Goal: Task Accomplishment & Management: Use online tool/utility

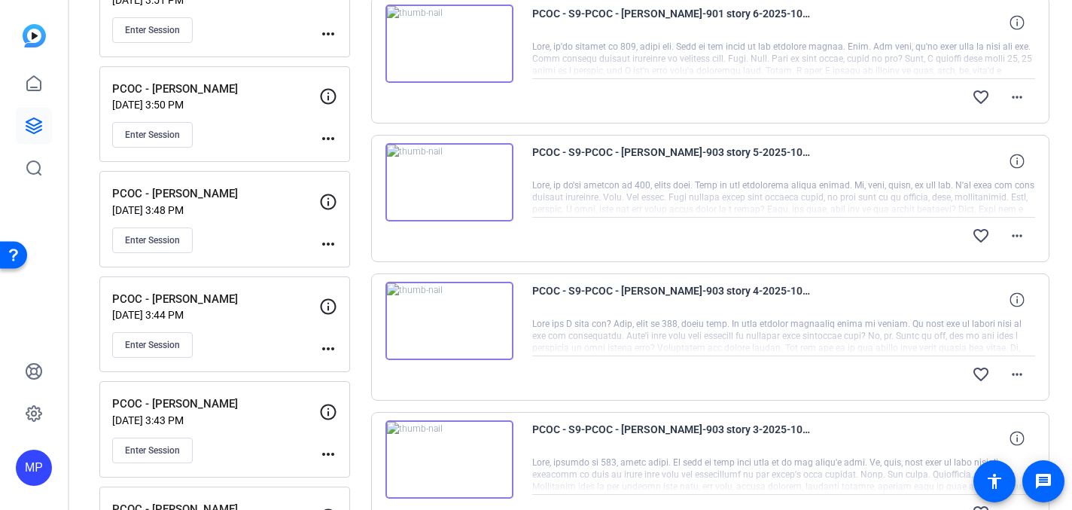
scroll to position [510, 0]
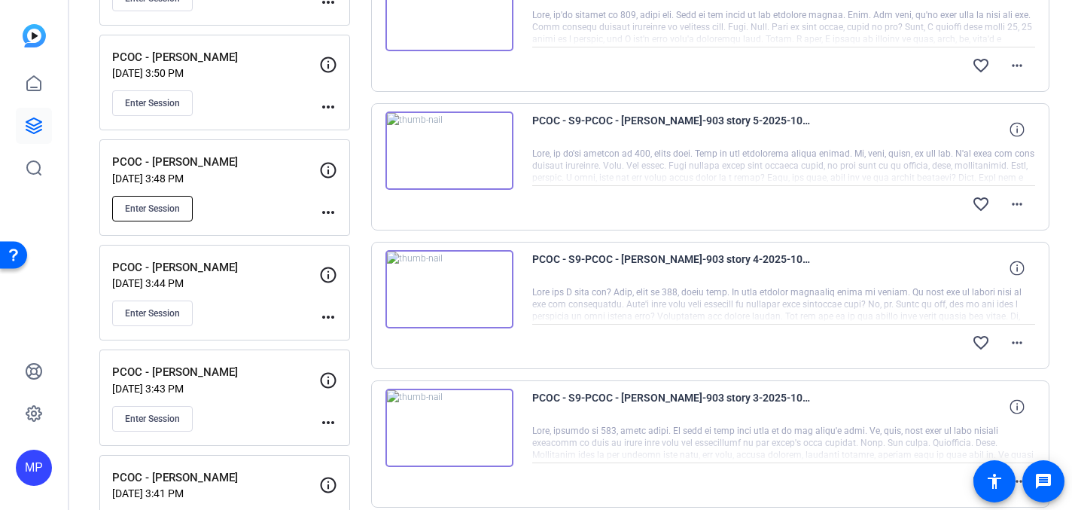
click at [160, 203] on span "Enter Session" at bounding box center [152, 209] width 55 height 12
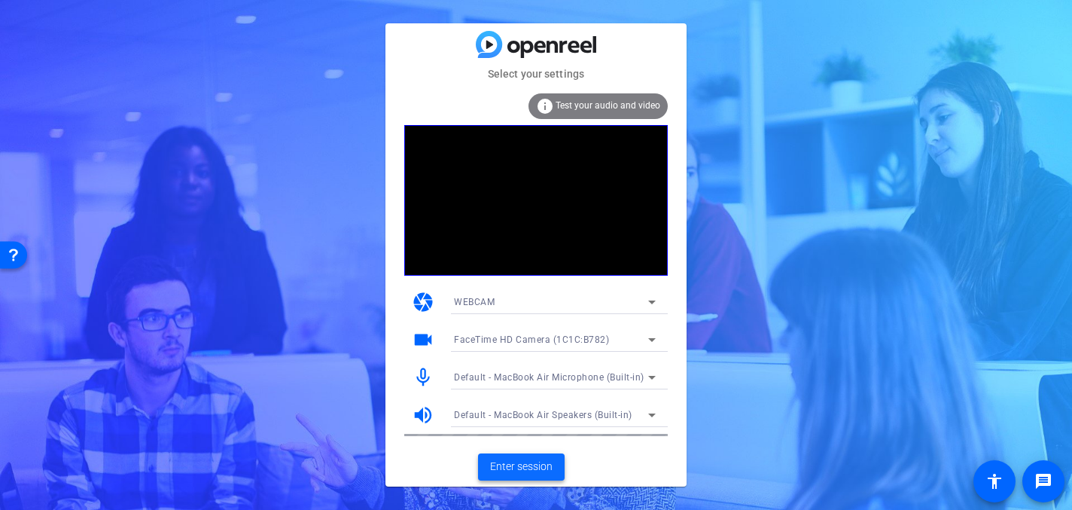
click at [516, 471] on span "Enter session" at bounding box center [521, 467] width 62 height 16
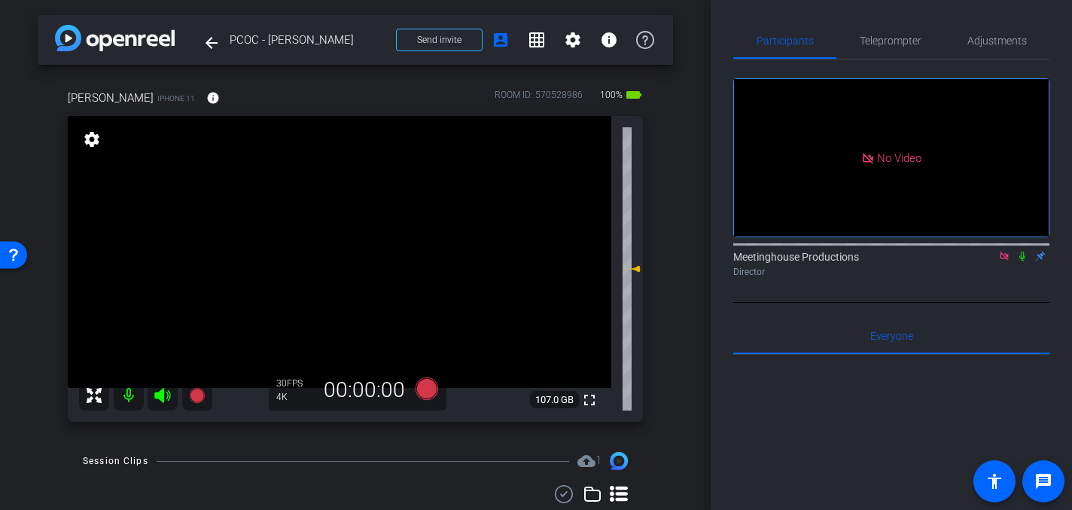
click at [1022, 261] on icon at bounding box center [1023, 256] width 12 height 11
click at [1023, 261] on icon at bounding box center [1023, 256] width 12 height 11
click at [349, 285] on video at bounding box center [340, 252] width 544 height 272
click at [1000, 41] on span "Adjustments" at bounding box center [997, 40] width 59 height 11
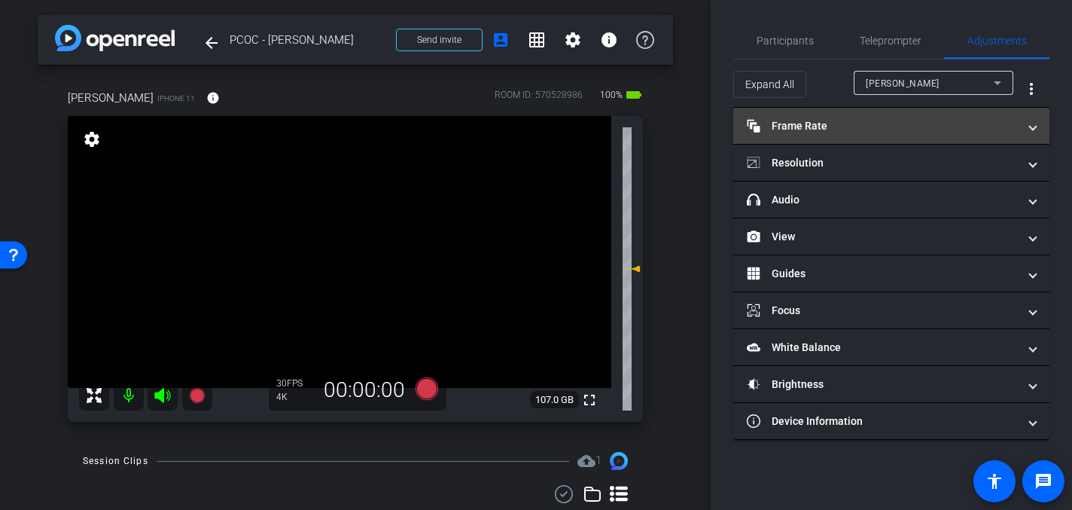
click at [1021, 138] on mat-expansion-panel-header "Frame Rate Frame Rate" at bounding box center [891, 126] width 316 height 36
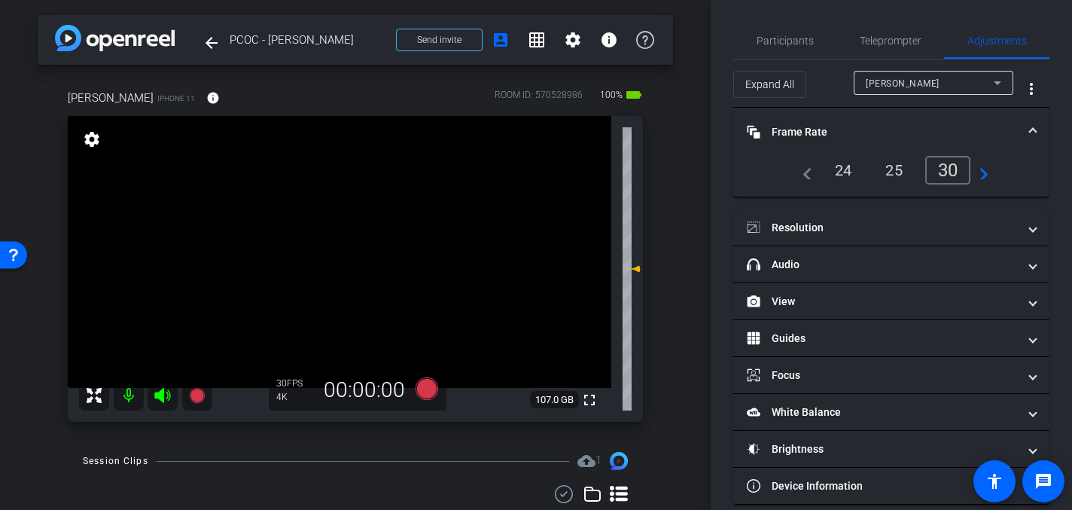
click at [1033, 128] on span at bounding box center [1033, 132] width 6 height 16
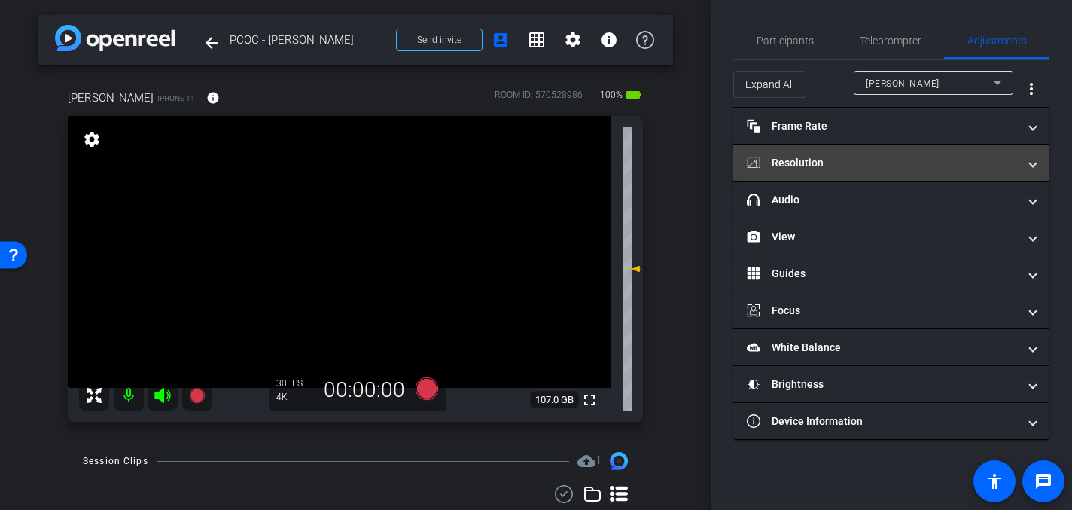
click at [1031, 158] on span at bounding box center [1033, 163] width 6 height 16
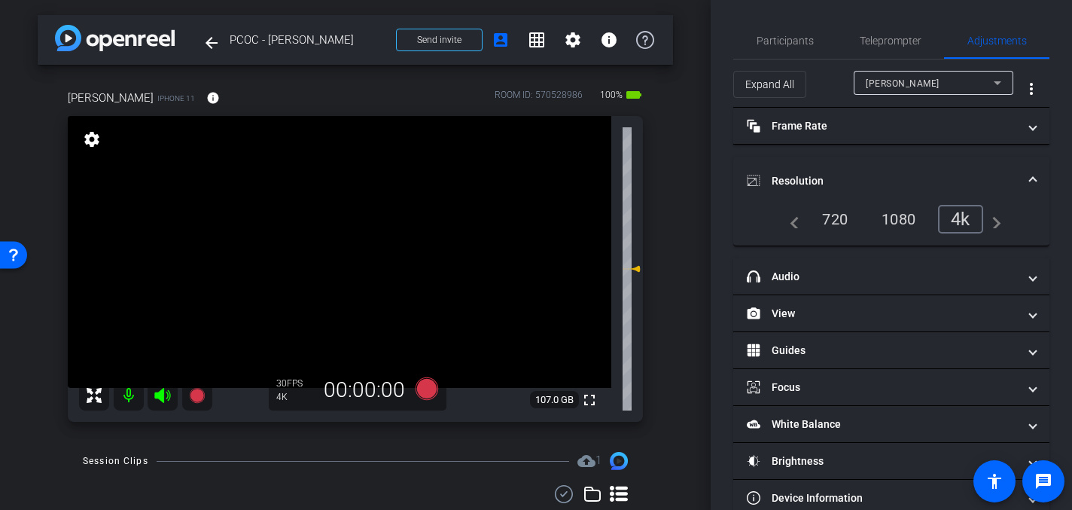
click at [1034, 175] on span at bounding box center [1033, 181] width 6 height 16
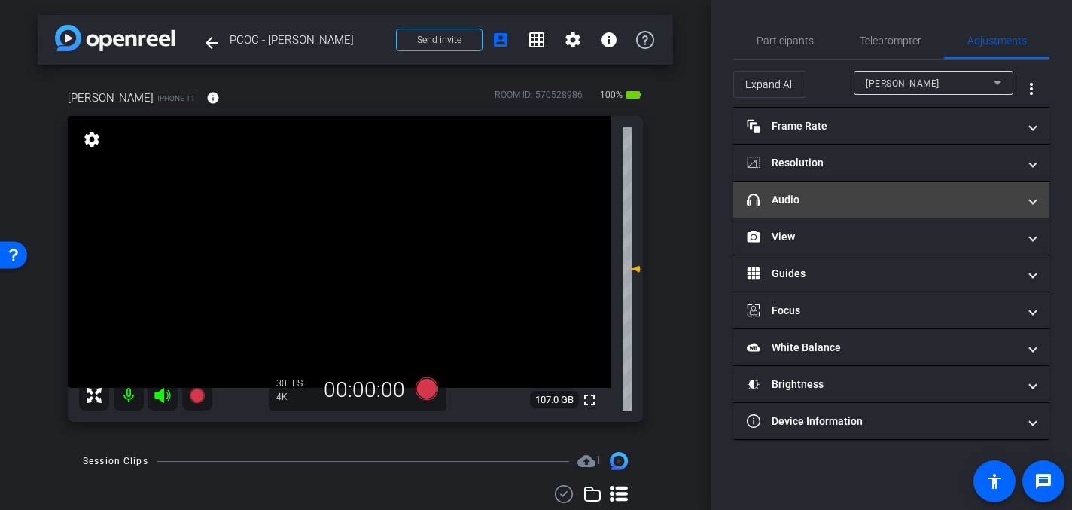
click at [853, 190] on mat-expansion-panel-header "headphone icon Audio" at bounding box center [891, 199] width 316 height 36
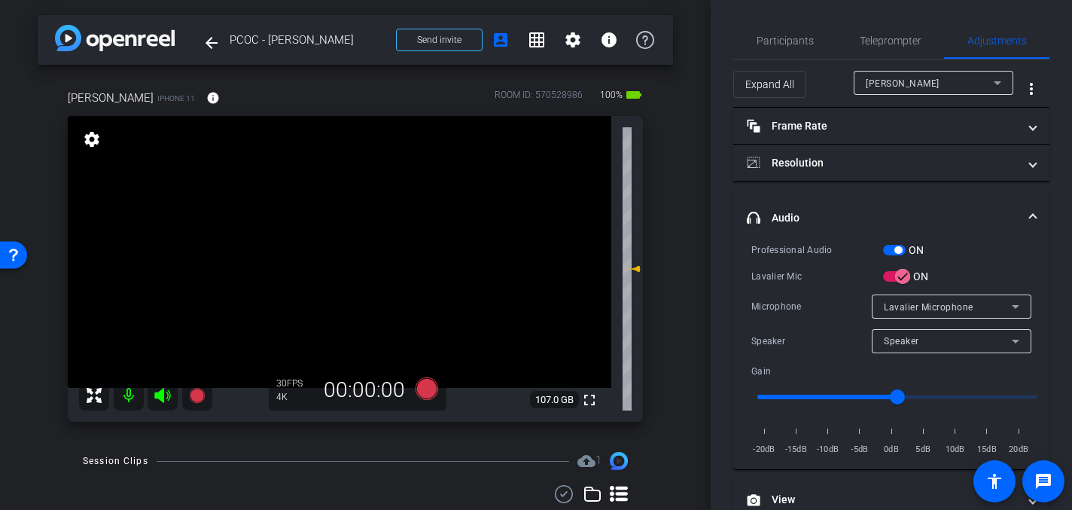
click at [370, 284] on video at bounding box center [340, 252] width 544 height 272
click at [428, 382] on icon at bounding box center [427, 388] width 23 height 23
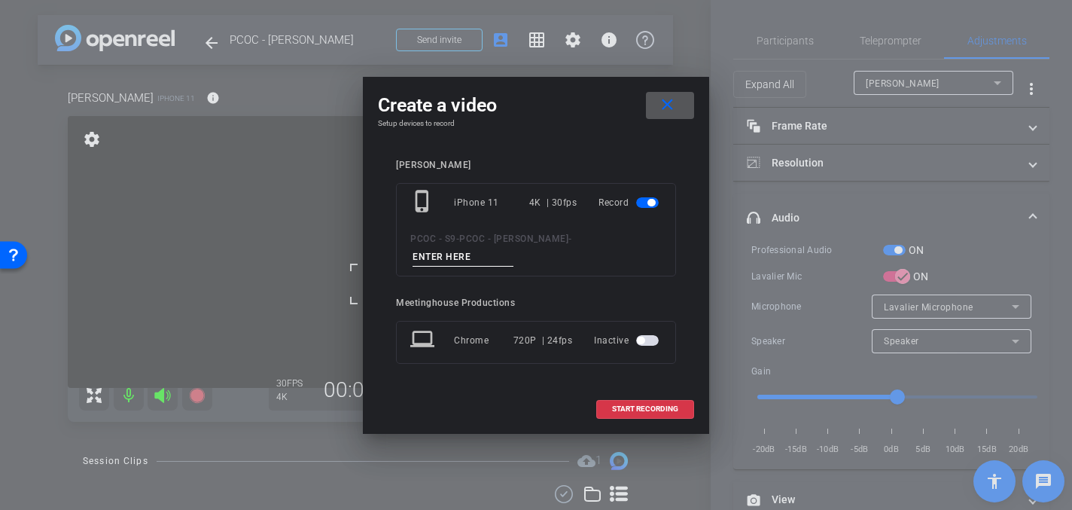
click at [453, 258] on input at bounding box center [463, 257] width 101 height 19
type input "904 - Clip 1"
click at [629, 407] on span "START RECORDING" at bounding box center [645, 409] width 66 height 8
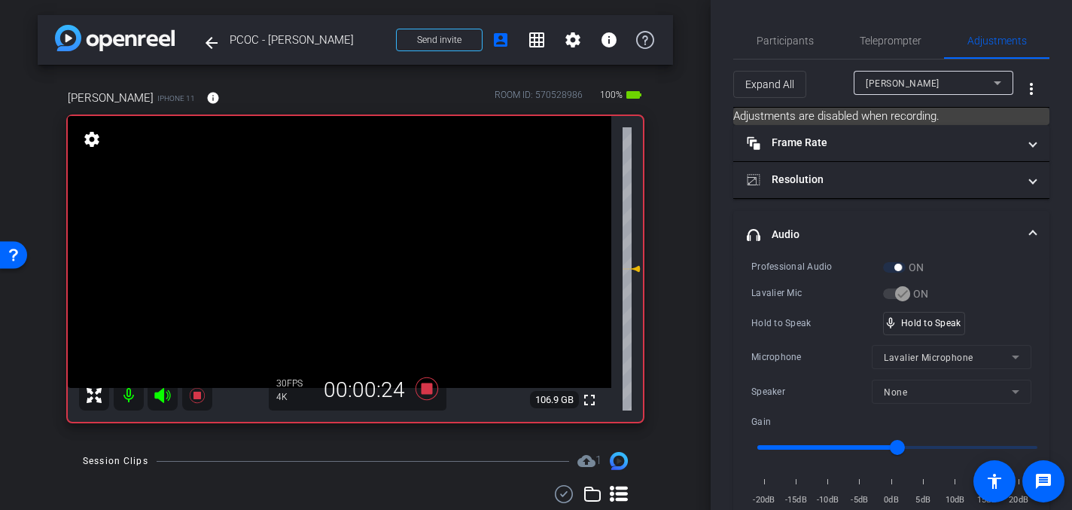
click at [349, 242] on video at bounding box center [340, 252] width 544 height 272
click at [349, 233] on video at bounding box center [340, 252] width 544 height 272
click at [355, 223] on video at bounding box center [340, 252] width 544 height 272
click at [372, 233] on video at bounding box center [340, 252] width 544 height 272
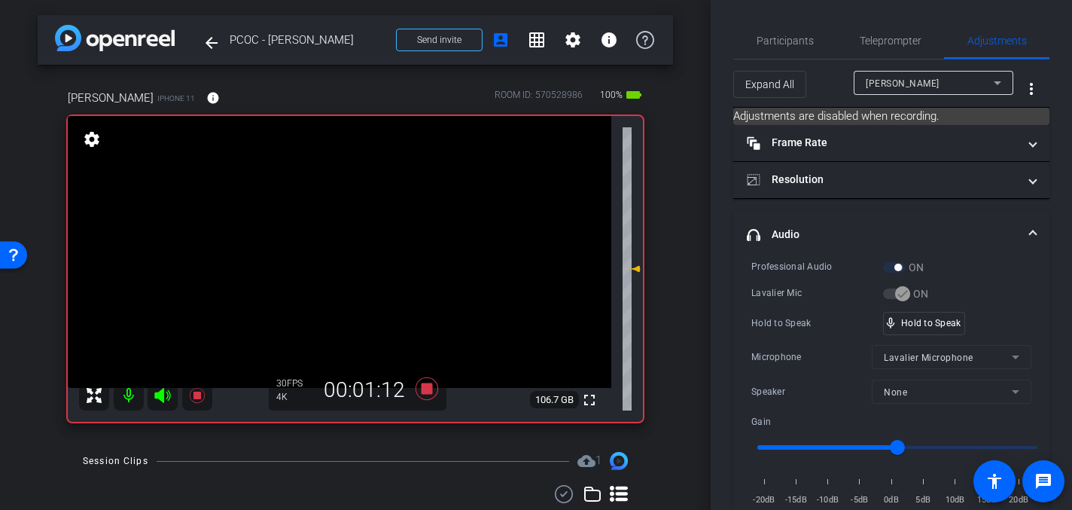
click at [360, 239] on video at bounding box center [340, 252] width 544 height 272
click at [349, 238] on video at bounding box center [340, 252] width 544 height 272
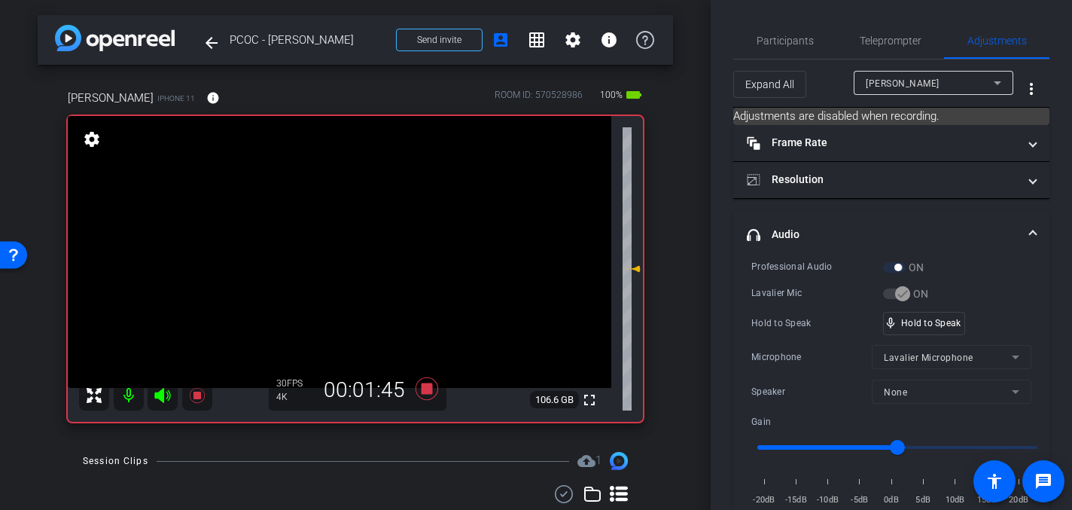
click at [349, 238] on video at bounding box center [340, 252] width 544 height 272
click at [359, 230] on video at bounding box center [340, 252] width 544 height 272
click at [346, 237] on video at bounding box center [340, 252] width 544 height 272
click at [342, 221] on video at bounding box center [340, 252] width 544 height 272
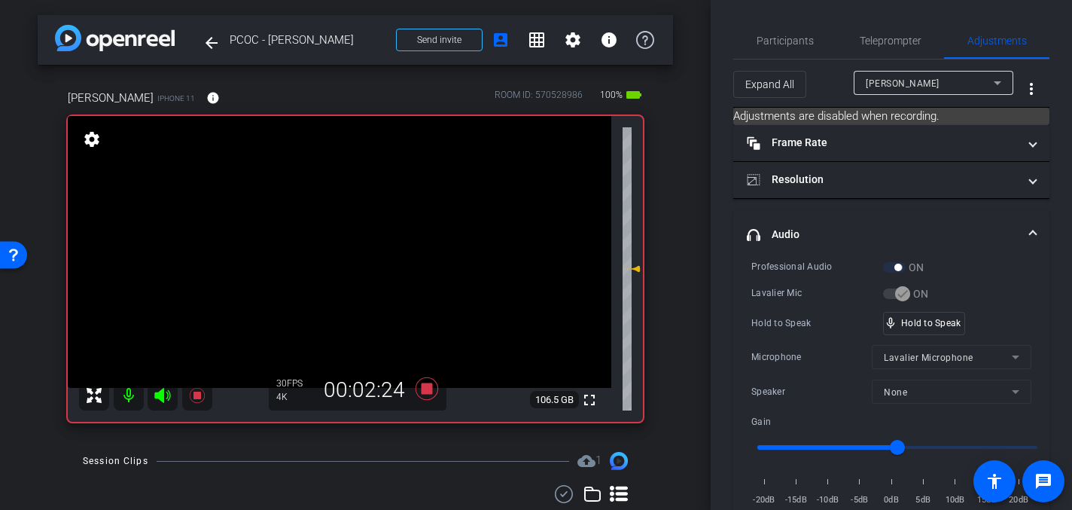
click at [363, 234] on video at bounding box center [340, 252] width 544 height 272
click at [356, 236] on video at bounding box center [340, 252] width 544 height 272
click at [366, 239] on video at bounding box center [340, 252] width 544 height 272
click at [354, 245] on video at bounding box center [340, 252] width 544 height 272
click at [355, 226] on video at bounding box center [340, 252] width 544 height 272
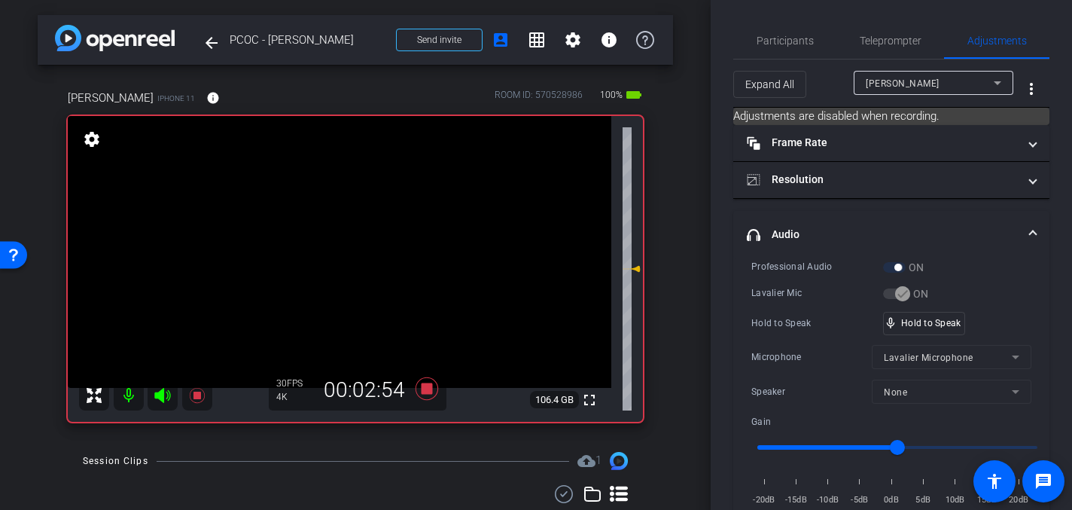
click at [349, 238] on video at bounding box center [340, 252] width 544 height 272
click at [337, 217] on video at bounding box center [340, 252] width 544 height 272
click at [343, 226] on video at bounding box center [340, 252] width 544 height 272
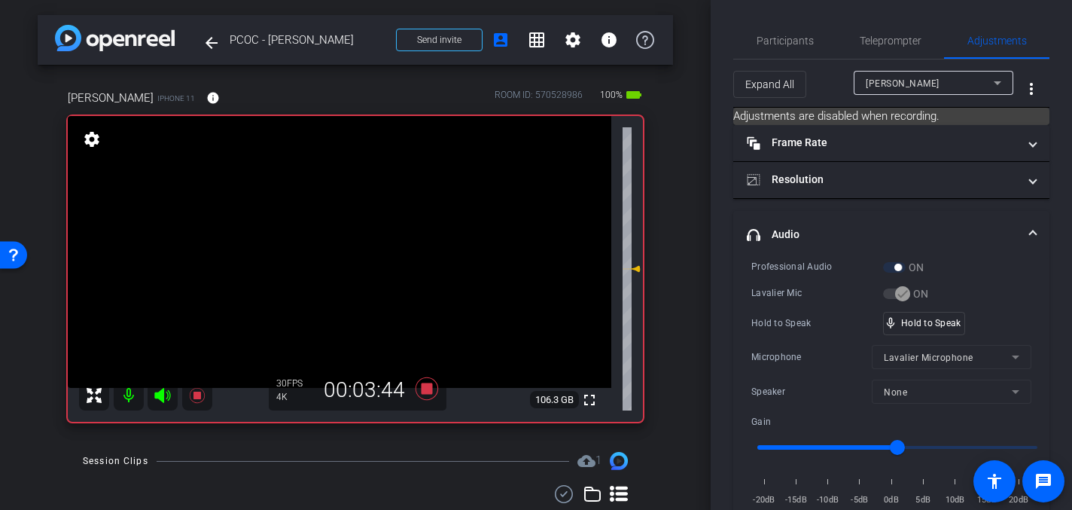
click at [374, 236] on video at bounding box center [340, 252] width 544 height 272
click at [327, 239] on video at bounding box center [340, 252] width 544 height 272
click at [369, 239] on video at bounding box center [340, 252] width 544 height 272
click at [379, 236] on video at bounding box center [340, 252] width 544 height 272
click at [384, 221] on video at bounding box center [340, 252] width 544 height 272
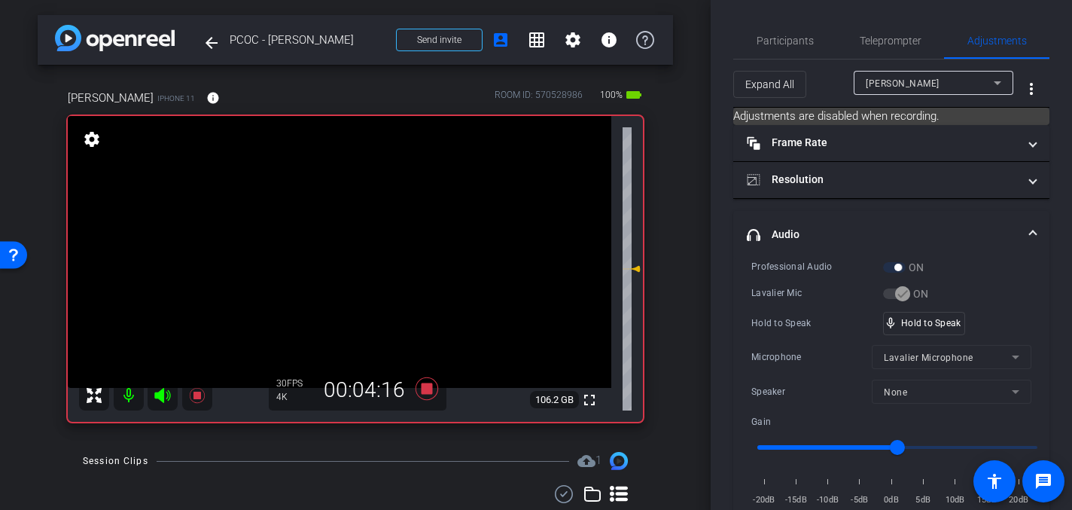
click at [343, 229] on video at bounding box center [340, 252] width 544 height 272
click at [357, 233] on video at bounding box center [340, 252] width 544 height 272
click at [359, 246] on video at bounding box center [340, 252] width 544 height 272
click at [338, 240] on video at bounding box center [340, 252] width 544 height 272
click at [937, 328] on div "mic_none Speaking..." at bounding box center [918, 323] width 68 height 22
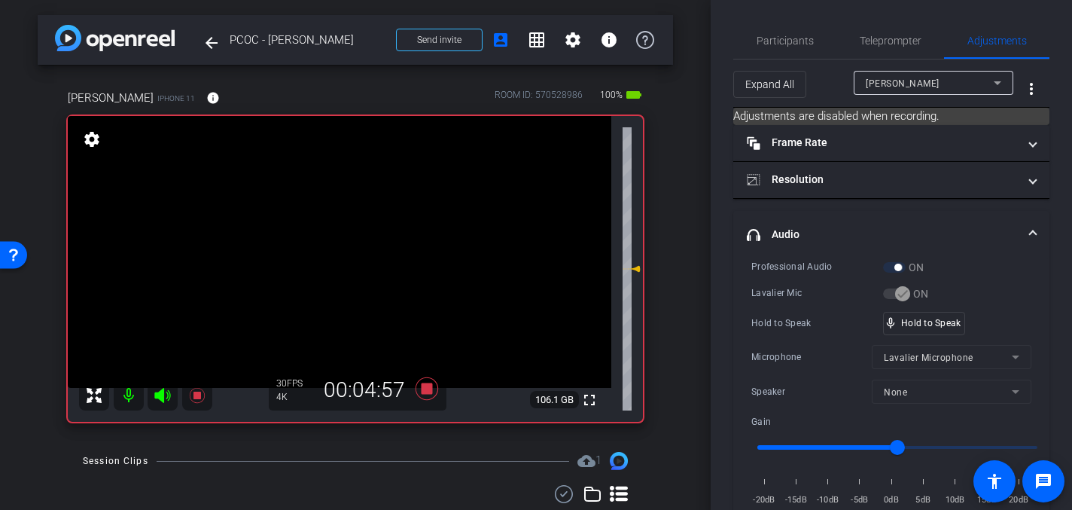
click at [360, 229] on video at bounding box center [340, 252] width 544 height 272
click at [358, 240] on video at bounding box center [340, 252] width 544 height 272
click at [368, 246] on video at bounding box center [340, 252] width 544 height 272
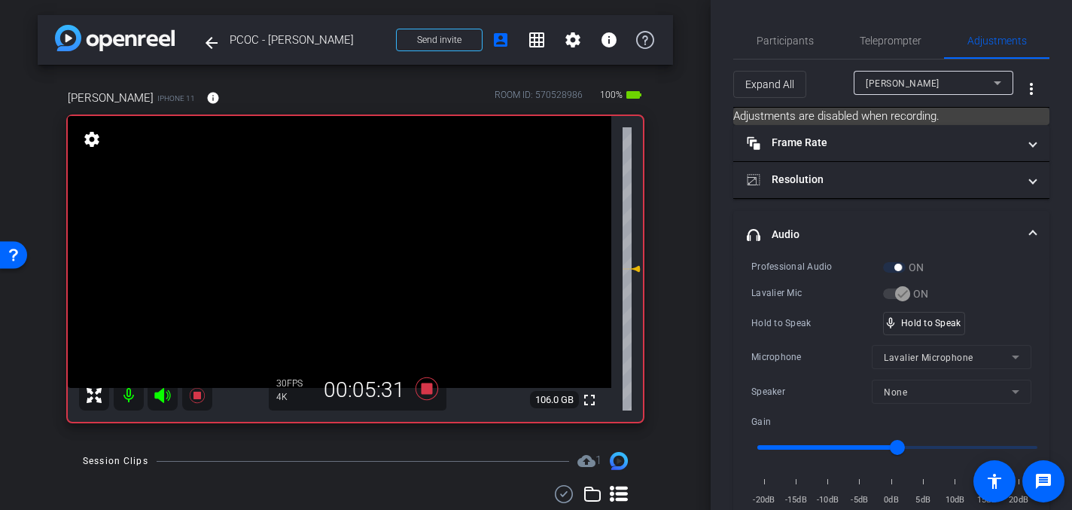
click at [362, 241] on video at bounding box center [340, 252] width 544 height 272
click at [366, 245] on video at bounding box center [340, 252] width 544 height 272
click at [383, 227] on video at bounding box center [340, 252] width 544 height 272
click at [349, 235] on video at bounding box center [340, 252] width 544 height 272
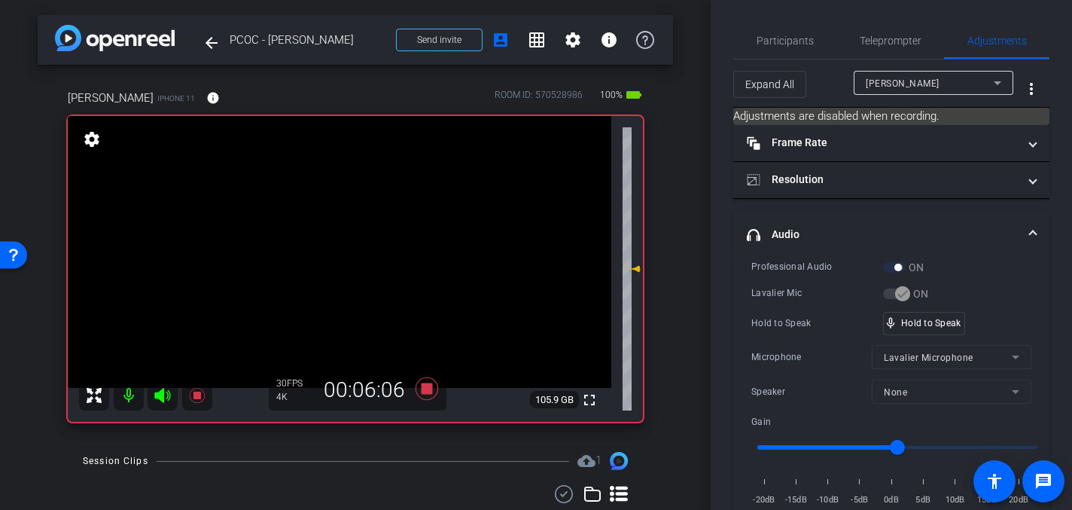
click at [355, 234] on video at bounding box center [340, 252] width 544 height 272
click at [365, 232] on video at bounding box center [340, 252] width 544 height 272
click at [322, 230] on video at bounding box center [340, 252] width 544 height 272
click at [330, 231] on video at bounding box center [340, 252] width 544 height 272
click at [346, 226] on video at bounding box center [340, 252] width 544 height 272
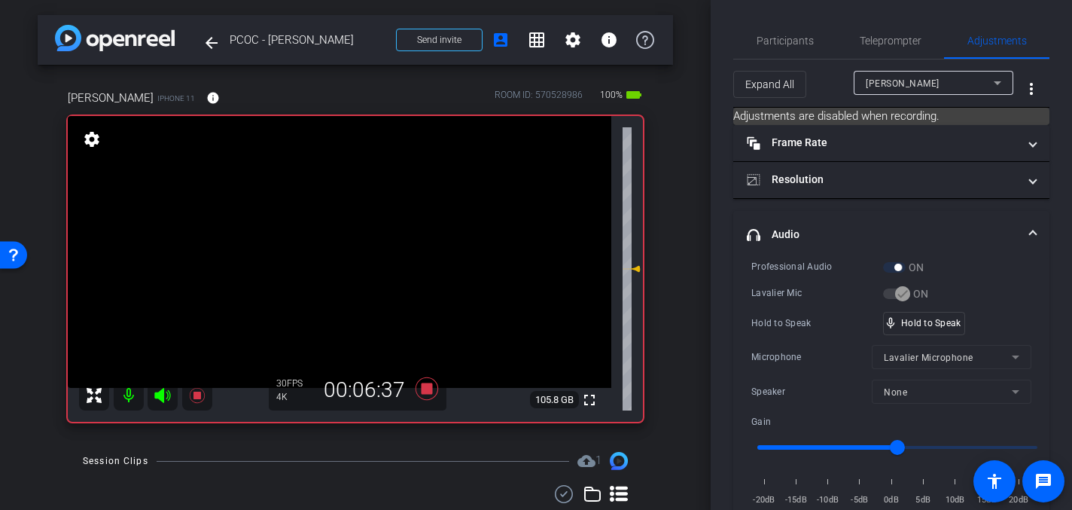
click at [357, 230] on video at bounding box center [340, 252] width 544 height 272
click at [371, 242] on video at bounding box center [340, 252] width 544 height 272
click at [343, 241] on video at bounding box center [340, 252] width 544 height 272
click at [367, 227] on video at bounding box center [340, 252] width 544 height 272
click at [426, 386] on icon at bounding box center [427, 388] width 23 height 23
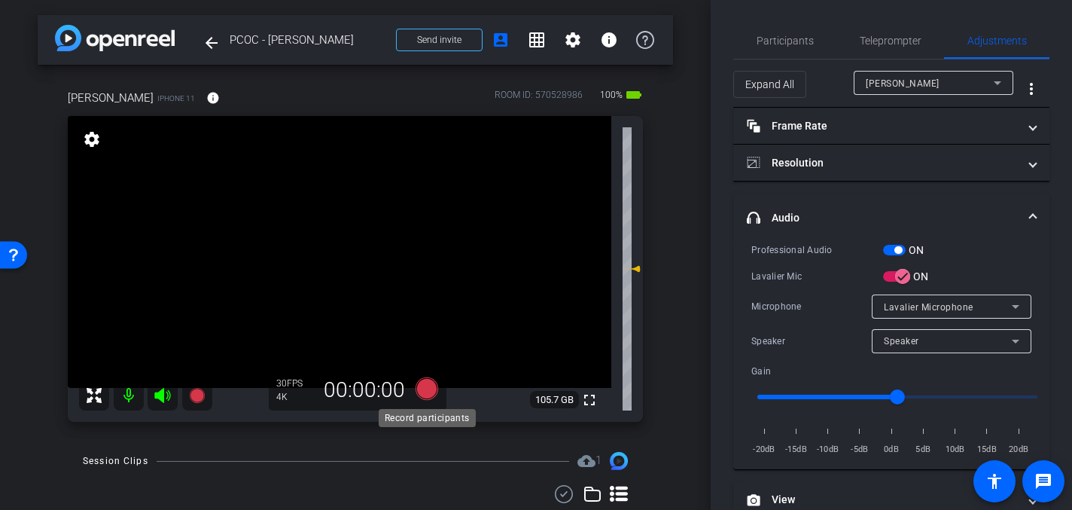
click at [425, 389] on icon at bounding box center [427, 388] width 23 height 23
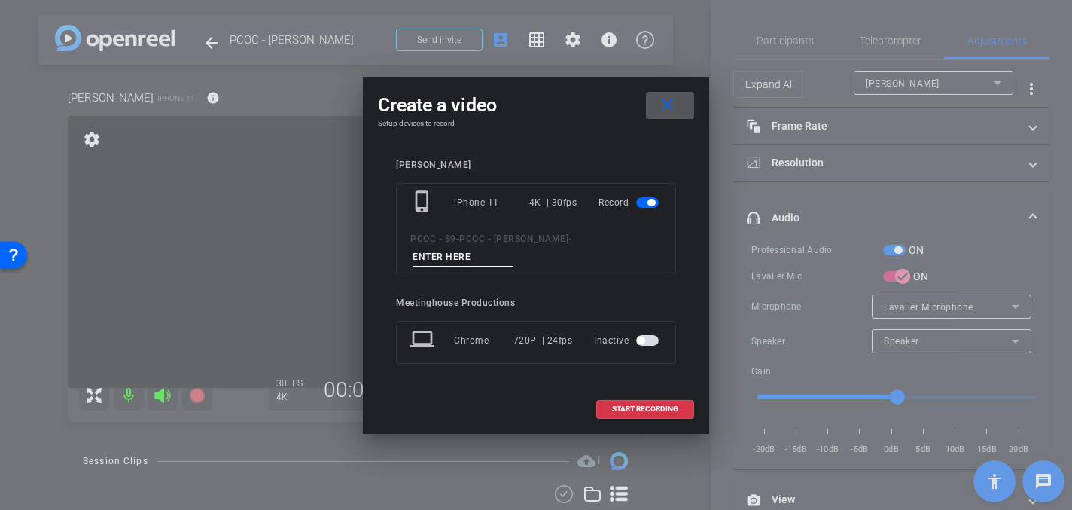
click at [453, 263] on input at bounding box center [463, 257] width 101 height 19
type input "904 - Clip 2"
click at [643, 407] on span "START RECORDING" at bounding box center [645, 409] width 66 height 8
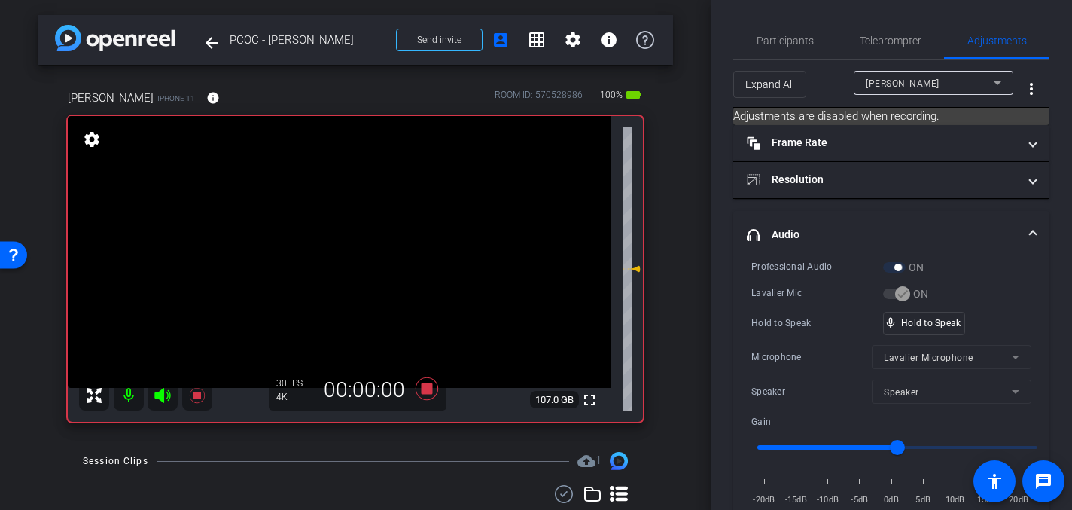
click at [408, 267] on video at bounding box center [340, 252] width 544 height 272
click at [389, 249] on video at bounding box center [340, 252] width 544 height 272
click at [361, 227] on video at bounding box center [340, 252] width 544 height 272
click at [917, 314] on div "mic_none Speaking..." at bounding box center [918, 323] width 68 height 22
click at [349, 221] on video at bounding box center [340, 252] width 544 height 272
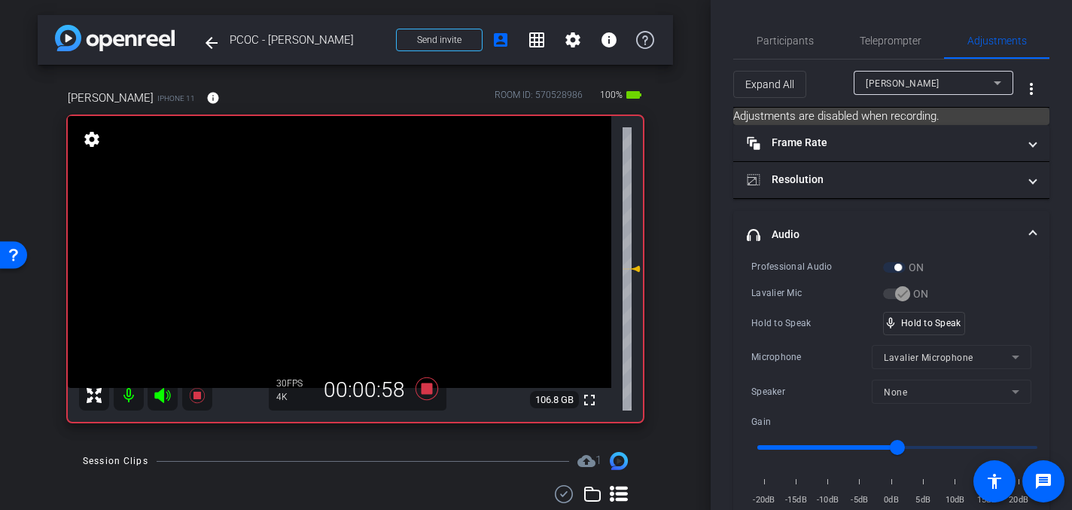
click at [374, 232] on video at bounding box center [340, 252] width 544 height 272
click at [370, 232] on video at bounding box center [340, 252] width 544 height 272
click at [370, 227] on video at bounding box center [340, 252] width 544 height 272
click at [354, 225] on video at bounding box center [340, 252] width 544 height 272
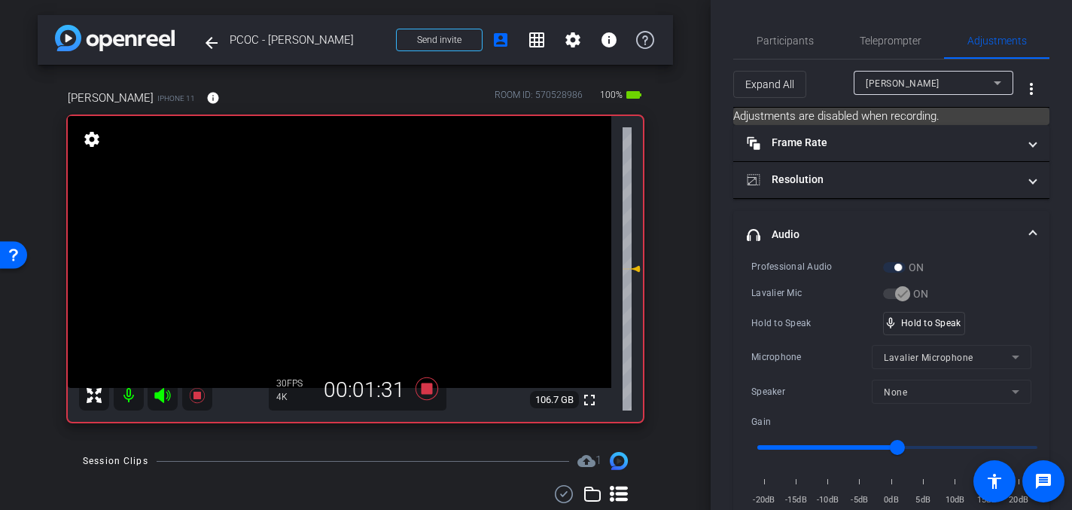
click at [364, 234] on video at bounding box center [340, 252] width 544 height 272
click at [375, 231] on video at bounding box center [340, 252] width 544 height 272
click at [373, 240] on video at bounding box center [340, 252] width 544 height 272
click at [370, 233] on video at bounding box center [340, 252] width 544 height 272
click at [369, 233] on video at bounding box center [340, 252] width 544 height 272
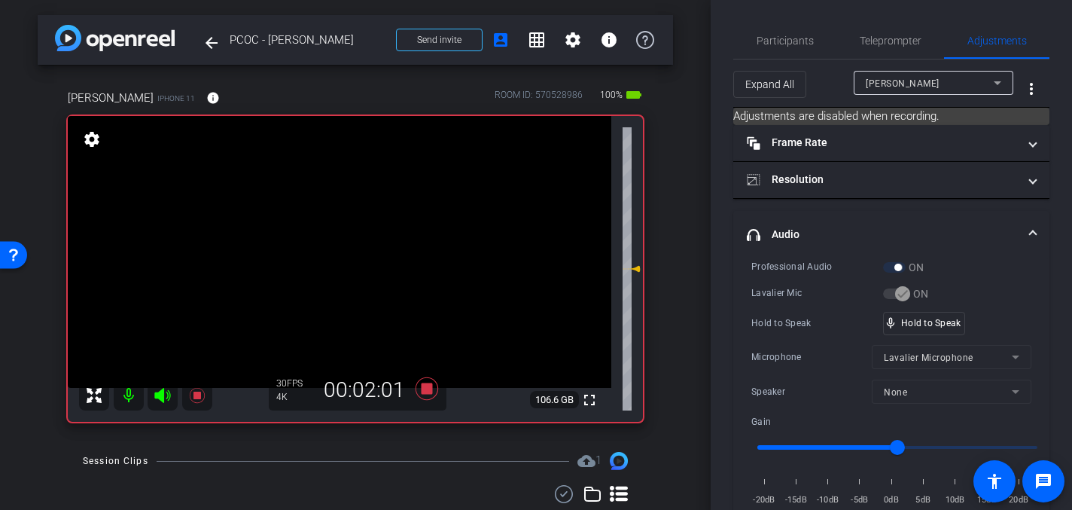
click at [369, 235] on video at bounding box center [340, 252] width 544 height 272
click at [376, 223] on video at bounding box center [340, 252] width 544 height 272
click at [369, 224] on video at bounding box center [340, 252] width 544 height 272
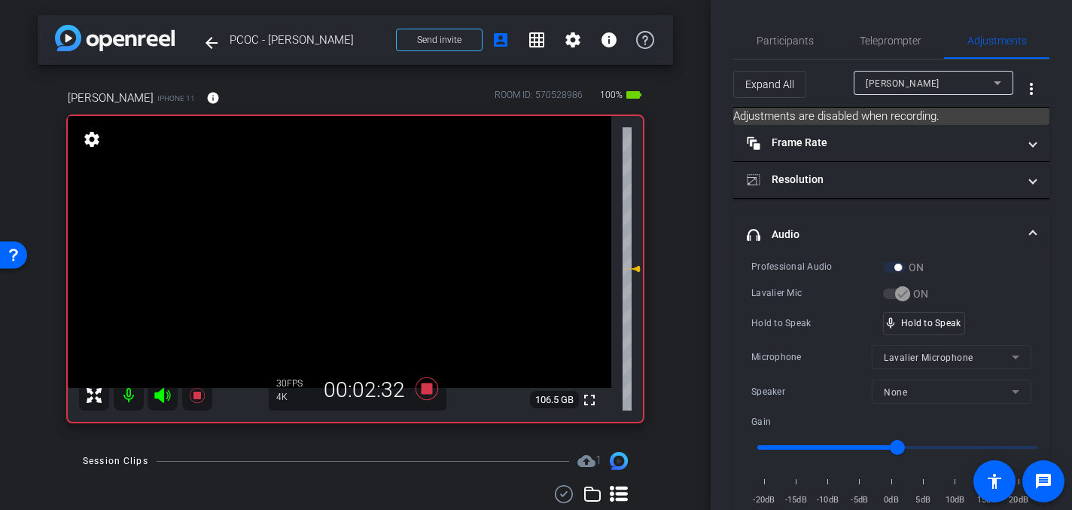
click at [351, 227] on video at bounding box center [340, 252] width 544 height 272
click at [350, 215] on video at bounding box center [340, 252] width 544 height 272
click at [358, 224] on video at bounding box center [340, 252] width 544 height 272
click at [365, 255] on video at bounding box center [340, 252] width 544 height 272
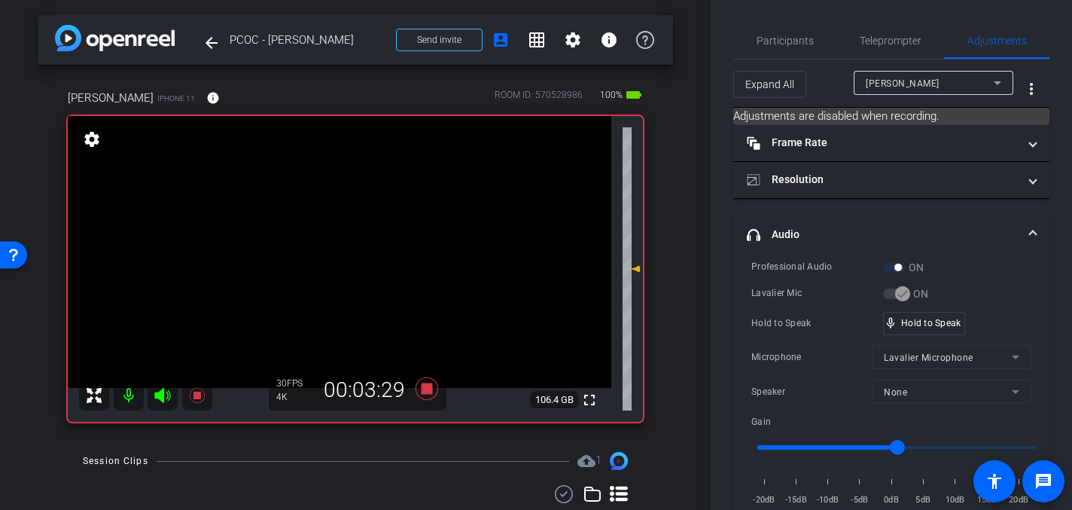
click at [381, 234] on video at bounding box center [340, 252] width 544 height 272
click at [342, 215] on video at bounding box center [340, 252] width 544 height 272
click at [377, 234] on video at bounding box center [340, 252] width 544 height 272
click at [392, 240] on video at bounding box center [340, 252] width 544 height 272
click at [348, 218] on video at bounding box center [340, 252] width 544 height 272
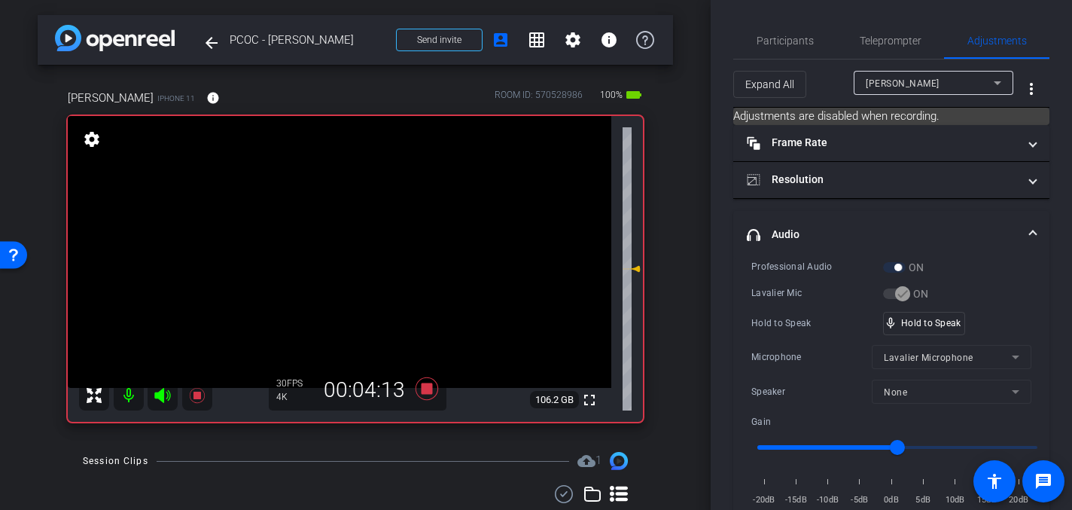
click at [354, 227] on video at bounding box center [340, 252] width 544 height 272
click at [386, 244] on video at bounding box center [340, 252] width 544 height 272
click at [371, 233] on video at bounding box center [340, 252] width 544 height 272
click at [361, 234] on video at bounding box center [340, 252] width 544 height 272
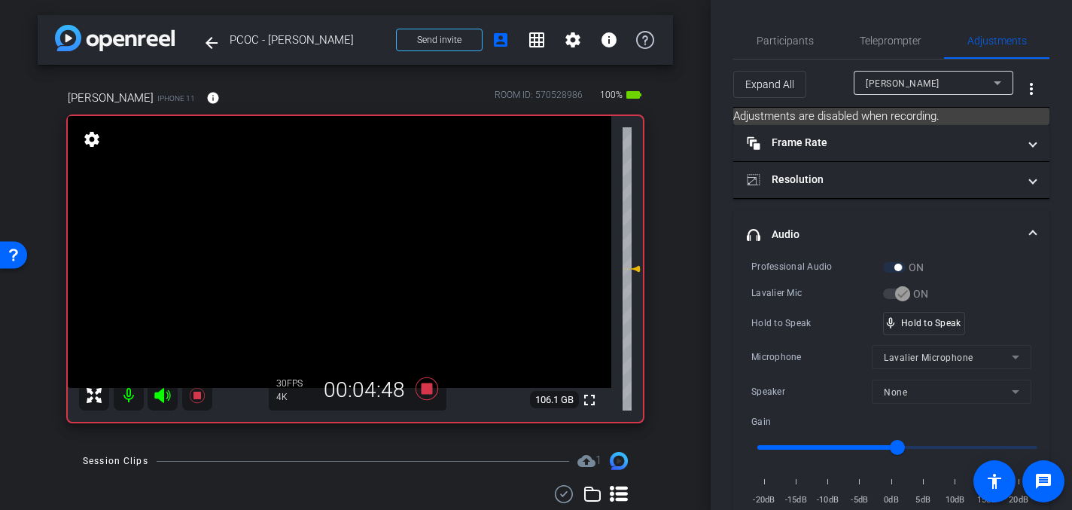
click at [343, 216] on video at bounding box center [340, 252] width 544 height 272
click at [346, 251] on video at bounding box center [340, 252] width 544 height 272
click at [380, 229] on video at bounding box center [340, 252] width 544 height 272
click at [343, 236] on video at bounding box center [340, 252] width 544 height 272
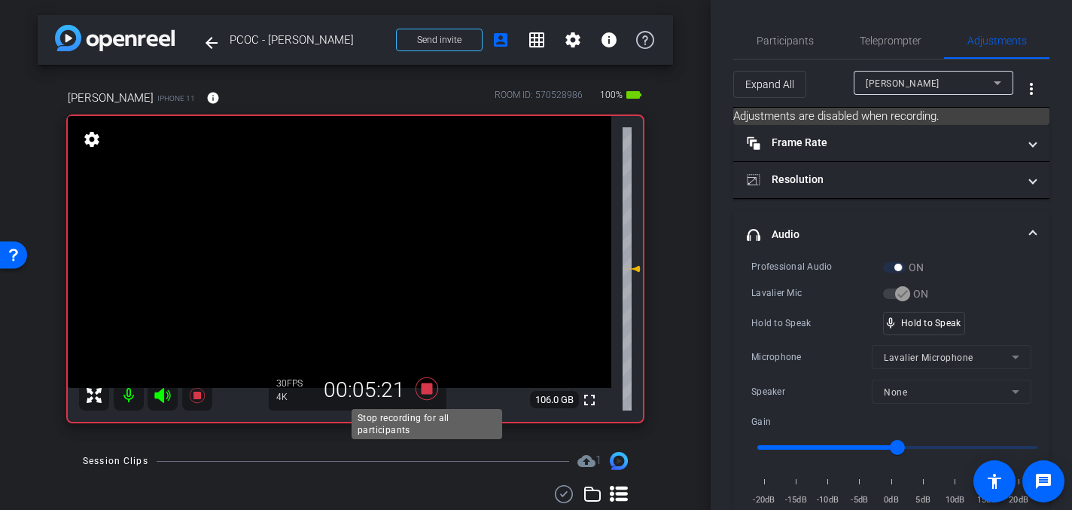
click at [428, 388] on icon at bounding box center [427, 388] width 23 height 23
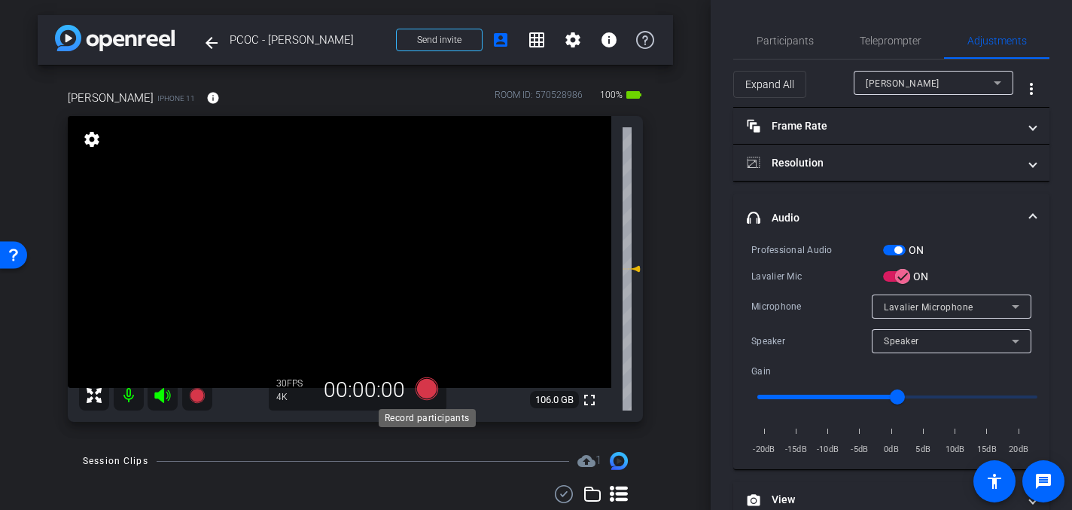
click at [428, 387] on icon at bounding box center [427, 388] width 23 height 23
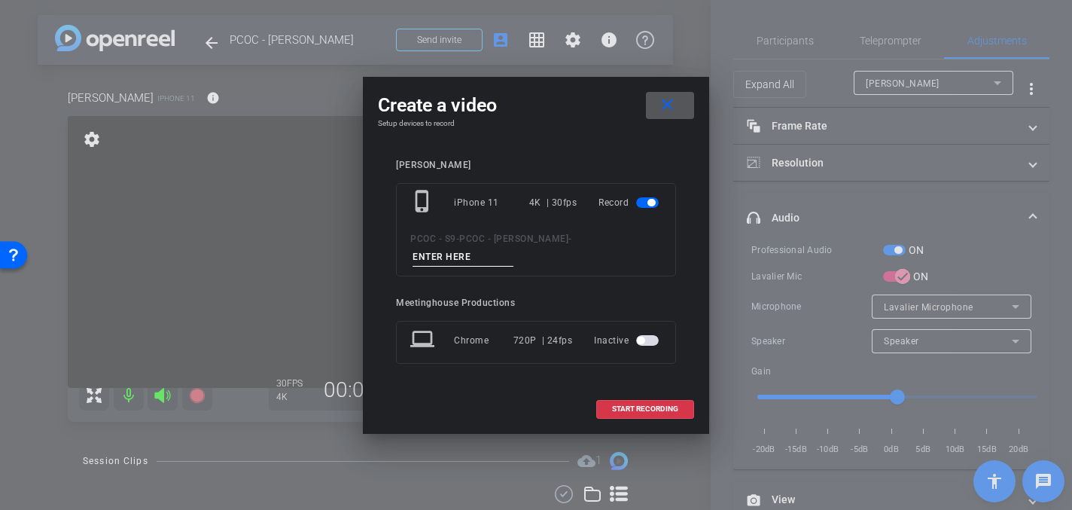
click at [458, 260] on input at bounding box center [463, 257] width 101 height 19
type input "904 - Clip 3"
click at [629, 406] on span "START RECORDING" at bounding box center [645, 409] width 66 height 8
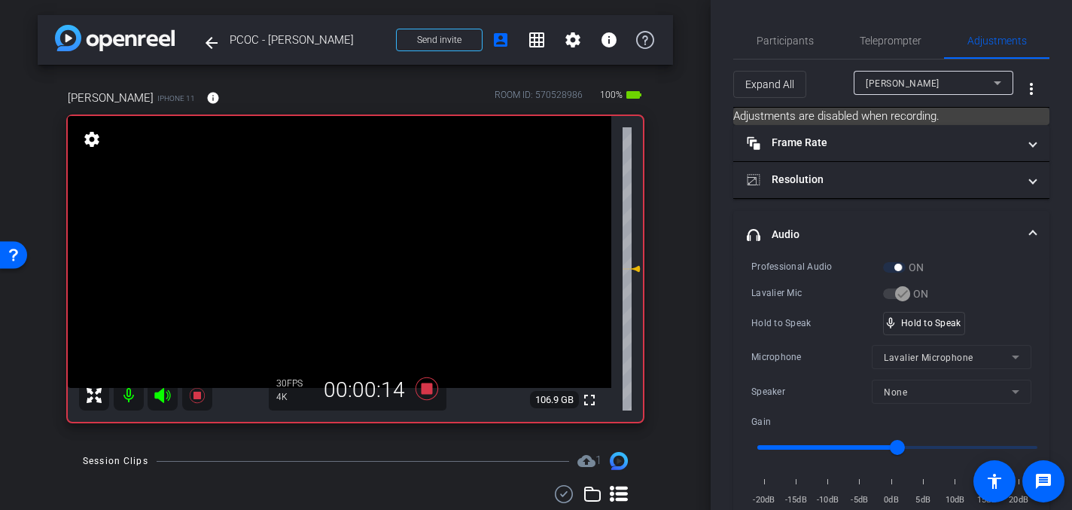
click at [357, 216] on video at bounding box center [340, 252] width 544 height 272
click at [368, 227] on video at bounding box center [340, 252] width 544 height 272
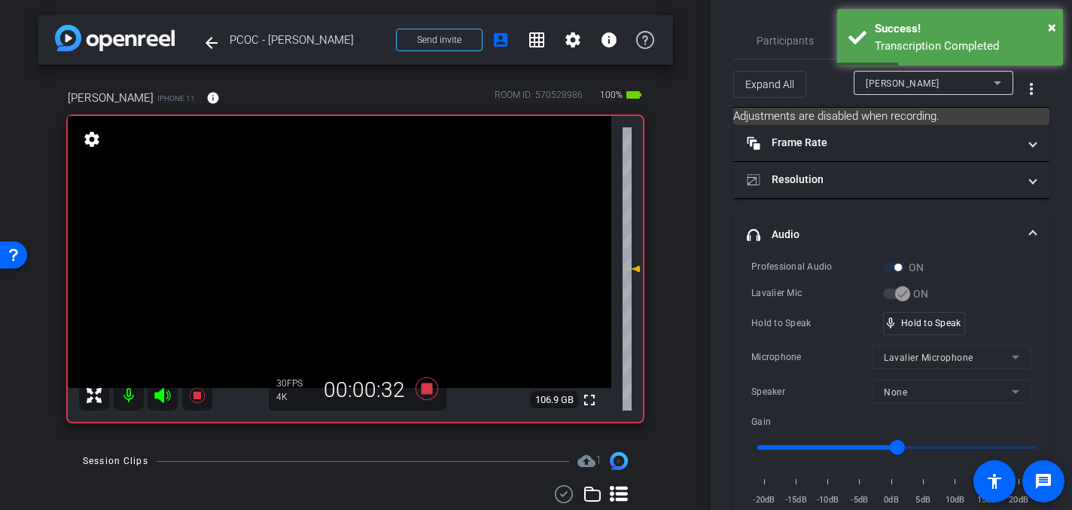
click at [372, 239] on video at bounding box center [340, 252] width 544 height 272
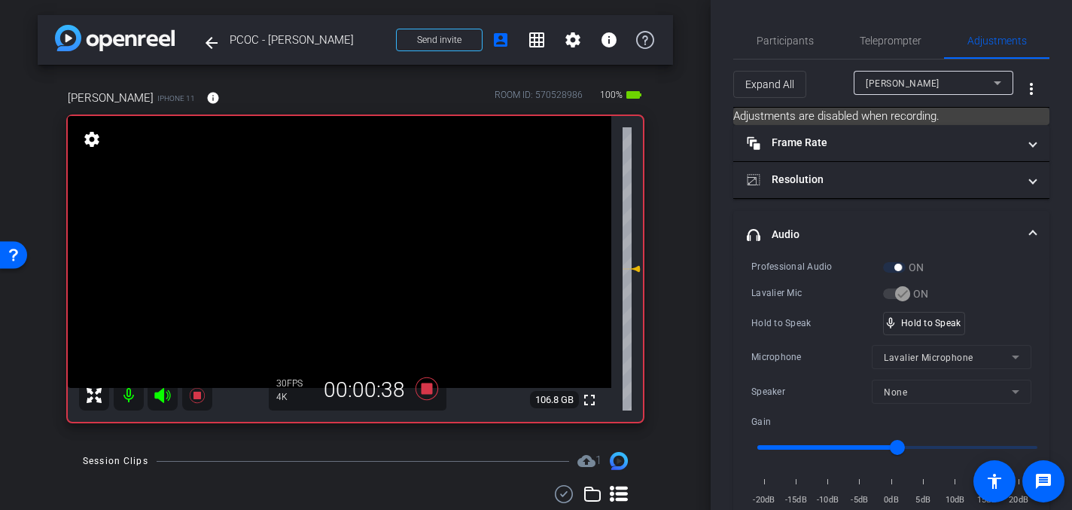
click at [355, 221] on video at bounding box center [340, 252] width 544 height 272
click at [354, 235] on video at bounding box center [340, 252] width 544 height 272
click at [379, 234] on video at bounding box center [340, 252] width 544 height 272
click at [377, 237] on video at bounding box center [340, 252] width 544 height 272
click at [367, 228] on video at bounding box center [340, 252] width 544 height 272
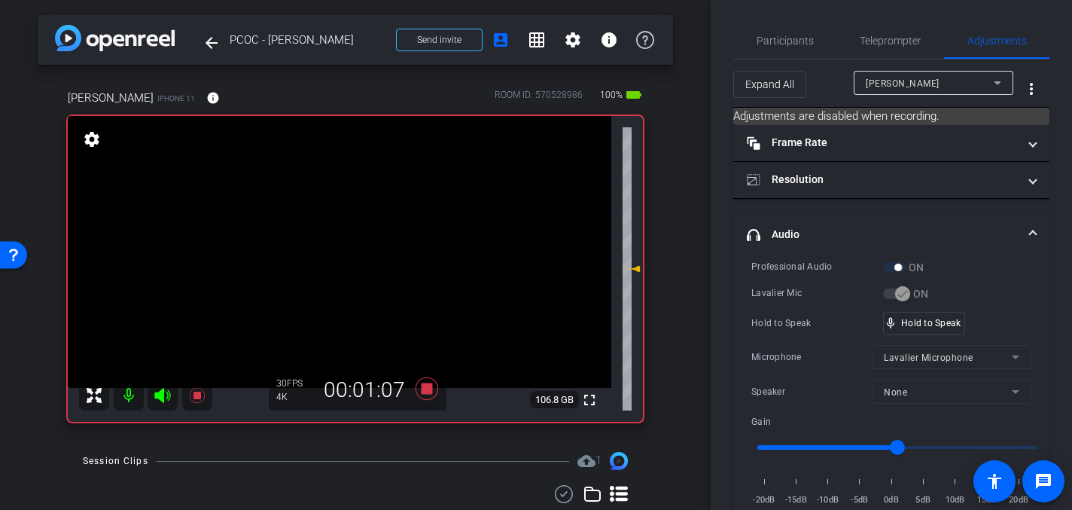
click at [391, 239] on video at bounding box center [340, 252] width 544 height 272
click at [350, 217] on video at bounding box center [340, 252] width 544 height 272
click at [349, 215] on video at bounding box center [340, 252] width 544 height 272
click at [356, 243] on video at bounding box center [340, 252] width 544 height 272
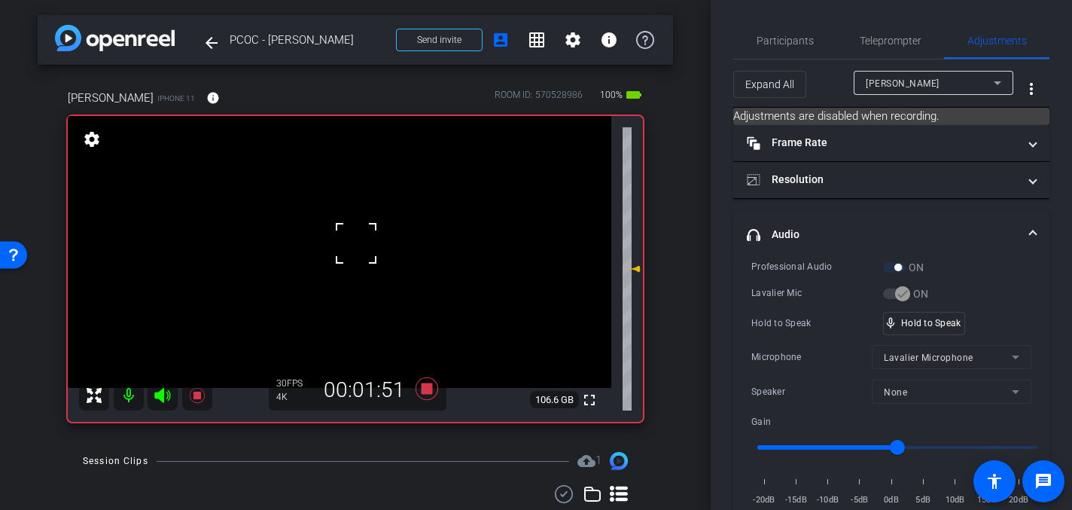
click at [381, 227] on video at bounding box center [340, 252] width 544 height 272
click at [385, 227] on video at bounding box center [340, 252] width 544 height 272
click at [377, 231] on video at bounding box center [340, 252] width 544 height 272
click at [376, 231] on video at bounding box center [340, 252] width 544 height 272
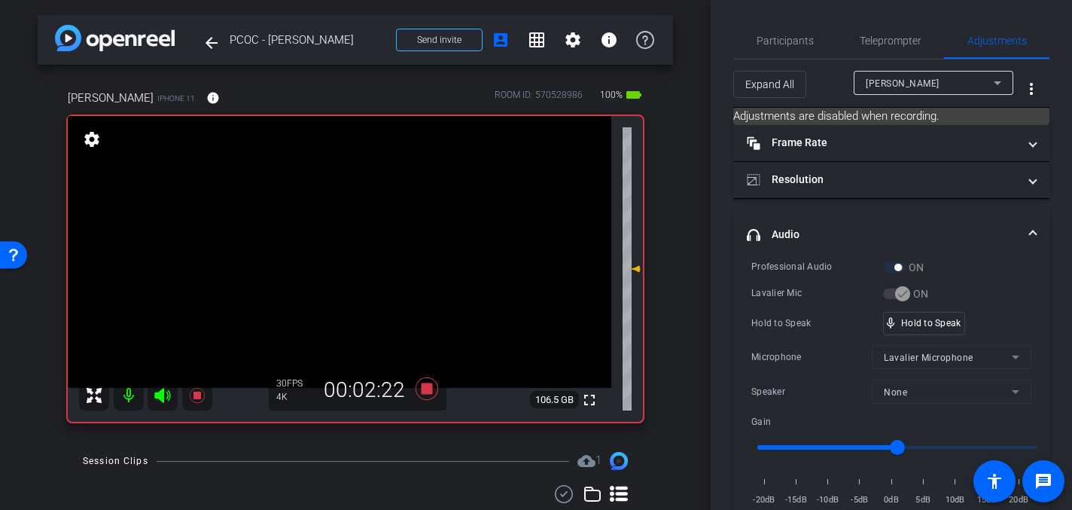
click at [376, 228] on video at bounding box center [340, 252] width 544 height 272
click at [350, 234] on video at bounding box center [340, 252] width 544 height 272
click at [349, 234] on video at bounding box center [340, 252] width 544 height 272
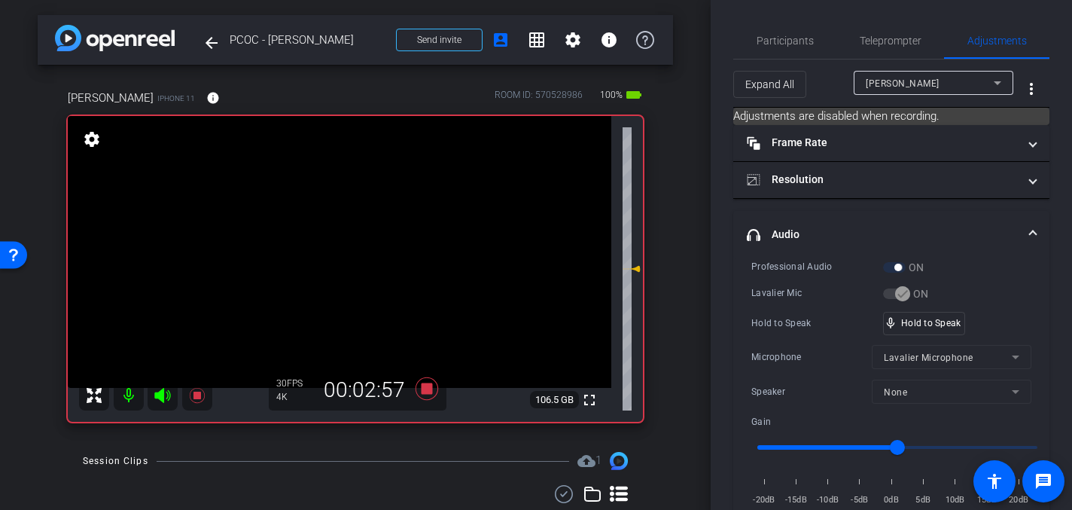
click at [349, 234] on video at bounding box center [340, 252] width 544 height 272
click at [355, 235] on video at bounding box center [340, 252] width 544 height 272
click at [355, 236] on video at bounding box center [340, 252] width 544 height 272
click at [354, 219] on video at bounding box center [340, 252] width 544 height 272
click at [389, 244] on video at bounding box center [340, 252] width 544 height 272
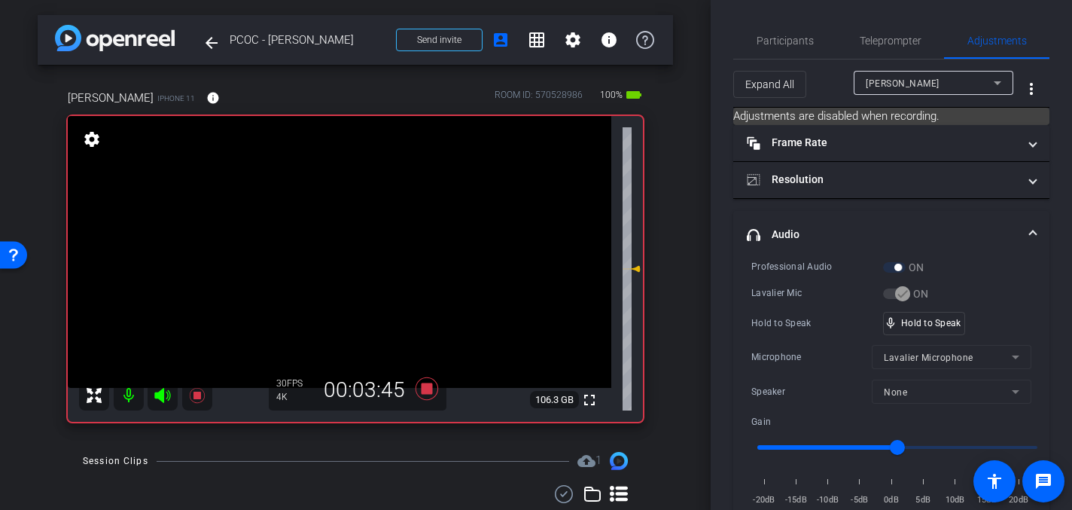
click at [383, 240] on video at bounding box center [340, 252] width 544 height 272
click at [355, 236] on video at bounding box center [340, 252] width 544 height 272
click at [363, 238] on video at bounding box center [340, 252] width 544 height 272
click at [373, 239] on video at bounding box center [340, 252] width 544 height 272
click at [366, 242] on video at bounding box center [340, 252] width 544 height 272
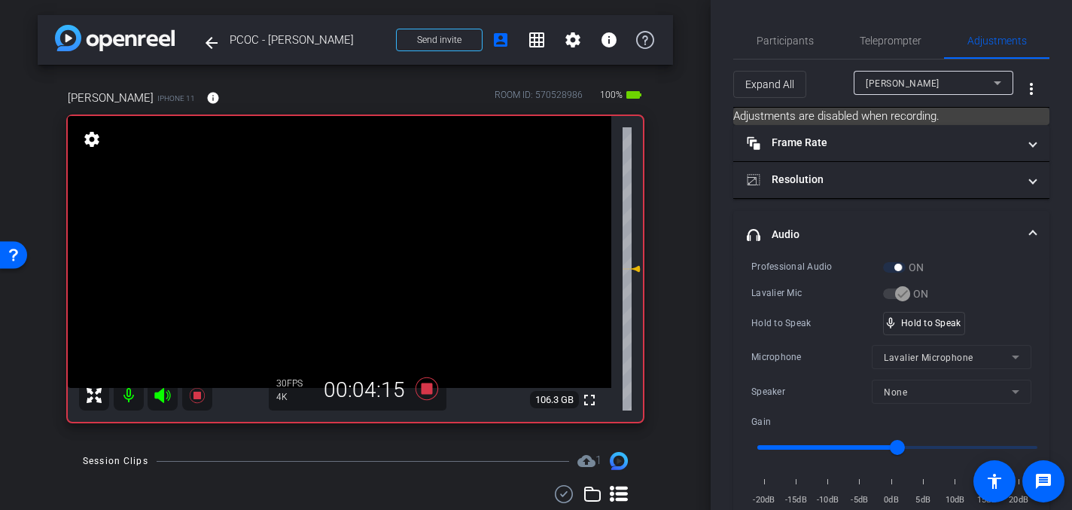
click at [366, 237] on video at bounding box center [340, 252] width 544 height 272
click at [365, 240] on video at bounding box center [340, 252] width 544 height 272
click at [367, 224] on video at bounding box center [340, 252] width 544 height 272
click at [355, 240] on video at bounding box center [340, 252] width 544 height 272
click at [366, 242] on video at bounding box center [340, 252] width 544 height 272
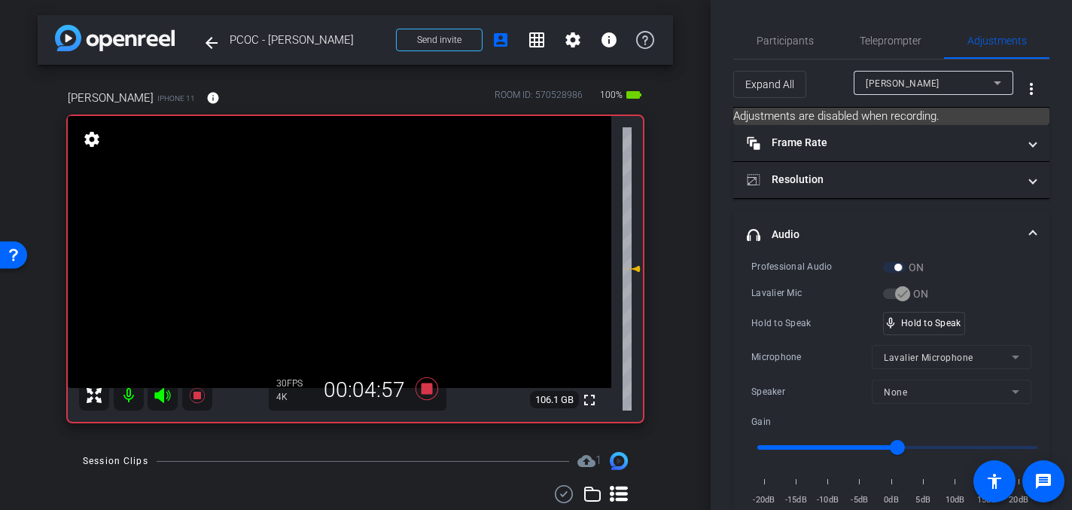
click at [346, 223] on video at bounding box center [340, 252] width 544 height 272
click at [340, 221] on video at bounding box center [340, 252] width 544 height 272
click at [375, 237] on video at bounding box center [340, 252] width 544 height 272
click at [364, 234] on video at bounding box center [340, 252] width 544 height 272
click at [373, 216] on video at bounding box center [340, 252] width 544 height 272
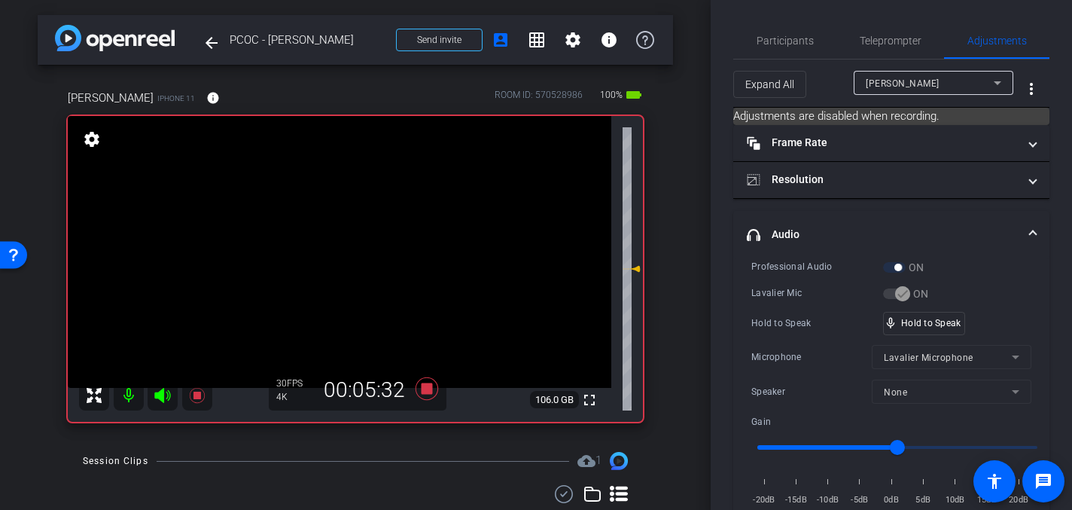
click at [370, 236] on video at bounding box center [340, 252] width 544 height 272
click at [376, 228] on video at bounding box center [340, 252] width 544 height 272
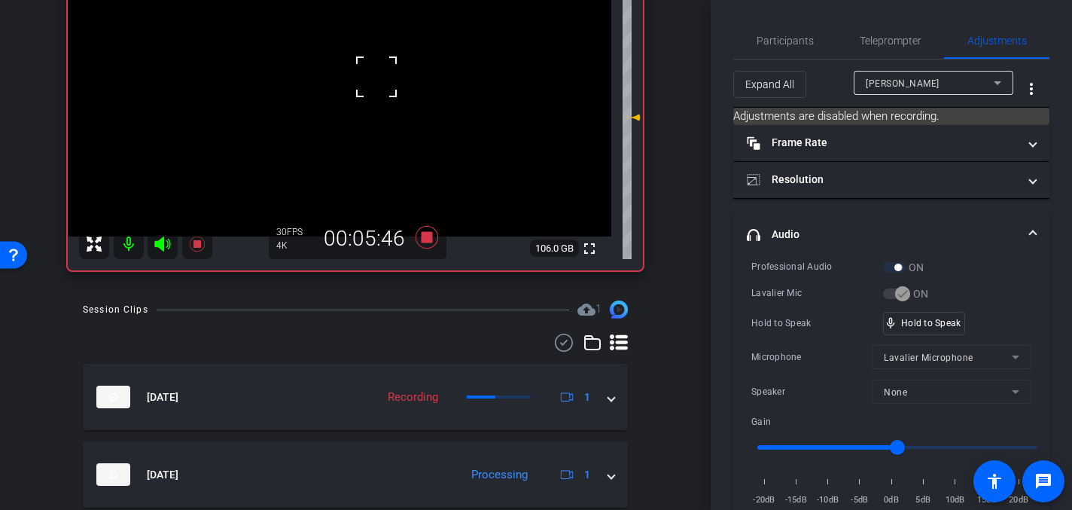
scroll to position [96, 0]
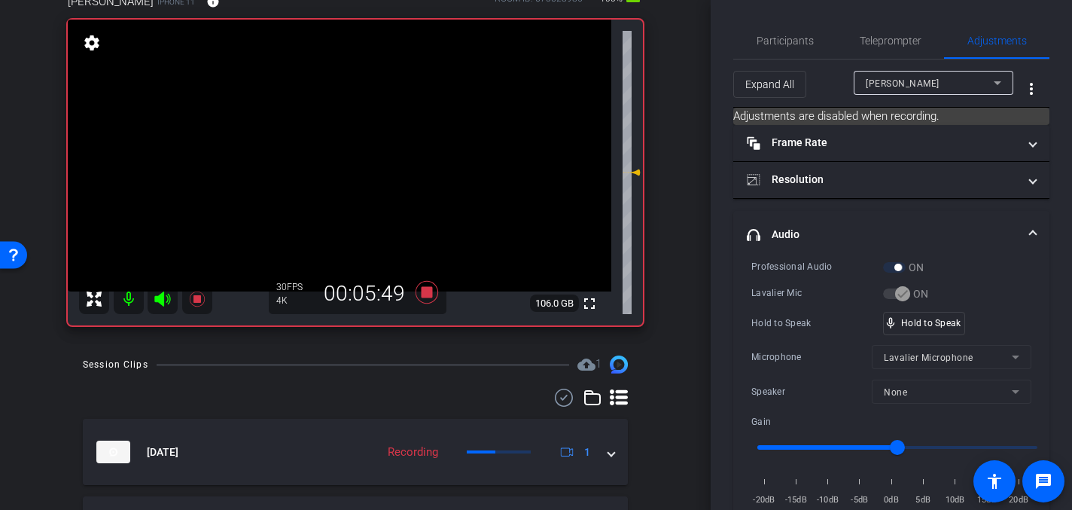
click at [372, 131] on video at bounding box center [340, 156] width 544 height 272
click at [364, 150] on video at bounding box center [340, 156] width 544 height 272
click at [374, 148] on video at bounding box center [340, 156] width 544 height 272
click at [340, 132] on video at bounding box center [340, 156] width 544 height 272
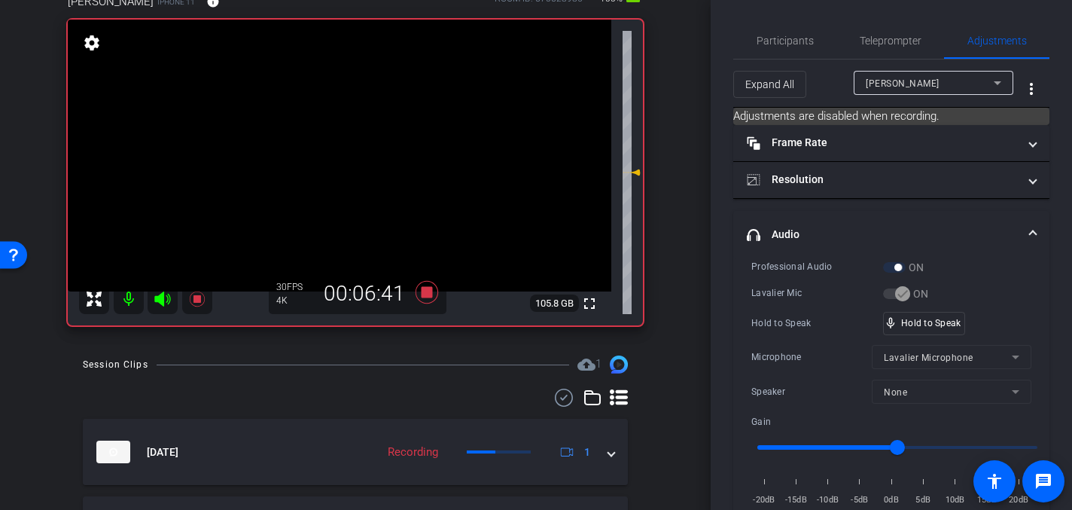
click at [372, 145] on video at bounding box center [340, 156] width 544 height 272
click at [337, 139] on video at bounding box center [340, 156] width 544 height 272
click at [364, 135] on video at bounding box center [340, 156] width 544 height 272
click at [383, 137] on video at bounding box center [340, 156] width 544 height 272
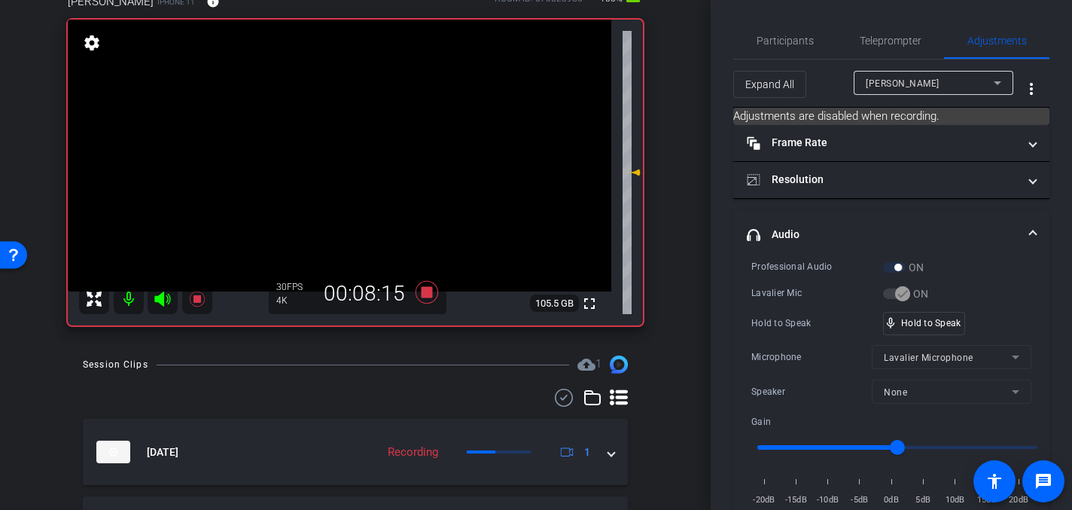
click at [365, 119] on video at bounding box center [340, 156] width 544 height 272
click at [366, 133] on video at bounding box center [340, 156] width 544 height 272
click at [366, 151] on video at bounding box center [340, 156] width 544 height 272
click at [361, 143] on video at bounding box center [340, 156] width 544 height 272
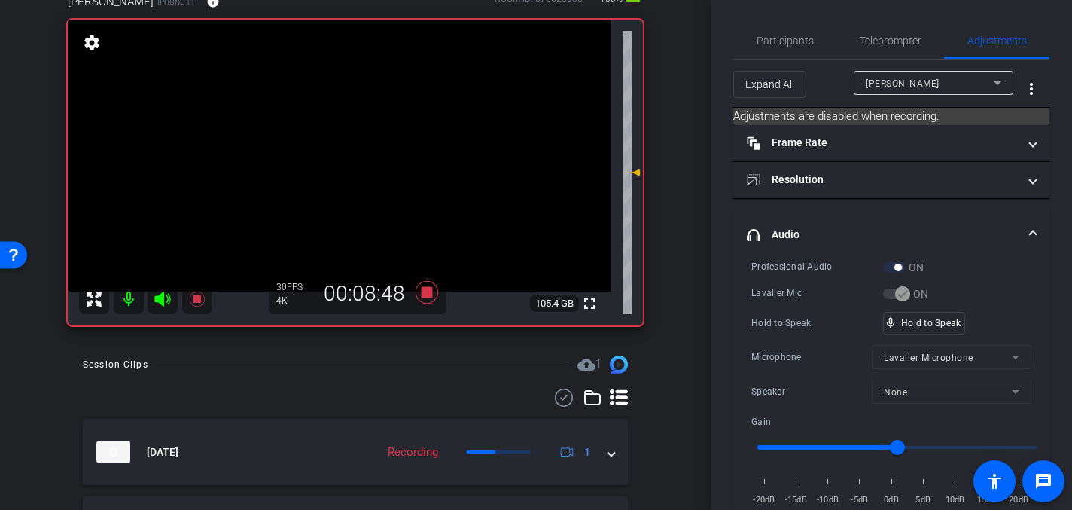
click at [368, 135] on video at bounding box center [340, 156] width 544 height 272
click at [362, 135] on video at bounding box center [340, 156] width 544 height 272
click at [358, 132] on video at bounding box center [340, 156] width 544 height 272
click at [368, 145] on video at bounding box center [340, 156] width 544 height 272
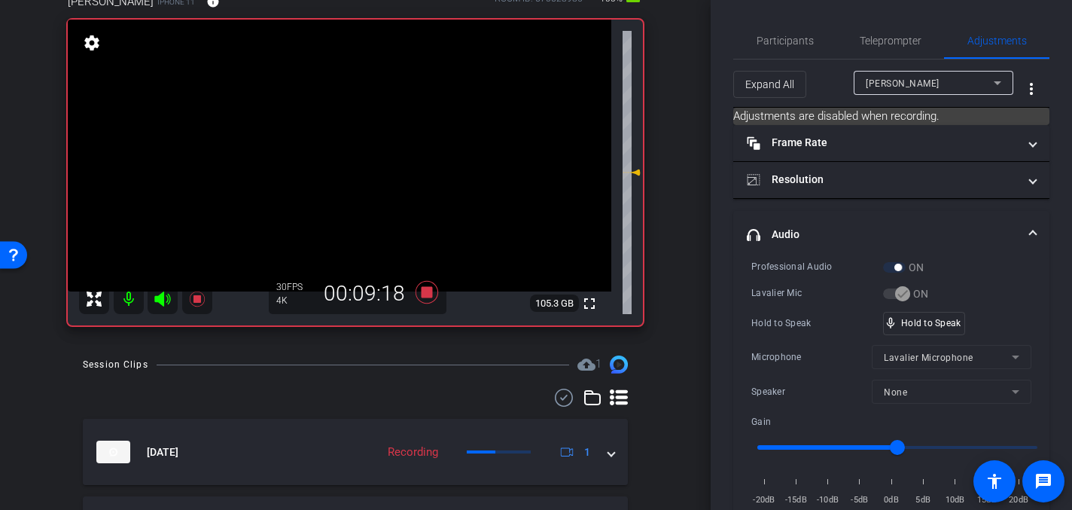
click at [349, 130] on video at bounding box center [340, 156] width 544 height 272
click at [358, 142] on video at bounding box center [340, 156] width 544 height 272
click at [350, 122] on video at bounding box center [340, 156] width 544 height 272
click at [363, 138] on video at bounding box center [340, 156] width 544 height 272
click at [349, 142] on video at bounding box center [340, 156] width 544 height 272
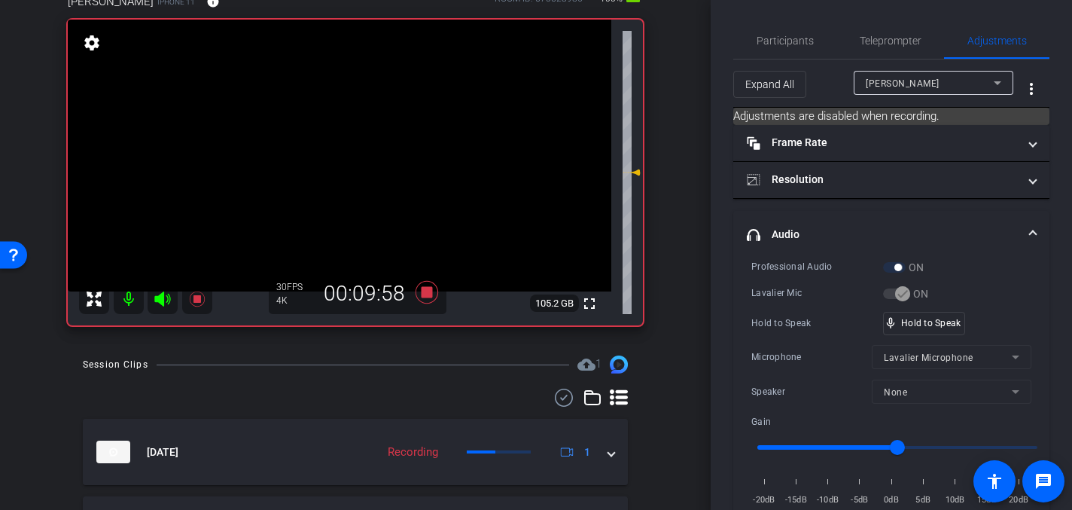
click at [367, 142] on video at bounding box center [340, 156] width 544 height 272
click at [367, 143] on video at bounding box center [340, 156] width 544 height 272
click at [352, 154] on video at bounding box center [340, 156] width 544 height 272
click at [364, 136] on video at bounding box center [340, 156] width 544 height 272
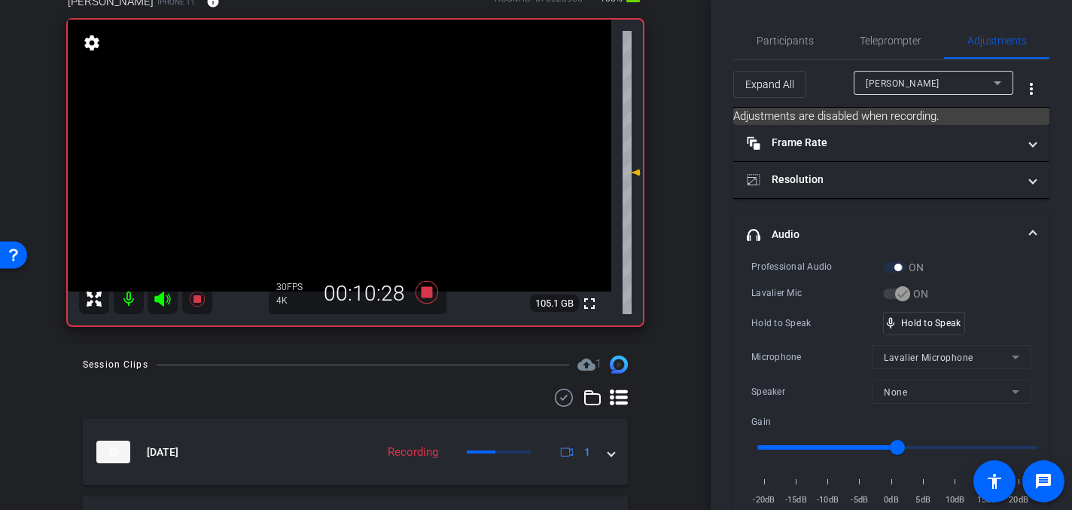
click at [361, 147] on video at bounding box center [340, 156] width 544 height 272
click at [424, 291] on icon at bounding box center [427, 292] width 23 height 23
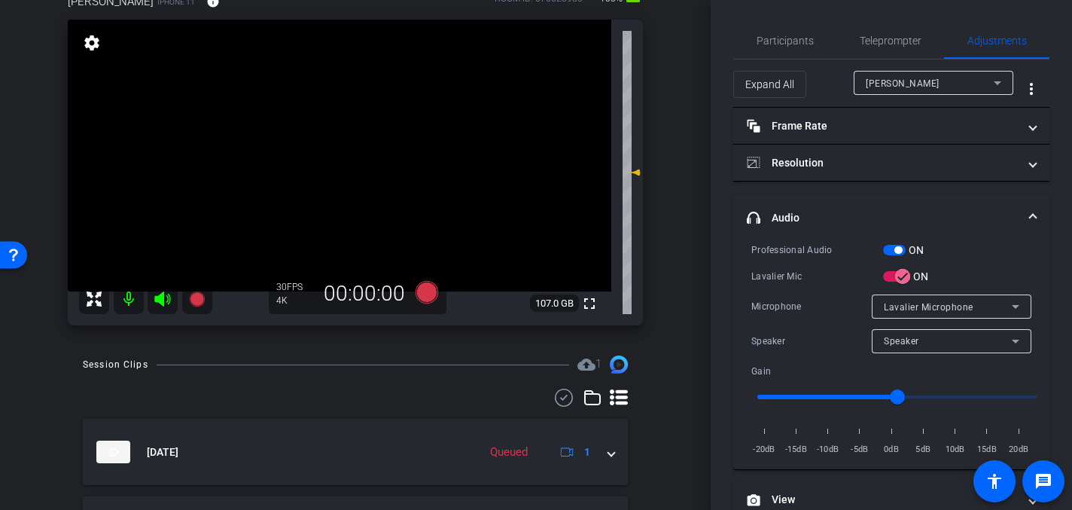
click at [375, 169] on video at bounding box center [340, 156] width 544 height 272
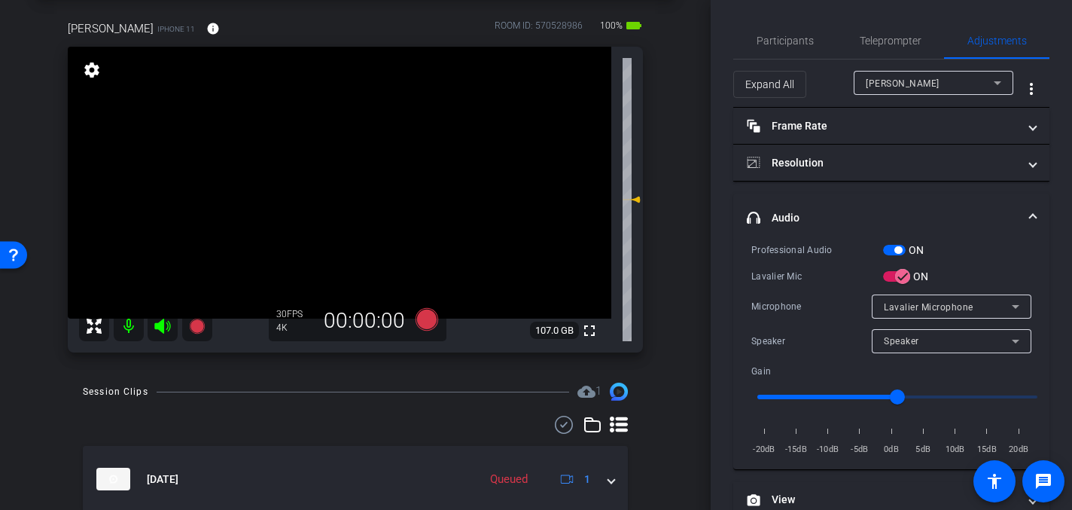
scroll to position [72, 0]
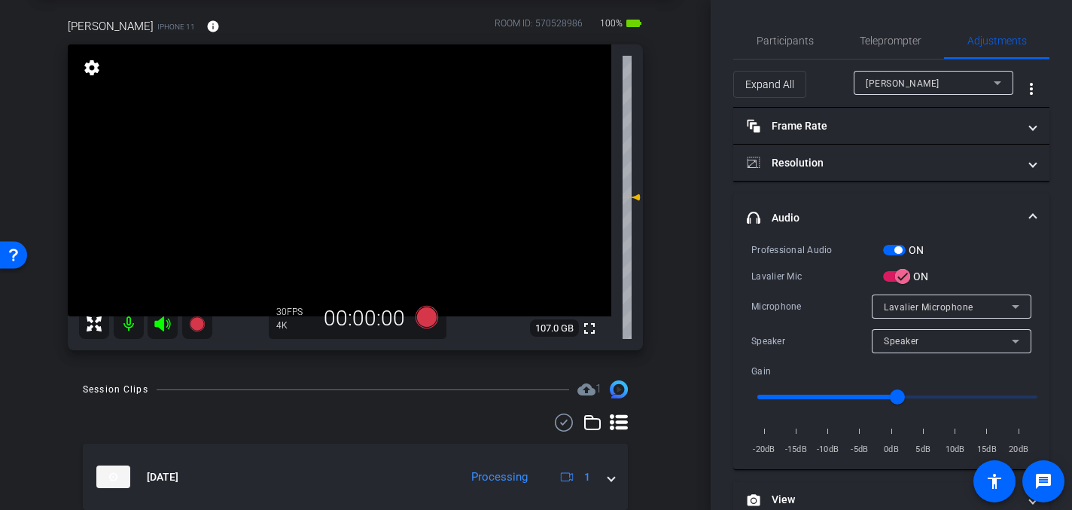
click at [408, 212] on video at bounding box center [340, 180] width 544 height 272
click at [427, 319] on icon at bounding box center [427, 317] width 23 height 23
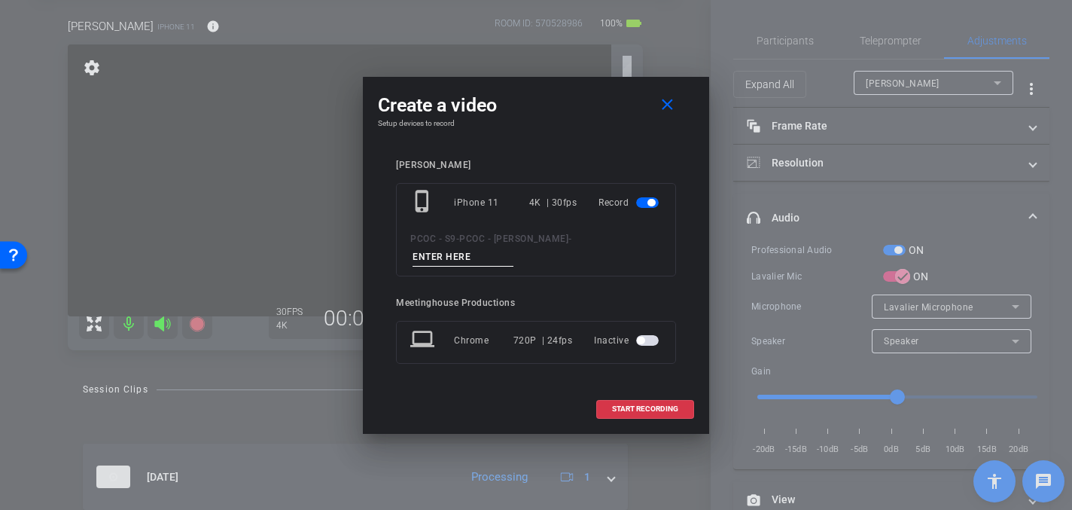
click at [467, 254] on input at bounding box center [463, 257] width 101 height 19
type input "904 - CLip 4"
click at [630, 406] on span "START RECORDING" at bounding box center [645, 409] width 66 height 8
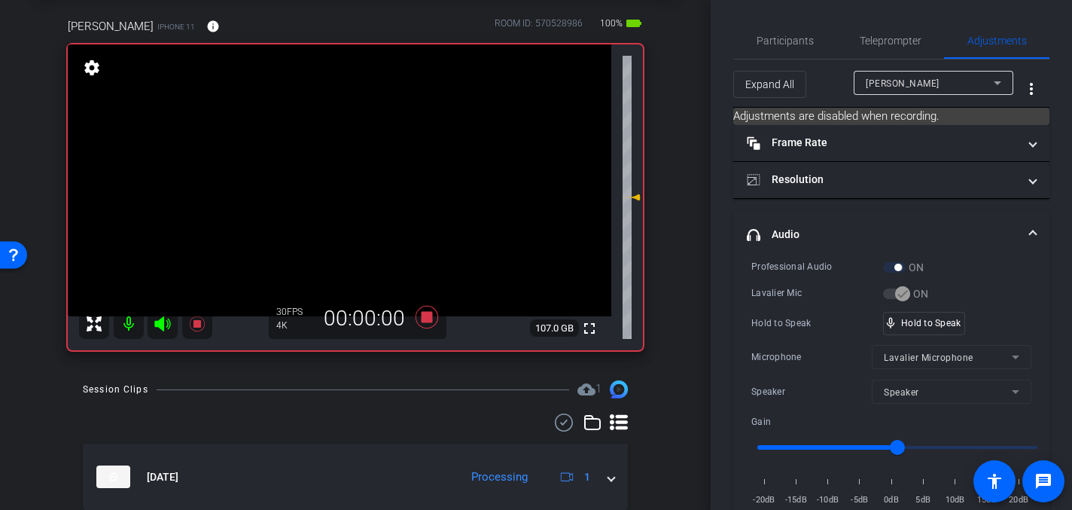
click at [376, 209] on video at bounding box center [340, 180] width 544 height 272
click at [918, 327] on div "mic_none Speaking..." at bounding box center [918, 323] width 68 height 22
click at [358, 153] on video at bounding box center [340, 180] width 544 height 272
click at [377, 172] on video at bounding box center [340, 180] width 544 height 272
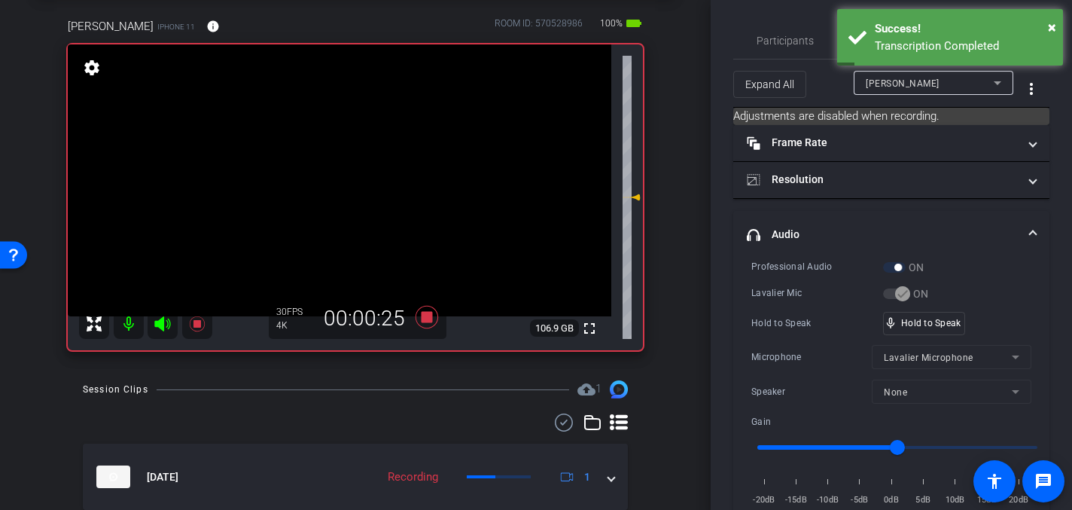
click at [371, 171] on video at bounding box center [340, 180] width 544 height 272
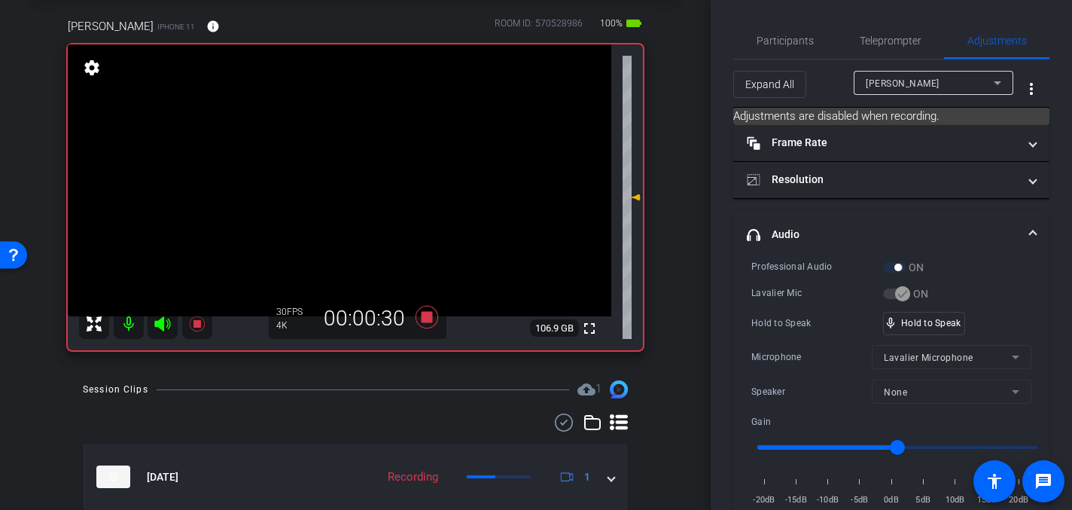
click at [363, 160] on video at bounding box center [340, 180] width 544 height 272
click at [364, 153] on div at bounding box center [363, 161] width 38 height 38
click at [371, 160] on video at bounding box center [340, 180] width 544 height 272
click at [361, 154] on video at bounding box center [340, 180] width 544 height 272
click at [356, 170] on video at bounding box center [340, 180] width 544 height 272
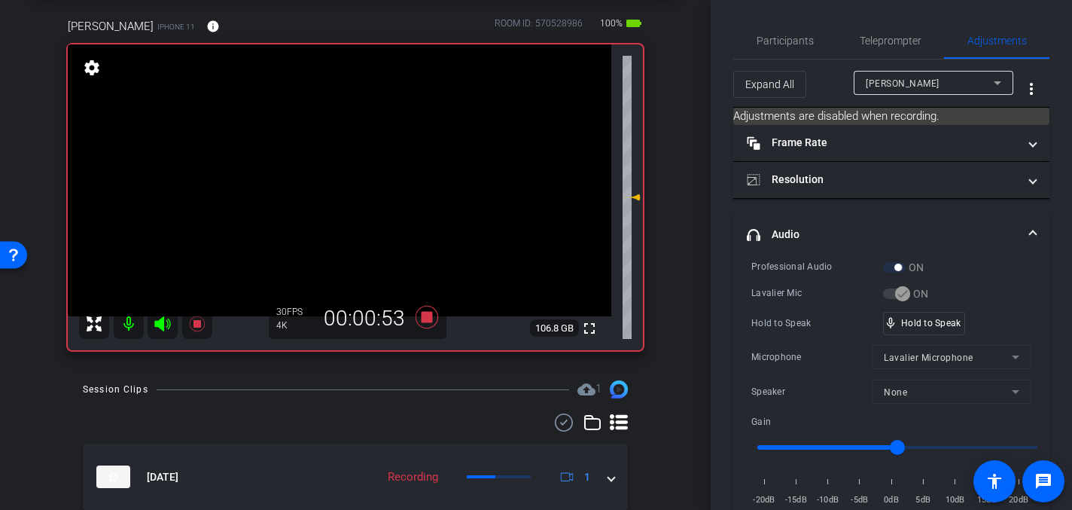
click at [352, 167] on video at bounding box center [340, 180] width 544 height 272
click at [366, 166] on video at bounding box center [340, 180] width 544 height 272
click at [392, 172] on video at bounding box center [340, 180] width 544 height 272
click at [382, 167] on video at bounding box center [340, 180] width 544 height 272
click at [376, 166] on video at bounding box center [340, 180] width 544 height 272
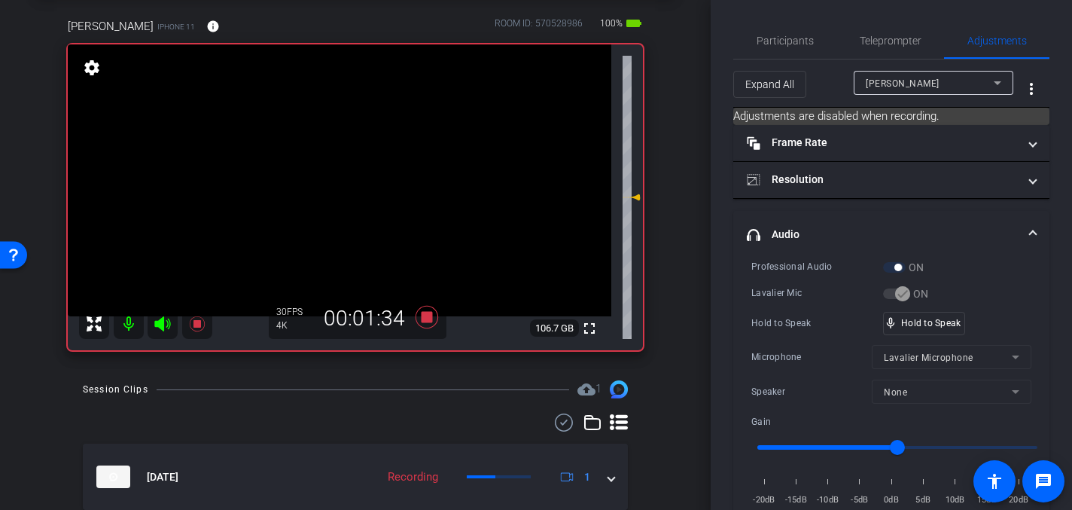
click at [368, 167] on video at bounding box center [340, 180] width 544 height 272
click at [361, 152] on video at bounding box center [340, 180] width 544 height 272
click at [385, 163] on video at bounding box center [340, 180] width 544 height 272
click at [362, 166] on video at bounding box center [340, 180] width 544 height 272
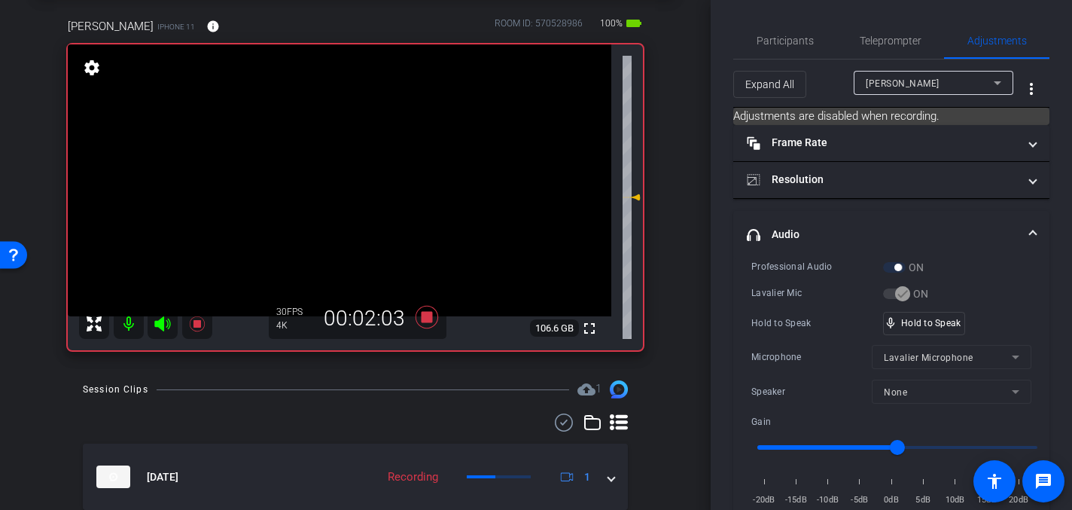
click at [352, 171] on video at bounding box center [340, 180] width 544 height 272
click at [353, 170] on video at bounding box center [340, 180] width 544 height 272
click at [365, 173] on video at bounding box center [340, 180] width 544 height 272
click at [344, 154] on video at bounding box center [340, 180] width 544 height 272
click at [341, 157] on video at bounding box center [340, 180] width 544 height 272
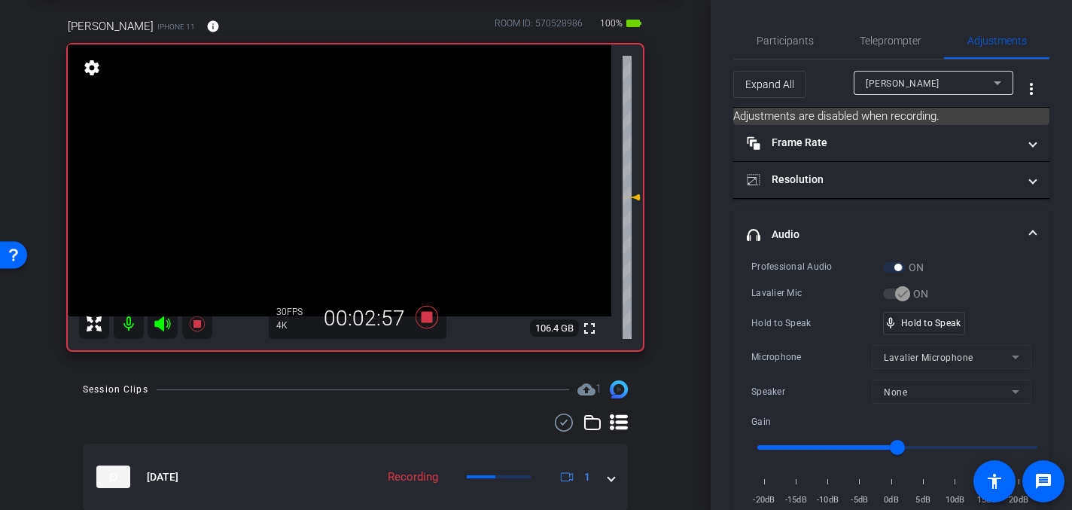
click at [322, 158] on video at bounding box center [340, 180] width 544 height 272
click at [355, 160] on video at bounding box center [340, 180] width 544 height 272
click at [352, 173] on video at bounding box center [340, 180] width 544 height 272
click at [367, 171] on video at bounding box center [340, 180] width 544 height 272
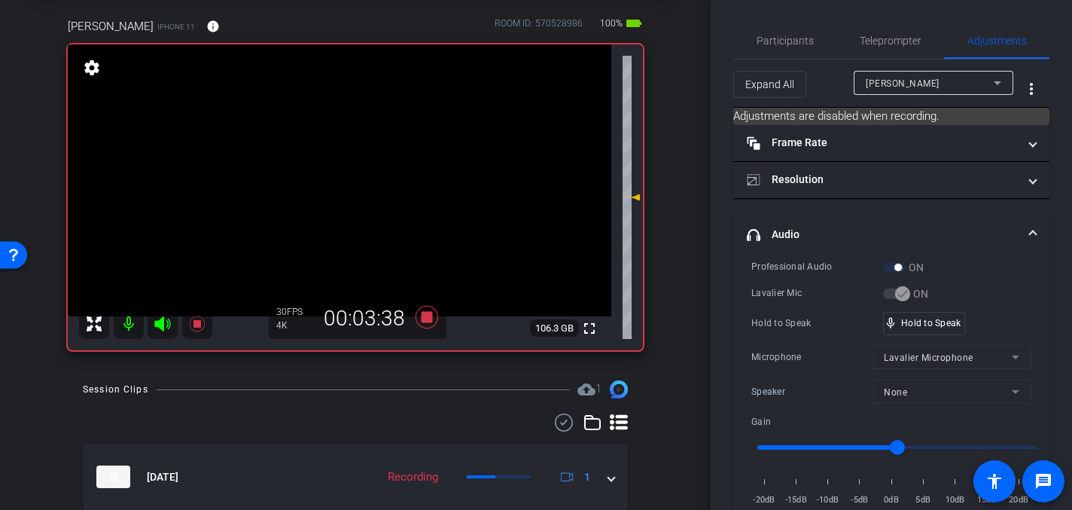
click at [366, 169] on video at bounding box center [340, 180] width 544 height 272
click at [383, 166] on video at bounding box center [340, 180] width 544 height 272
click at [378, 165] on video at bounding box center [340, 180] width 544 height 272
click at [373, 191] on video at bounding box center [340, 180] width 544 height 272
click at [329, 154] on video at bounding box center [340, 180] width 544 height 272
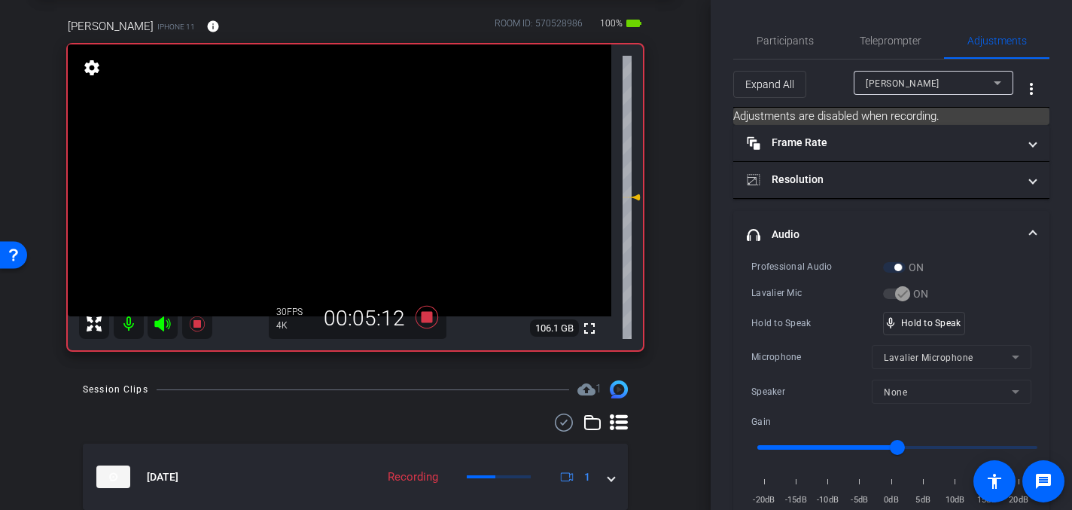
click at [348, 161] on video at bounding box center [340, 180] width 544 height 272
click at [340, 160] on video at bounding box center [340, 180] width 544 height 272
click at [381, 165] on video at bounding box center [340, 180] width 544 height 272
click at [373, 157] on video at bounding box center [340, 180] width 544 height 272
click at [402, 158] on video at bounding box center [340, 180] width 544 height 272
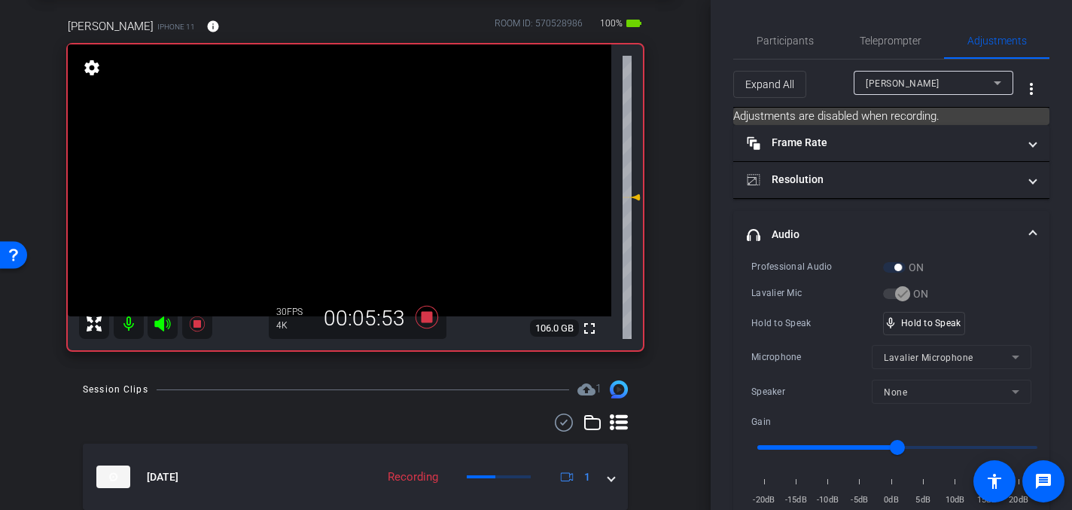
click at [390, 175] on video at bounding box center [340, 180] width 544 height 272
click at [347, 144] on video at bounding box center [340, 180] width 544 height 272
click at [365, 164] on video at bounding box center [340, 180] width 544 height 272
click at [373, 157] on video at bounding box center [340, 180] width 544 height 272
click at [358, 152] on video at bounding box center [340, 180] width 544 height 272
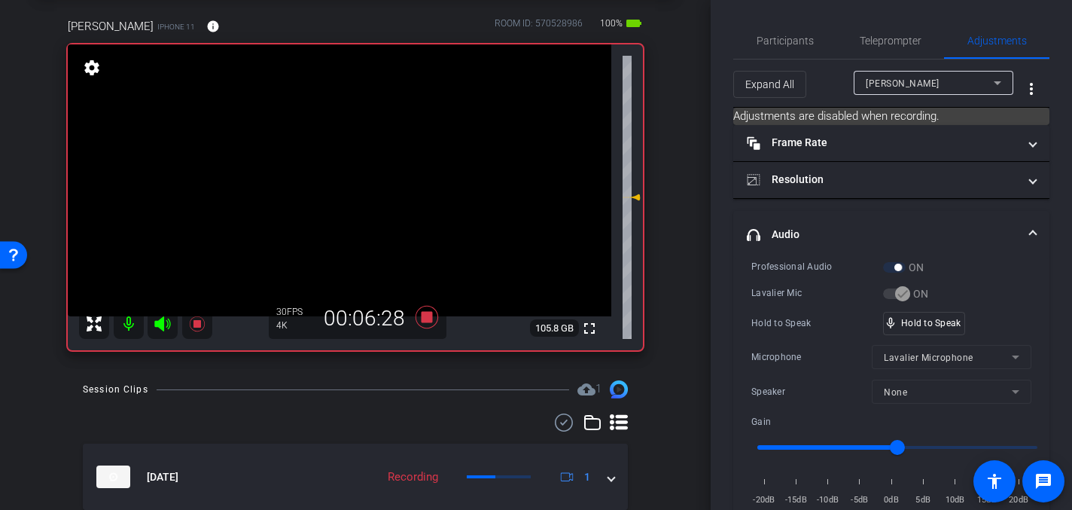
click at [378, 163] on video at bounding box center [340, 180] width 544 height 272
click at [353, 163] on video at bounding box center [340, 180] width 544 height 272
click at [364, 169] on video at bounding box center [340, 180] width 544 height 272
click at [367, 168] on video at bounding box center [340, 180] width 544 height 272
click at [350, 150] on video at bounding box center [340, 180] width 544 height 272
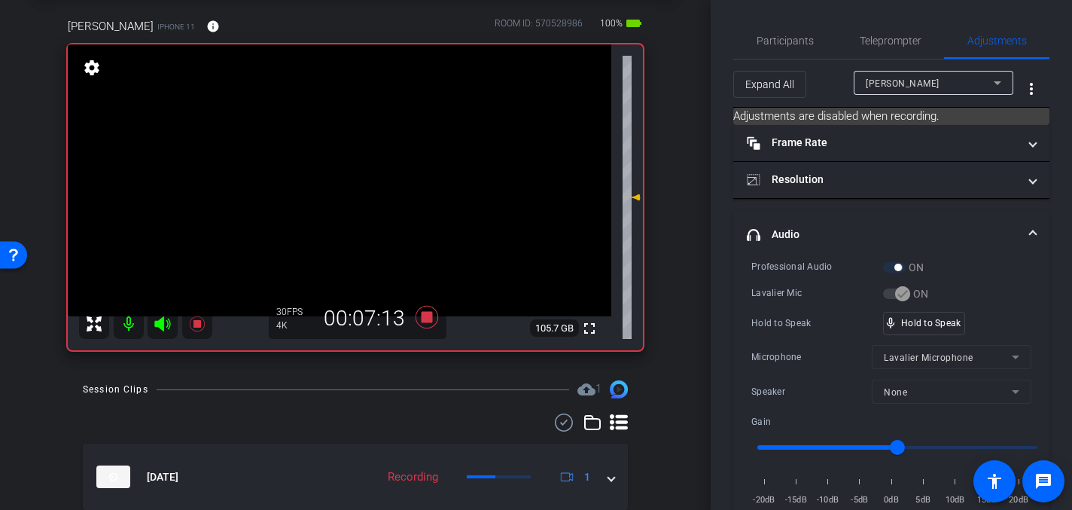
click at [369, 160] on video at bounding box center [340, 180] width 544 height 272
click at [352, 154] on video at bounding box center [340, 180] width 544 height 272
click at [395, 171] on video at bounding box center [340, 180] width 544 height 272
click at [343, 162] on video at bounding box center [340, 180] width 544 height 272
click at [376, 178] on video at bounding box center [340, 180] width 544 height 272
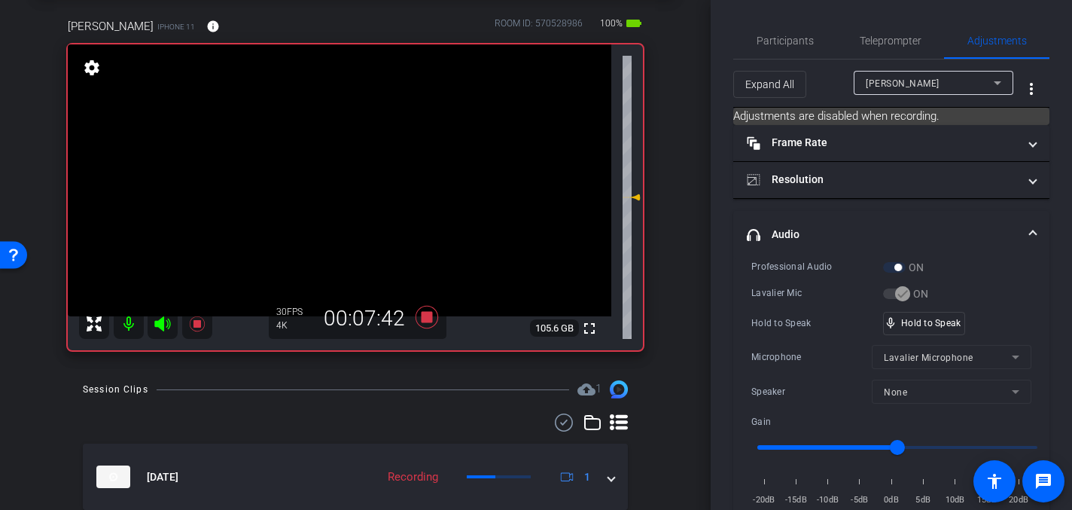
click at [357, 176] on video at bounding box center [340, 180] width 544 height 272
click at [353, 158] on video at bounding box center [340, 180] width 544 height 272
click at [385, 140] on video at bounding box center [340, 180] width 544 height 272
click at [373, 160] on video at bounding box center [340, 180] width 544 height 272
click at [386, 164] on video at bounding box center [340, 180] width 544 height 272
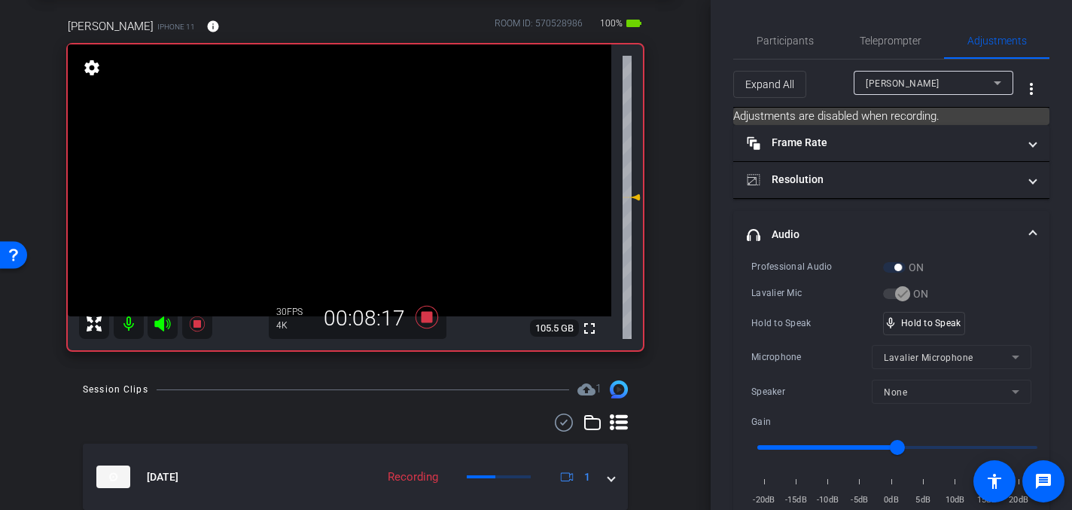
click at [376, 160] on video at bounding box center [340, 180] width 544 height 272
click at [355, 168] on video at bounding box center [340, 180] width 544 height 272
click at [428, 314] on icon at bounding box center [427, 317] width 23 height 23
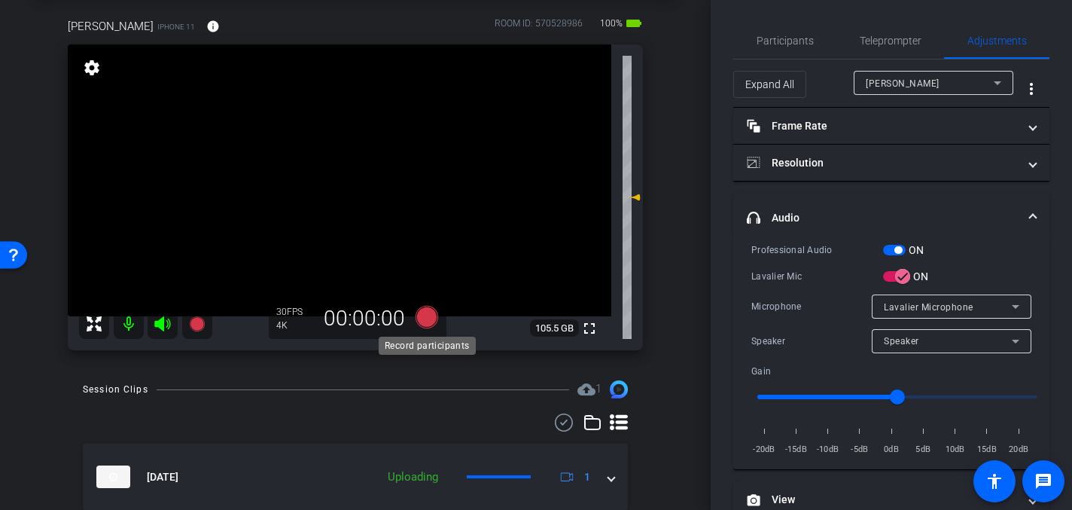
click at [420, 318] on icon at bounding box center [427, 317] width 23 height 23
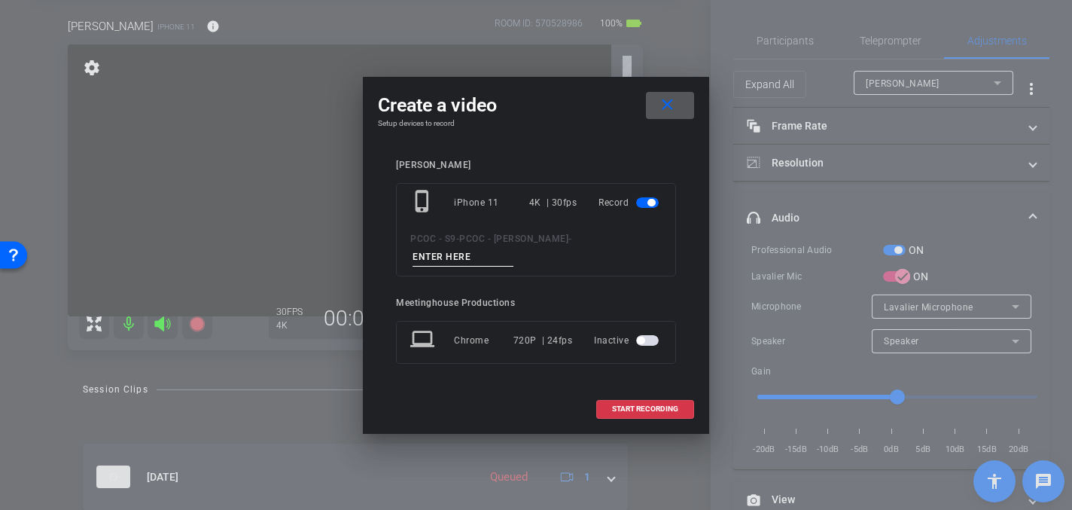
click at [437, 261] on input at bounding box center [463, 257] width 101 height 19
type input "904 - CLip 5"
click at [636, 410] on span "START RECORDING" at bounding box center [645, 409] width 66 height 8
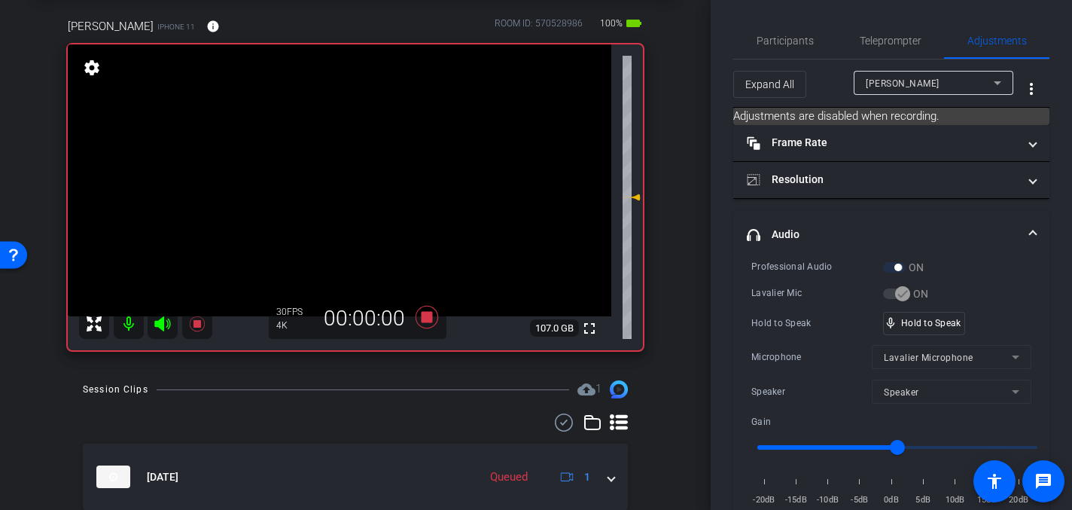
click at [383, 231] on video at bounding box center [340, 180] width 544 height 272
click at [910, 328] on div "mic_none Speaking..." at bounding box center [918, 323] width 68 height 22
click at [358, 157] on video at bounding box center [340, 180] width 544 height 272
click at [361, 163] on video at bounding box center [340, 180] width 544 height 272
click at [388, 179] on video at bounding box center [340, 180] width 544 height 272
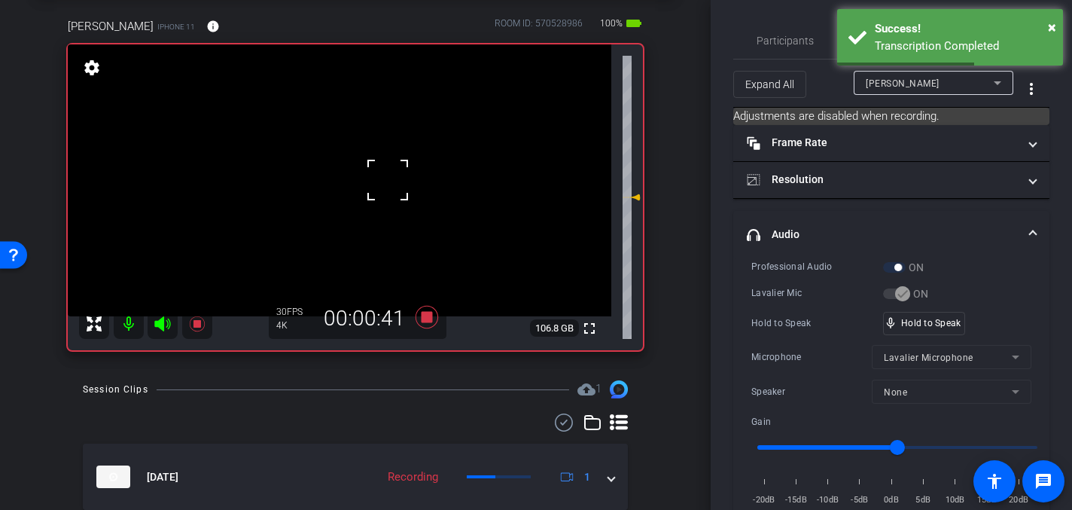
click at [357, 155] on video at bounding box center [340, 180] width 544 height 272
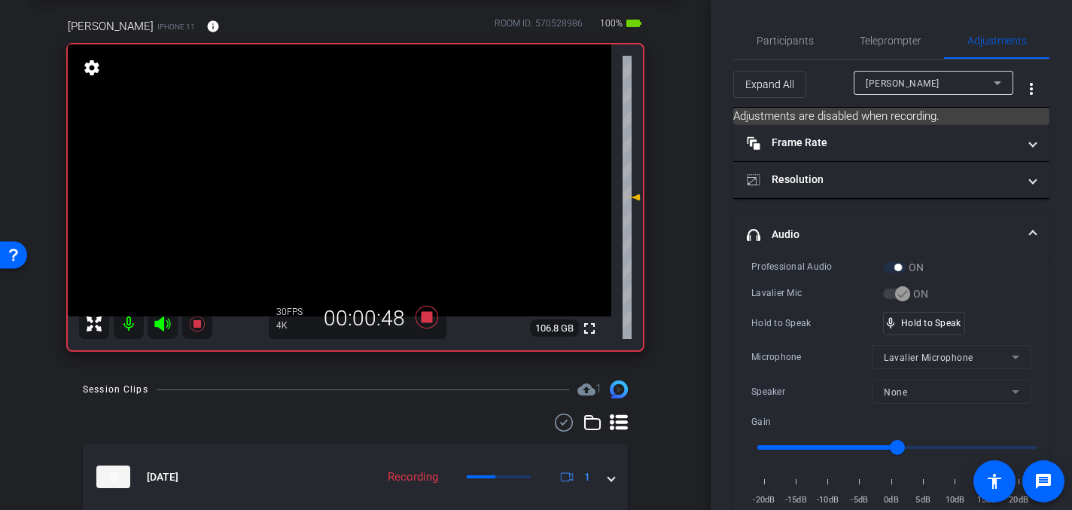
click at [356, 166] on video at bounding box center [340, 180] width 544 height 272
click at [363, 163] on video at bounding box center [340, 180] width 544 height 272
click at [361, 155] on video at bounding box center [340, 180] width 544 height 272
click at [367, 165] on video at bounding box center [340, 180] width 544 height 272
click at [370, 152] on video at bounding box center [340, 180] width 544 height 272
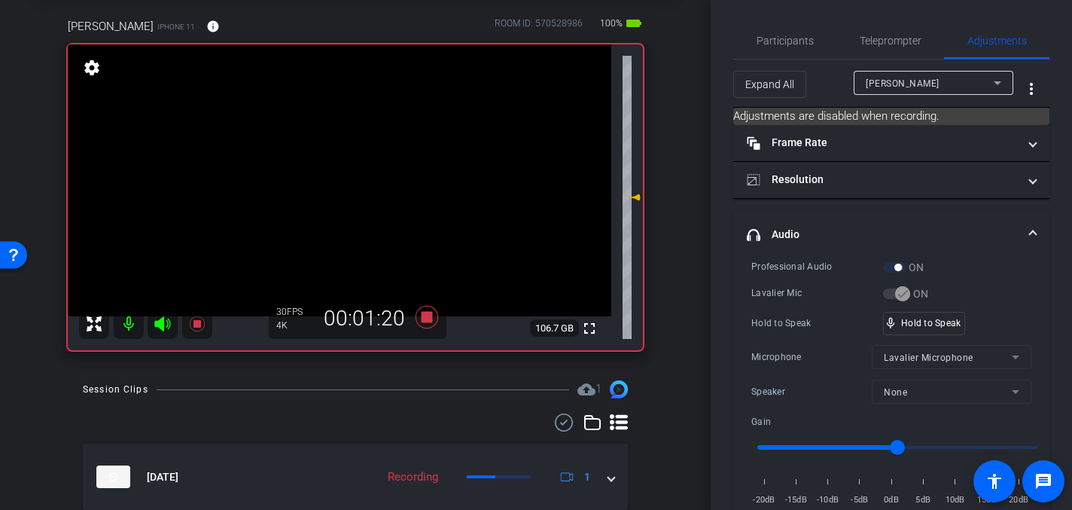
click at [352, 167] on video at bounding box center [340, 180] width 544 height 272
click at [362, 166] on video at bounding box center [340, 180] width 544 height 272
click at [366, 161] on video at bounding box center [340, 180] width 544 height 272
click at [362, 163] on video at bounding box center [340, 180] width 544 height 272
click at [357, 149] on video at bounding box center [340, 180] width 544 height 272
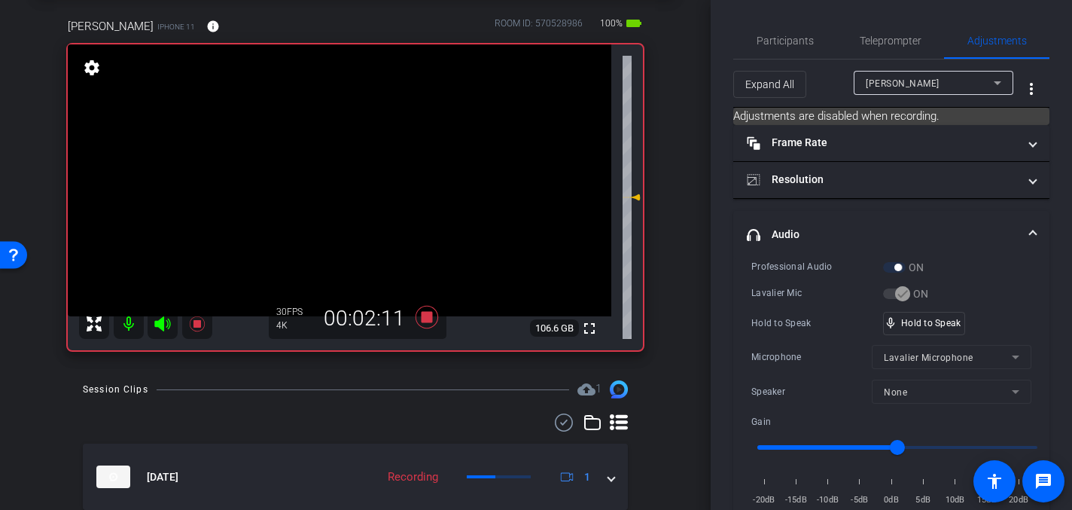
click at [383, 163] on video at bounding box center [340, 180] width 544 height 272
click at [371, 166] on video at bounding box center [340, 180] width 544 height 272
click at [370, 166] on video at bounding box center [340, 180] width 544 height 272
click at [369, 164] on video at bounding box center [340, 180] width 544 height 272
click at [374, 171] on video at bounding box center [340, 180] width 544 height 272
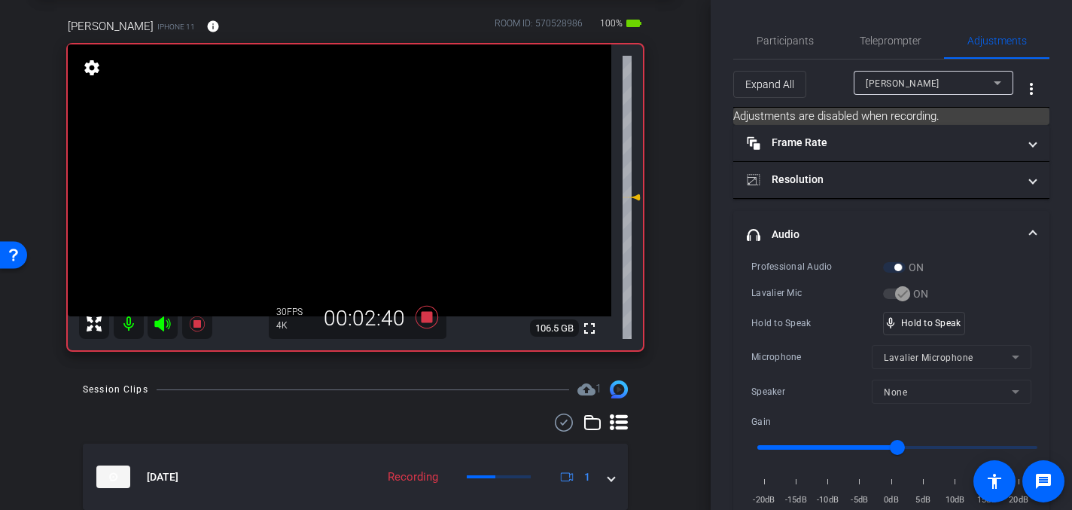
click at [362, 169] on video at bounding box center [340, 180] width 544 height 272
click at [377, 162] on video at bounding box center [340, 180] width 544 height 272
click at [370, 166] on video at bounding box center [340, 180] width 544 height 272
click at [367, 156] on video at bounding box center [340, 180] width 544 height 272
click at [367, 168] on video at bounding box center [340, 180] width 544 height 272
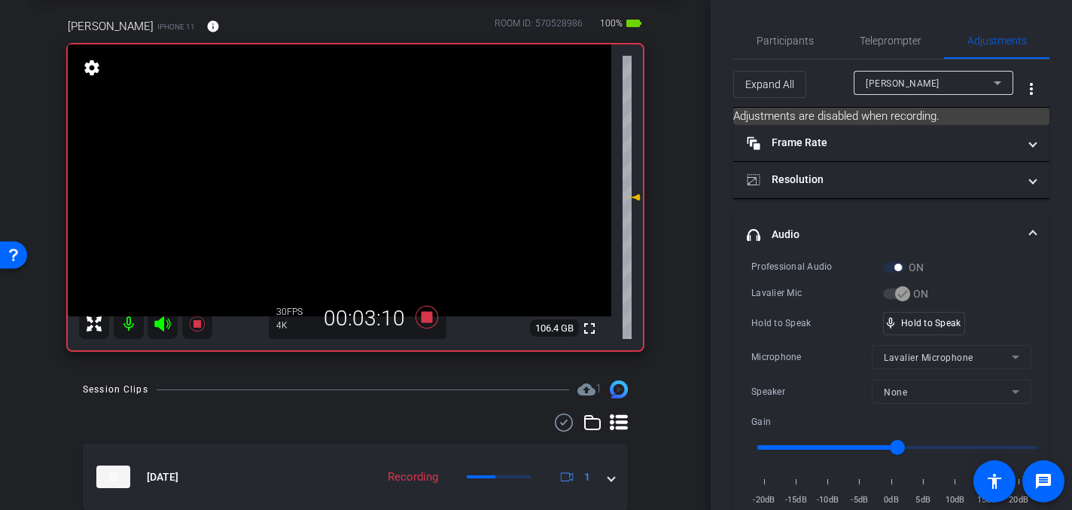
click at [371, 168] on video at bounding box center [340, 180] width 544 height 272
click at [379, 160] on video at bounding box center [340, 180] width 544 height 272
click at [348, 151] on video at bounding box center [340, 180] width 544 height 272
click at [353, 156] on video at bounding box center [340, 180] width 544 height 272
click at [367, 172] on video at bounding box center [340, 180] width 544 height 272
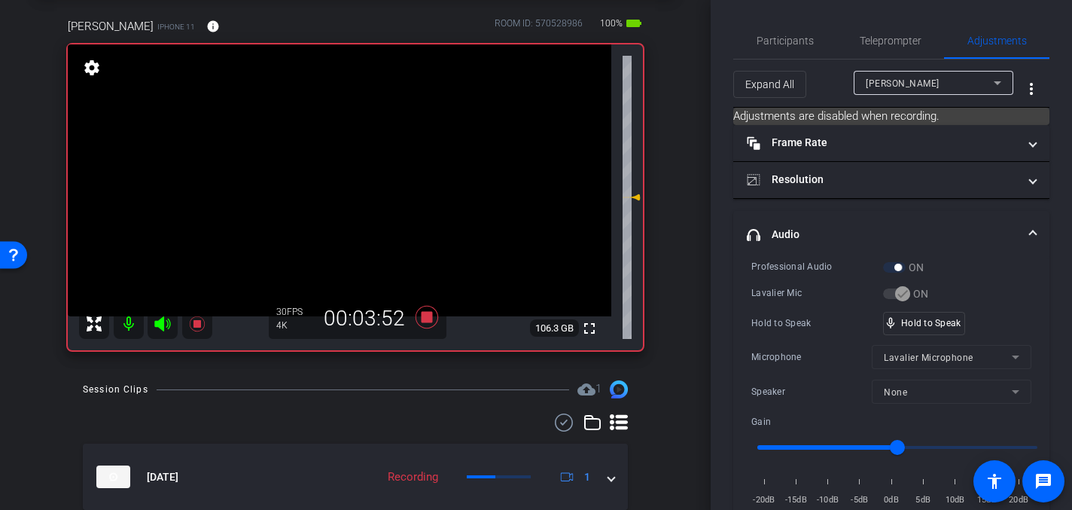
click at [389, 172] on video at bounding box center [340, 180] width 544 height 272
click at [383, 158] on video at bounding box center [340, 180] width 544 height 272
click at [373, 167] on video at bounding box center [340, 180] width 544 height 272
click at [376, 164] on video at bounding box center [340, 180] width 544 height 272
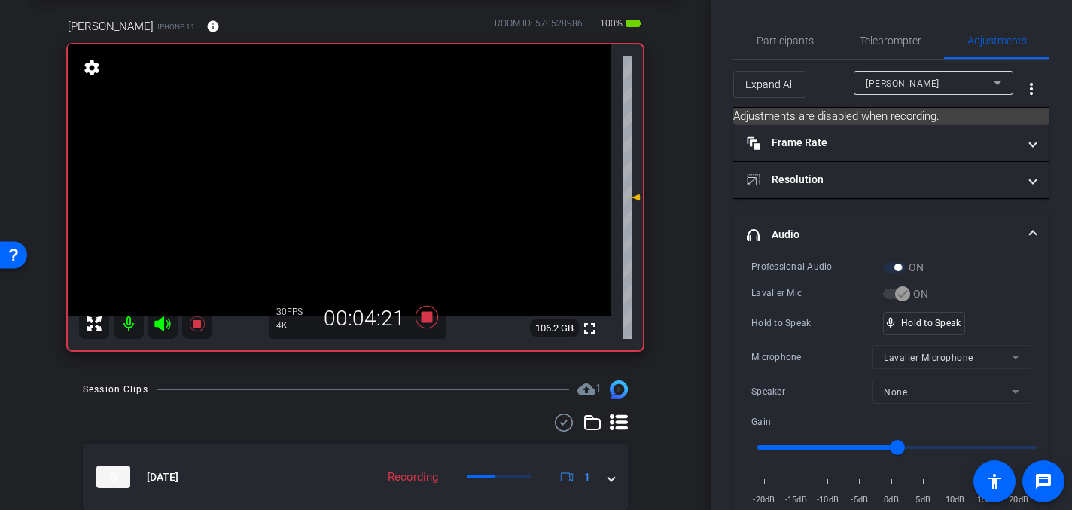
click at [376, 164] on video at bounding box center [340, 180] width 544 height 272
click at [384, 159] on video at bounding box center [340, 180] width 544 height 272
click at [379, 159] on video at bounding box center [340, 180] width 544 height 272
click at [376, 161] on video at bounding box center [340, 180] width 544 height 272
click at [357, 153] on video at bounding box center [340, 180] width 544 height 272
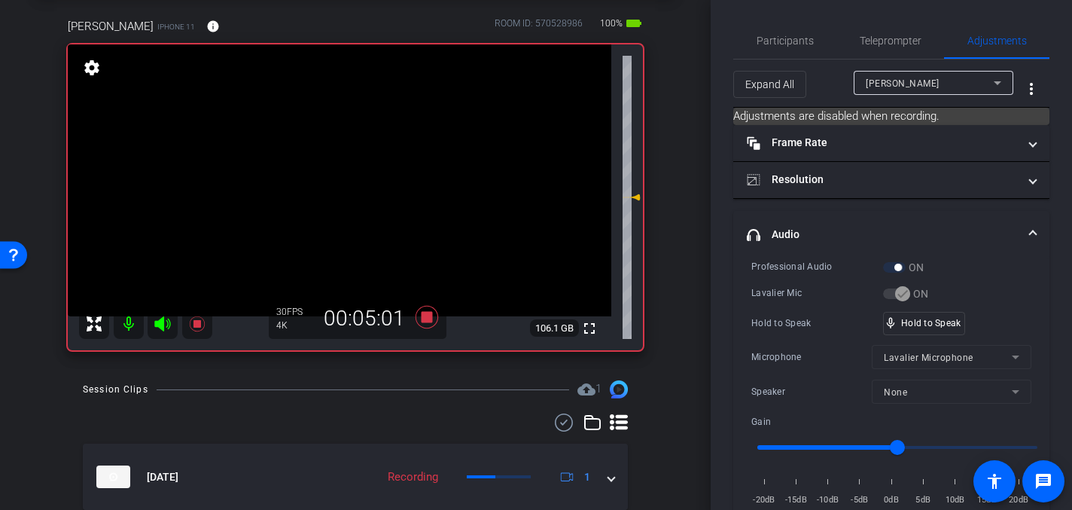
click at [373, 160] on video at bounding box center [340, 180] width 544 height 272
click at [372, 169] on video at bounding box center [340, 180] width 544 height 272
click at [428, 319] on icon at bounding box center [427, 317] width 23 height 23
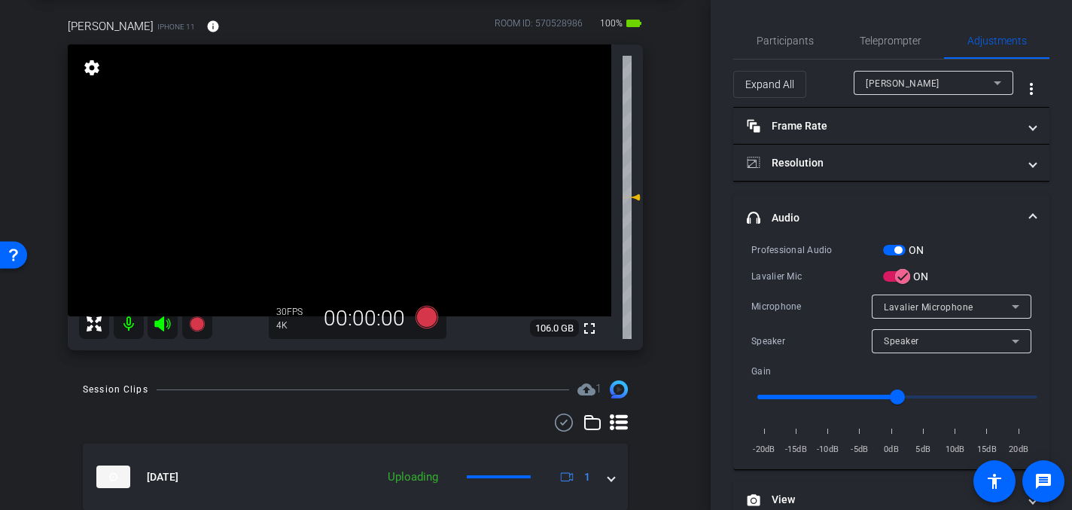
click at [431, 192] on video at bounding box center [340, 180] width 544 height 272
click at [425, 313] on icon at bounding box center [427, 317] width 23 height 23
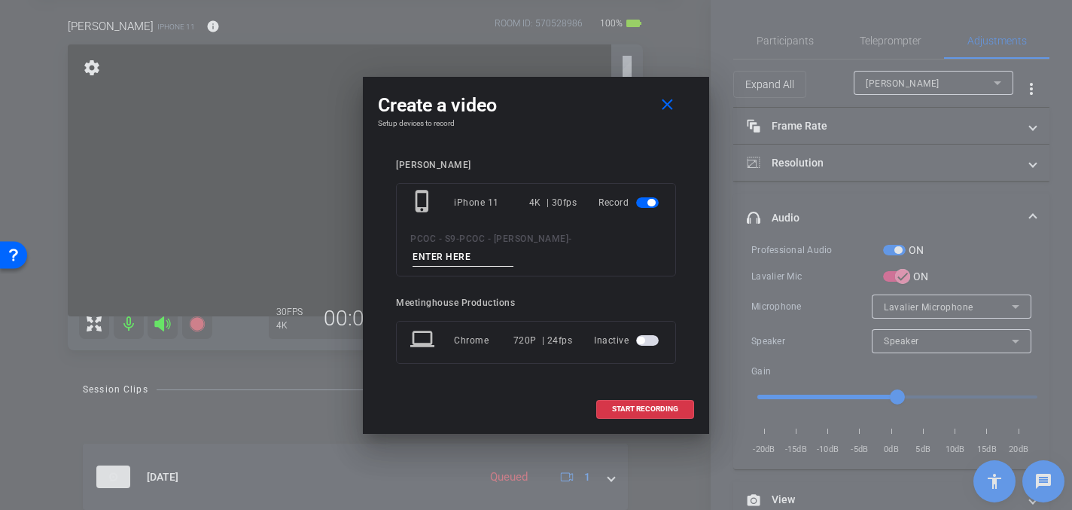
click at [432, 258] on input at bounding box center [463, 257] width 101 height 19
type input "904 - Clip 6"
click at [625, 409] on span "START RECORDING" at bounding box center [645, 409] width 66 height 8
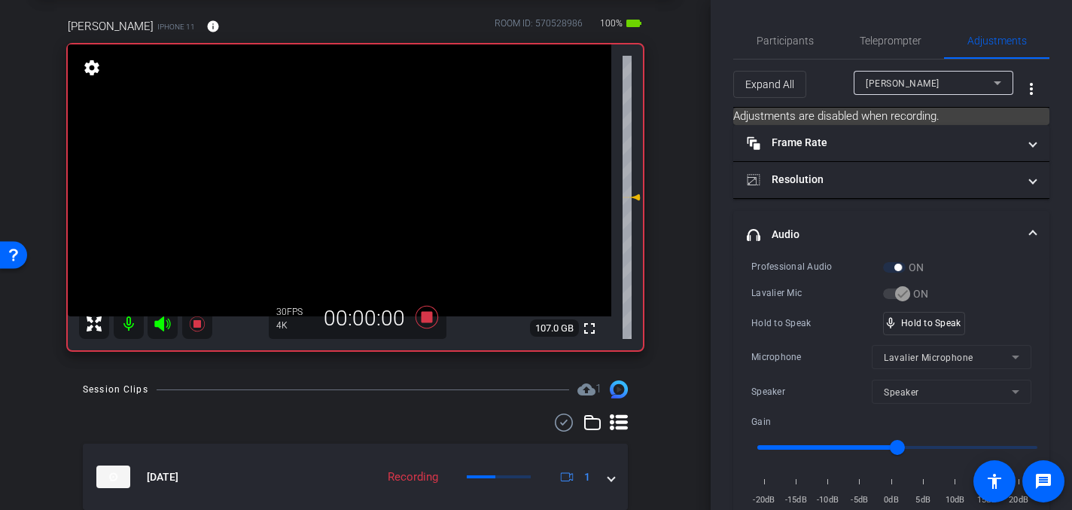
click at [358, 168] on video at bounding box center [340, 180] width 544 height 272
click at [352, 164] on video at bounding box center [340, 180] width 544 height 272
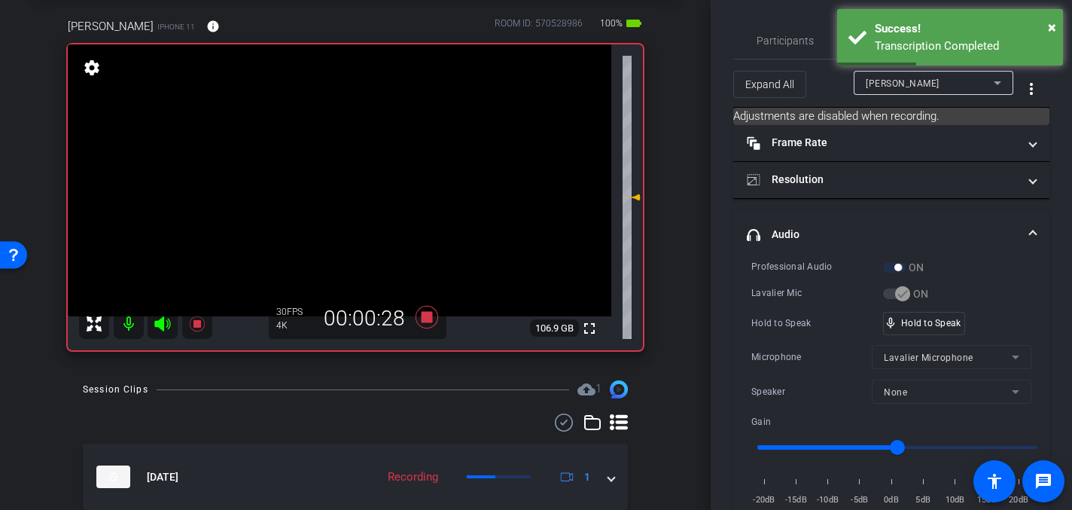
click at [372, 158] on video at bounding box center [340, 180] width 544 height 272
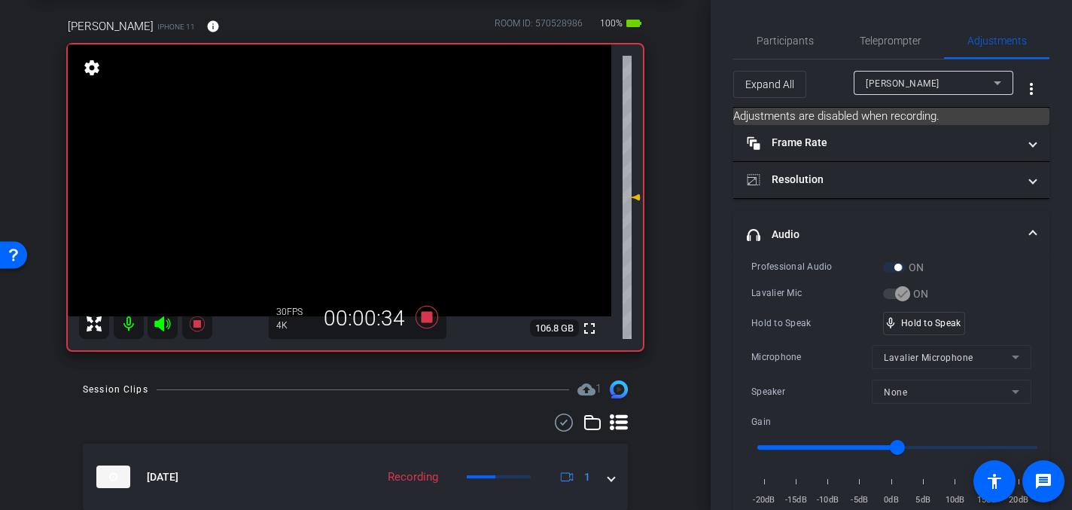
click at [361, 160] on video at bounding box center [340, 180] width 544 height 272
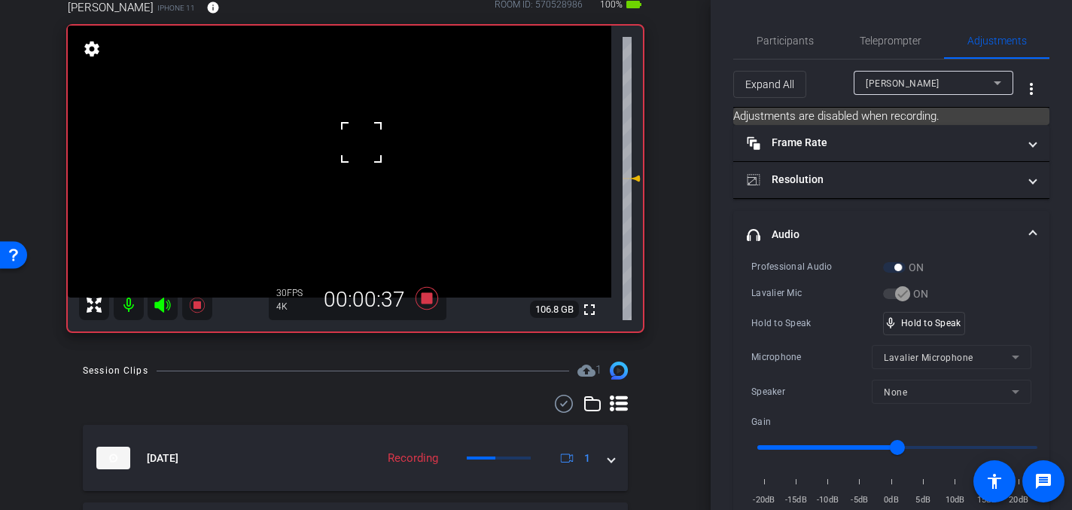
scroll to position [99, 0]
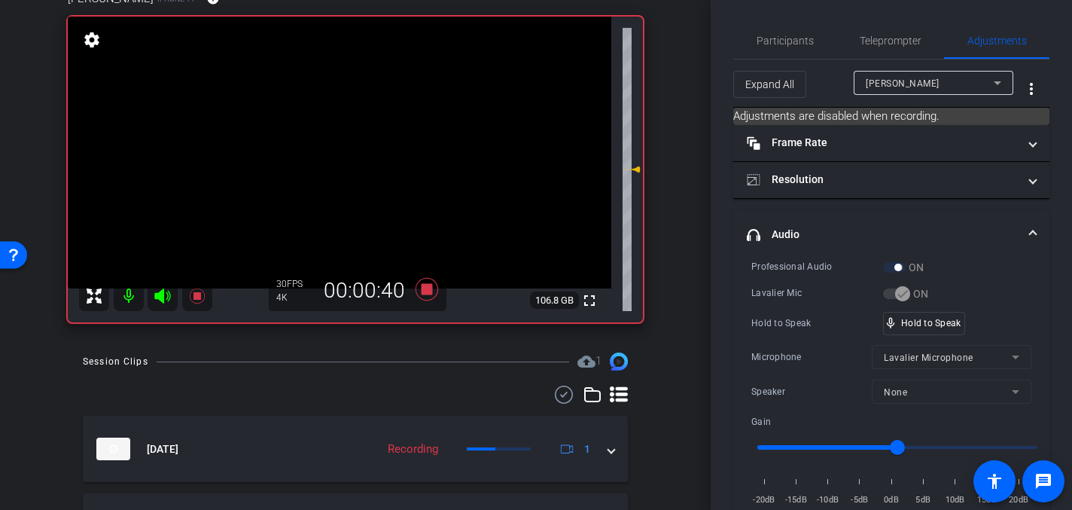
click at [364, 138] on video at bounding box center [340, 153] width 544 height 272
click at [354, 146] on video at bounding box center [340, 153] width 544 height 272
click at [383, 139] on video at bounding box center [340, 153] width 544 height 272
click at [391, 149] on video at bounding box center [340, 153] width 544 height 272
click at [391, 144] on video at bounding box center [340, 153] width 544 height 272
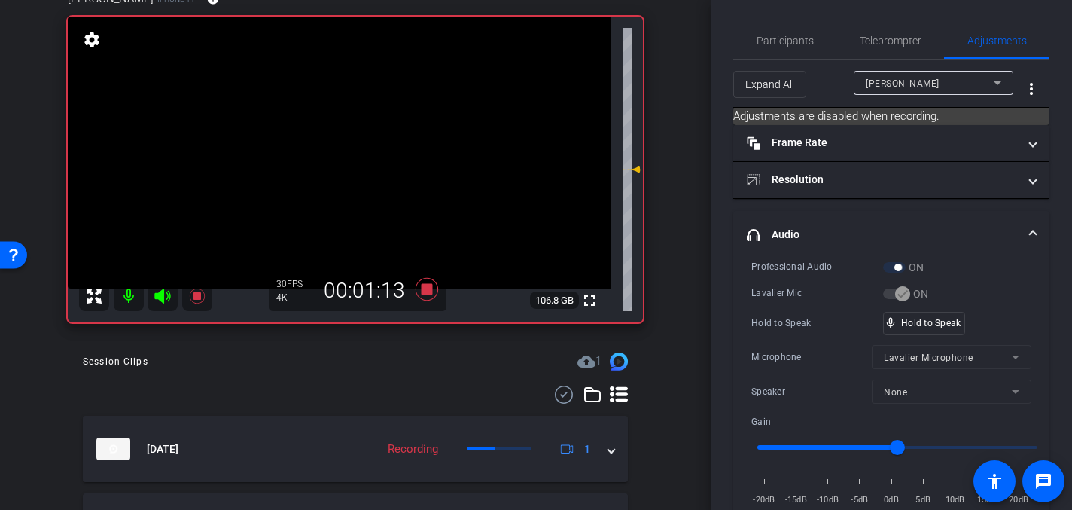
click at [360, 142] on video at bounding box center [340, 153] width 544 height 272
click at [357, 130] on video at bounding box center [340, 153] width 544 height 272
click at [373, 133] on video at bounding box center [340, 153] width 544 height 272
click at [358, 133] on video at bounding box center [340, 153] width 544 height 272
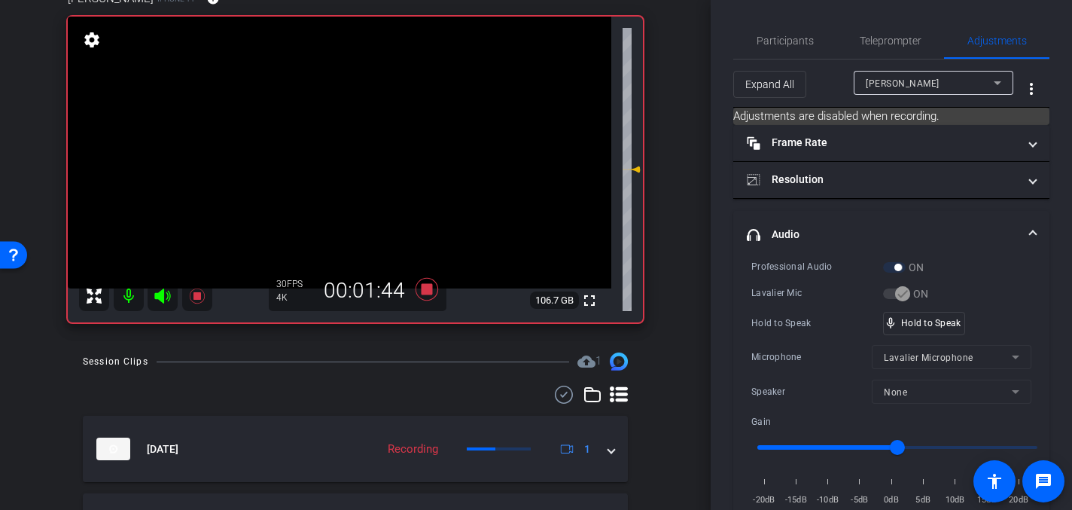
click at [372, 151] on video at bounding box center [340, 153] width 544 height 272
click at [349, 131] on video at bounding box center [340, 153] width 544 height 272
click at [370, 139] on video at bounding box center [340, 153] width 544 height 272
click at [387, 133] on video at bounding box center [340, 153] width 544 height 272
click at [359, 133] on video at bounding box center [340, 153] width 544 height 272
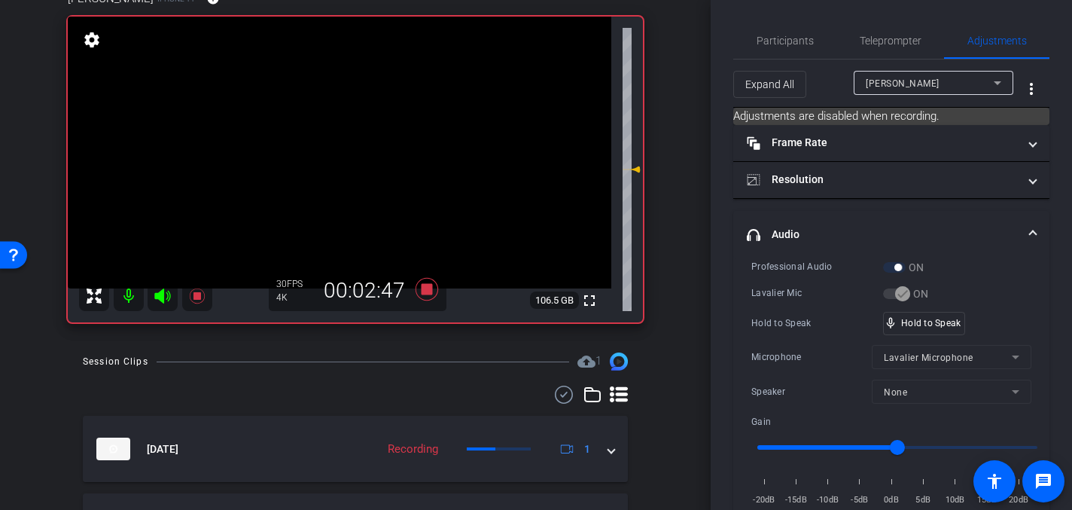
click at [359, 133] on video at bounding box center [340, 153] width 544 height 272
click at [359, 133] on div at bounding box center [359, 133] width 38 height 38
click at [372, 133] on video at bounding box center [340, 153] width 544 height 272
click at [371, 135] on video at bounding box center [340, 153] width 544 height 272
click at [362, 139] on video at bounding box center [340, 153] width 544 height 272
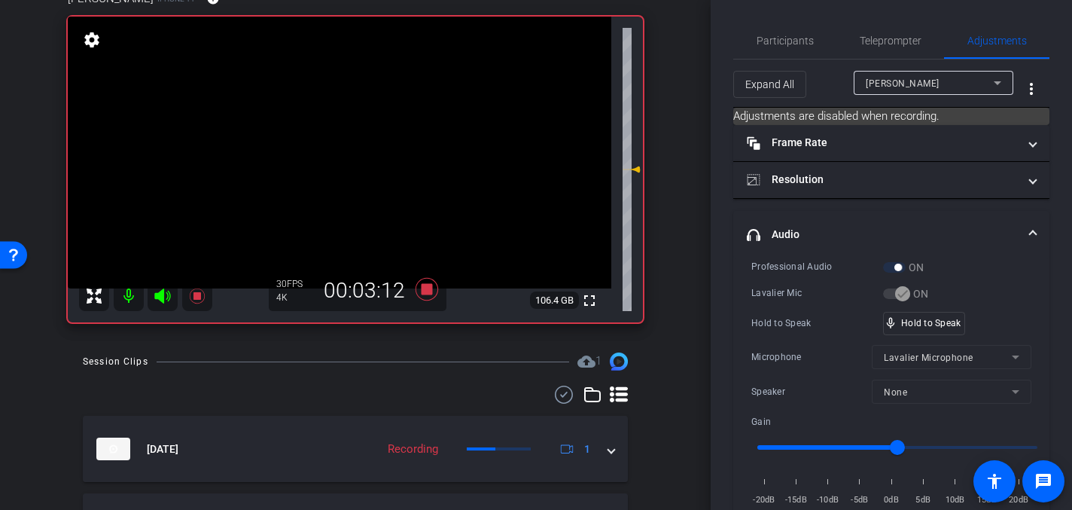
click at [364, 141] on video at bounding box center [340, 153] width 544 height 272
click at [367, 144] on video at bounding box center [340, 153] width 544 height 272
click at [364, 130] on video at bounding box center [340, 153] width 544 height 272
click at [354, 151] on video at bounding box center [340, 153] width 544 height 272
click at [344, 131] on video at bounding box center [340, 153] width 544 height 272
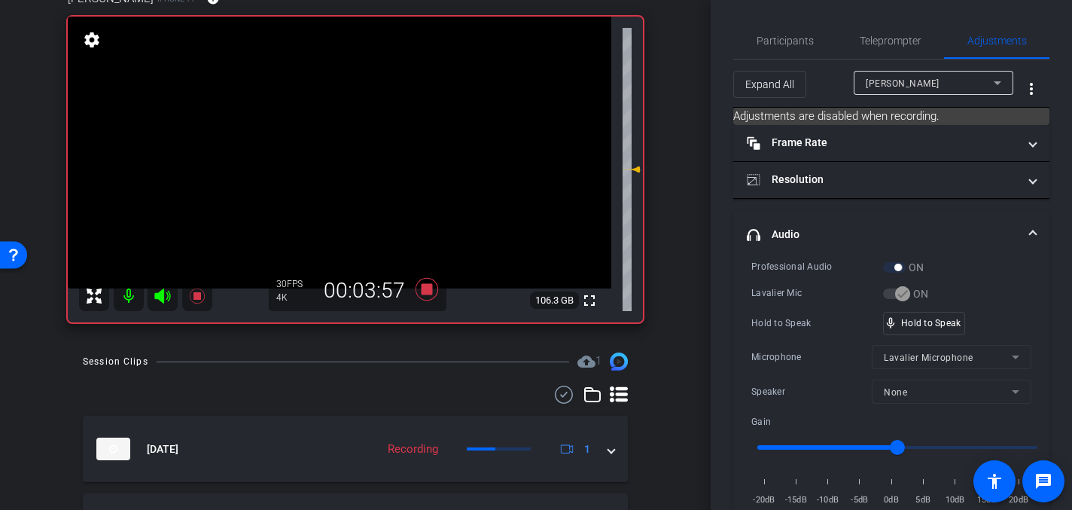
click at [361, 124] on video at bounding box center [340, 153] width 544 height 272
click at [367, 127] on video at bounding box center [340, 153] width 544 height 272
click at [354, 145] on video at bounding box center [340, 153] width 544 height 272
click at [361, 132] on video at bounding box center [340, 153] width 544 height 272
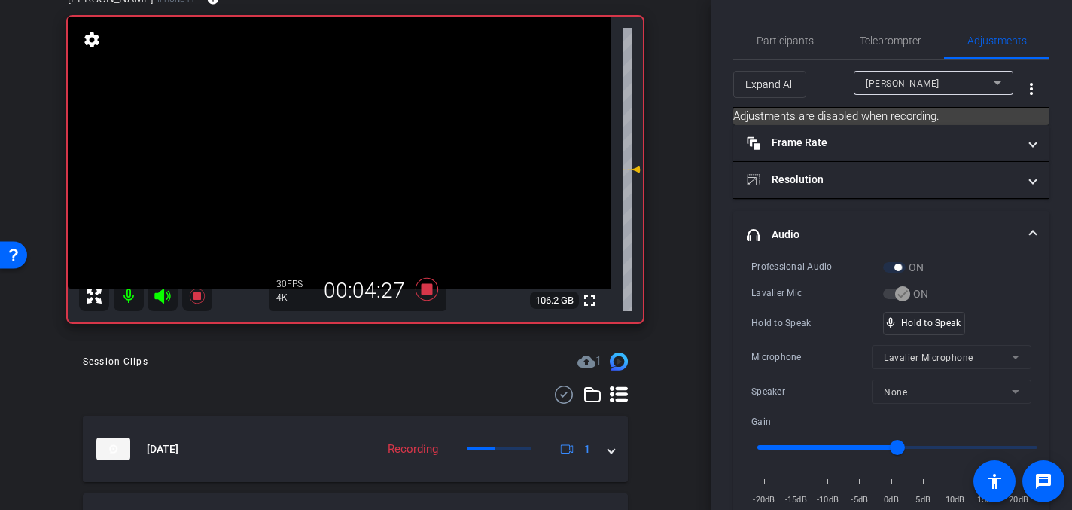
click at [364, 132] on video at bounding box center [340, 153] width 544 height 272
click at [369, 133] on video at bounding box center [340, 153] width 544 height 272
click at [371, 131] on video at bounding box center [340, 153] width 544 height 272
click at [368, 132] on video at bounding box center [340, 153] width 544 height 272
click at [376, 129] on video at bounding box center [340, 153] width 544 height 272
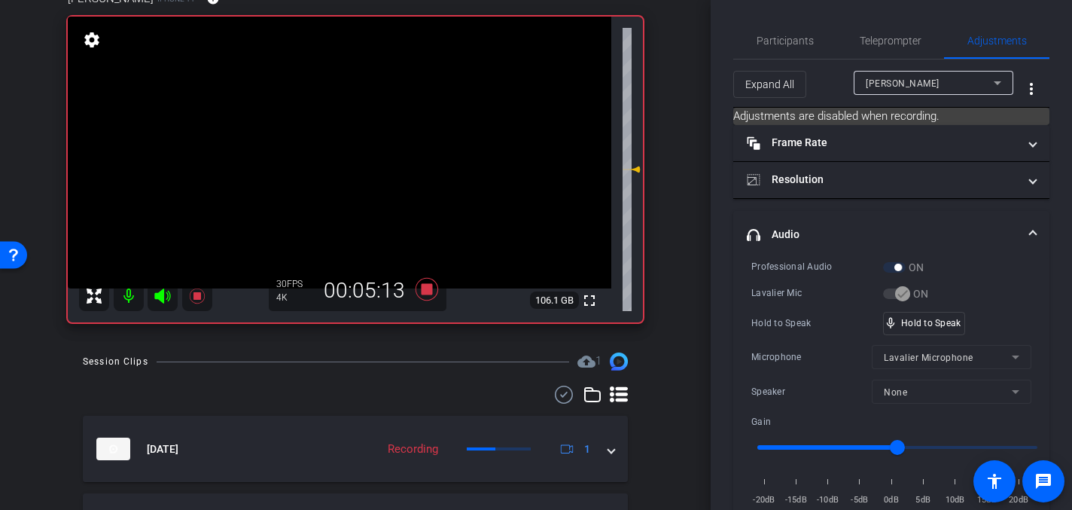
click at [383, 137] on video at bounding box center [340, 153] width 544 height 272
click at [361, 136] on video at bounding box center [340, 153] width 544 height 272
click at [366, 134] on video at bounding box center [340, 153] width 544 height 272
click at [373, 126] on video at bounding box center [340, 153] width 544 height 272
click at [361, 138] on video at bounding box center [340, 153] width 544 height 272
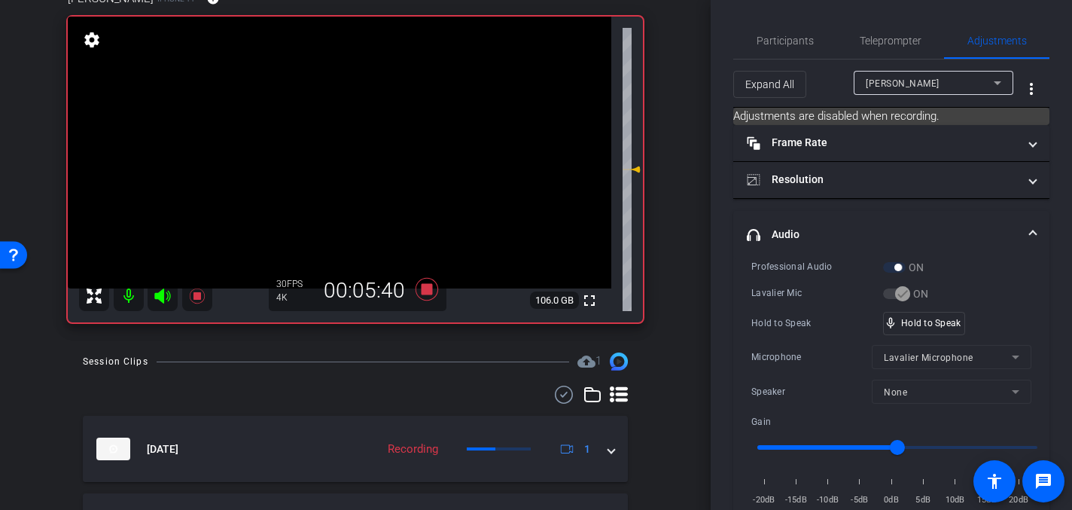
click at [367, 145] on video at bounding box center [340, 153] width 544 height 272
click at [379, 145] on video at bounding box center [340, 153] width 544 height 272
click at [383, 136] on video at bounding box center [340, 153] width 544 height 272
click at [340, 127] on video at bounding box center [340, 153] width 544 height 272
click at [380, 137] on video at bounding box center [340, 153] width 544 height 272
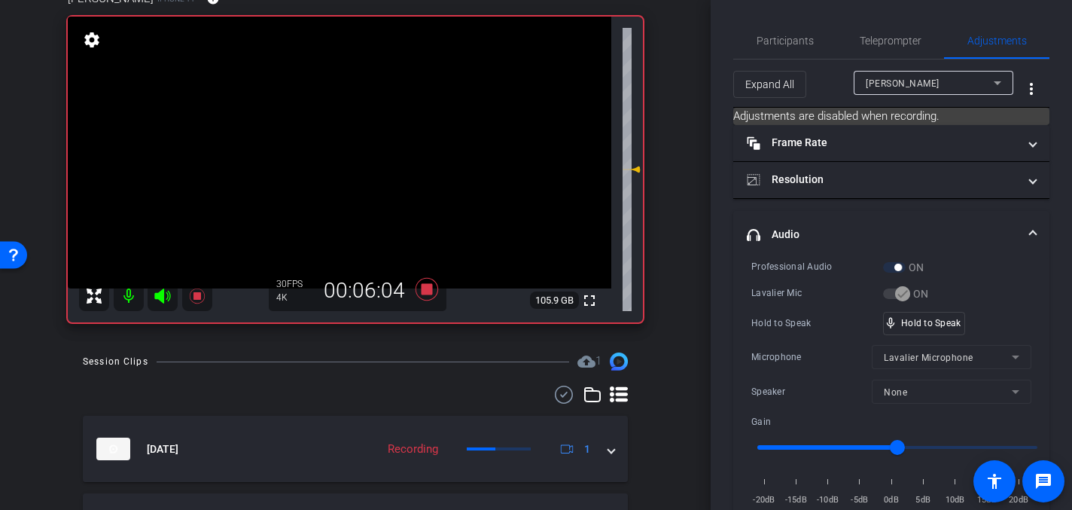
click at [380, 137] on video at bounding box center [340, 153] width 544 height 272
click at [364, 145] on video at bounding box center [340, 153] width 544 height 272
click at [373, 148] on video at bounding box center [340, 153] width 544 height 272
click at [428, 290] on icon at bounding box center [427, 289] width 23 height 23
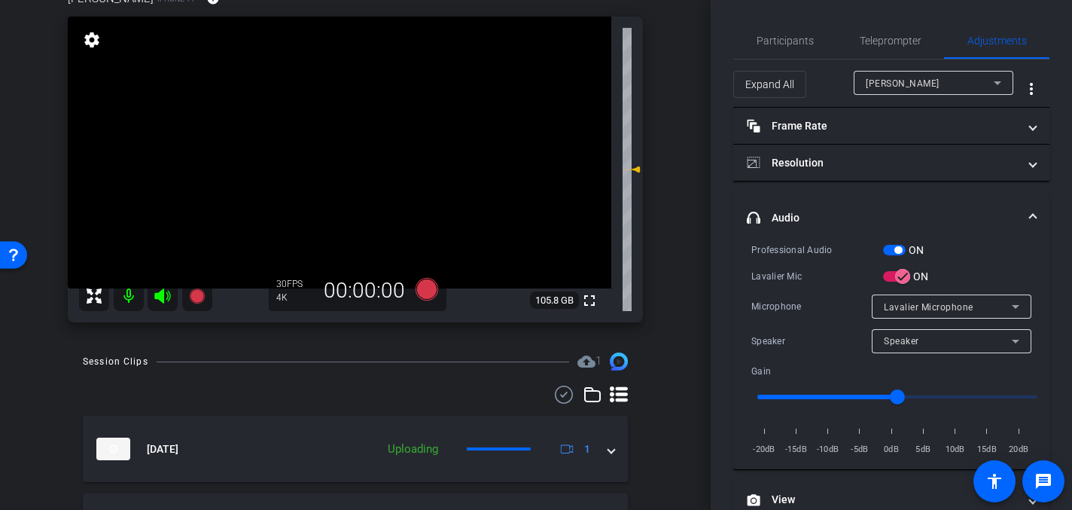
click at [422, 172] on video at bounding box center [340, 153] width 544 height 272
click at [355, 154] on video at bounding box center [340, 153] width 544 height 272
click at [400, 151] on video at bounding box center [340, 153] width 544 height 272
click at [343, 107] on video at bounding box center [340, 153] width 544 height 272
click at [427, 288] on icon at bounding box center [427, 289] width 23 height 23
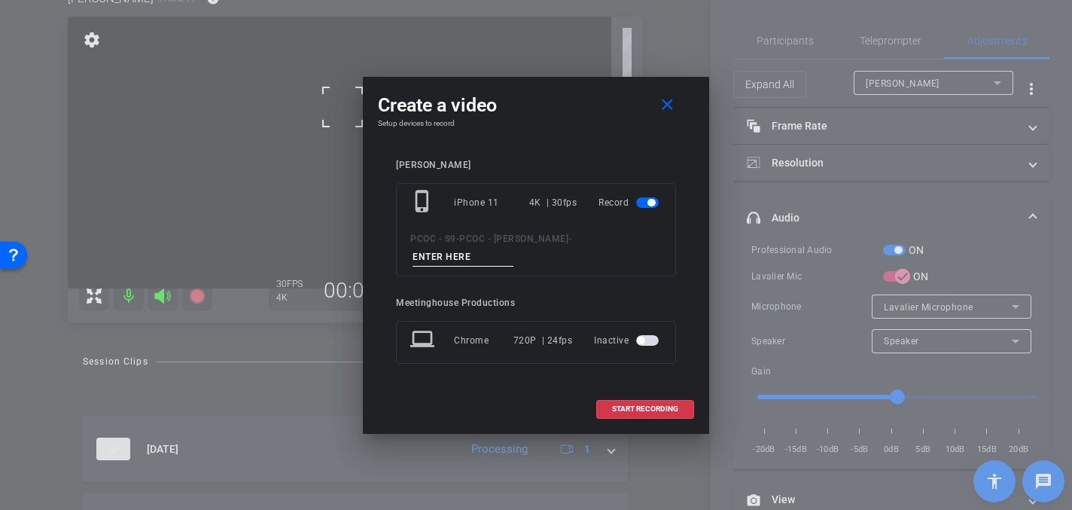
click at [449, 252] on input at bounding box center [463, 257] width 101 height 19
type input "904 - Clip 7"
click at [645, 410] on span "START RECORDING" at bounding box center [645, 409] width 66 height 8
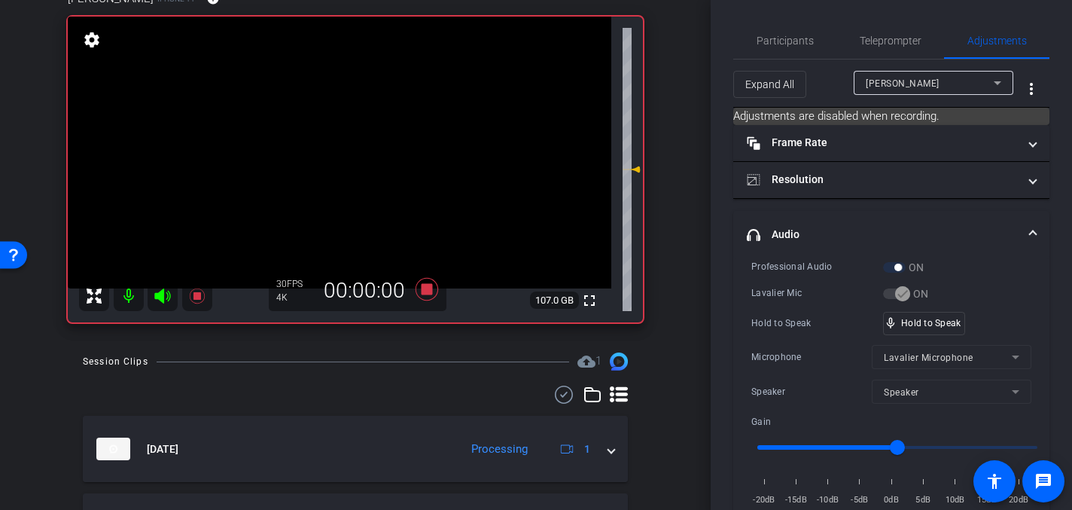
click at [377, 165] on video at bounding box center [340, 153] width 544 height 272
click at [364, 131] on video at bounding box center [340, 153] width 544 height 272
click at [363, 124] on video at bounding box center [340, 153] width 544 height 272
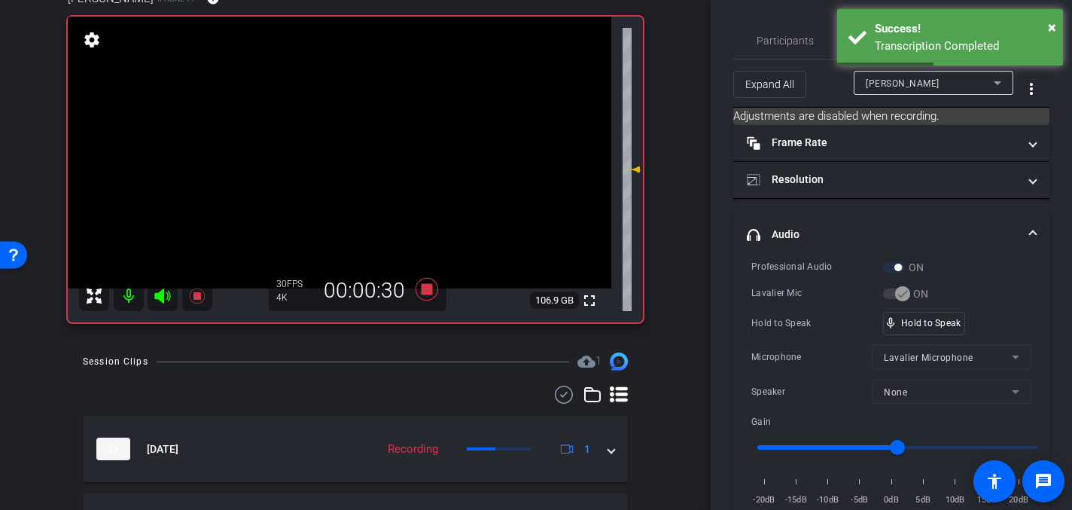
click at [383, 132] on video at bounding box center [340, 153] width 544 height 272
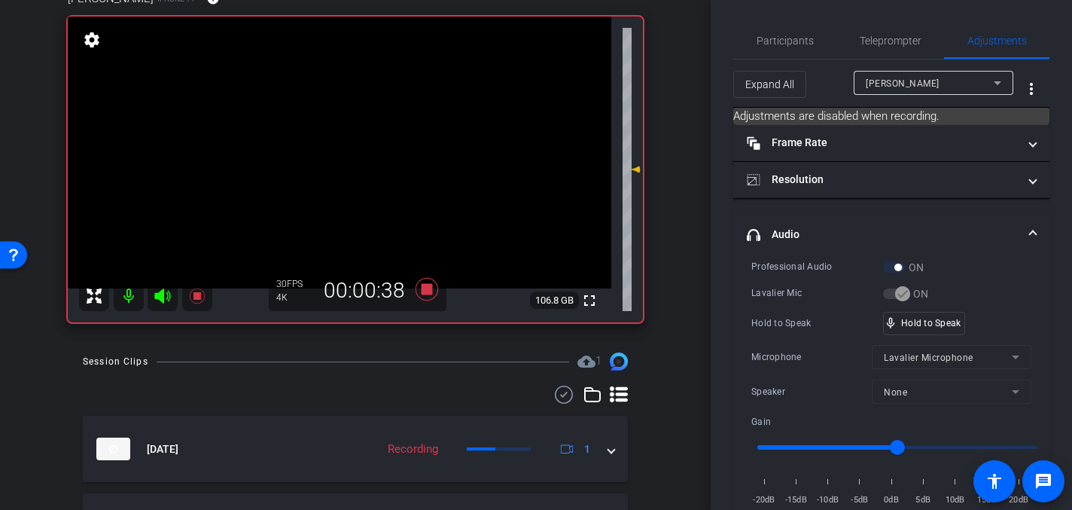
click at [377, 142] on video at bounding box center [340, 153] width 544 height 272
click at [366, 139] on video at bounding box center [340, 153] width 544 height 272
click at [384, 138] on video at bounding box center [340, 153] width 544 height 272
click at [376, 136] on video at bounding box center [340, 153] width 544 height 272
click at [387, 144] on video at bounding box center [340, 153] width 544 height 272
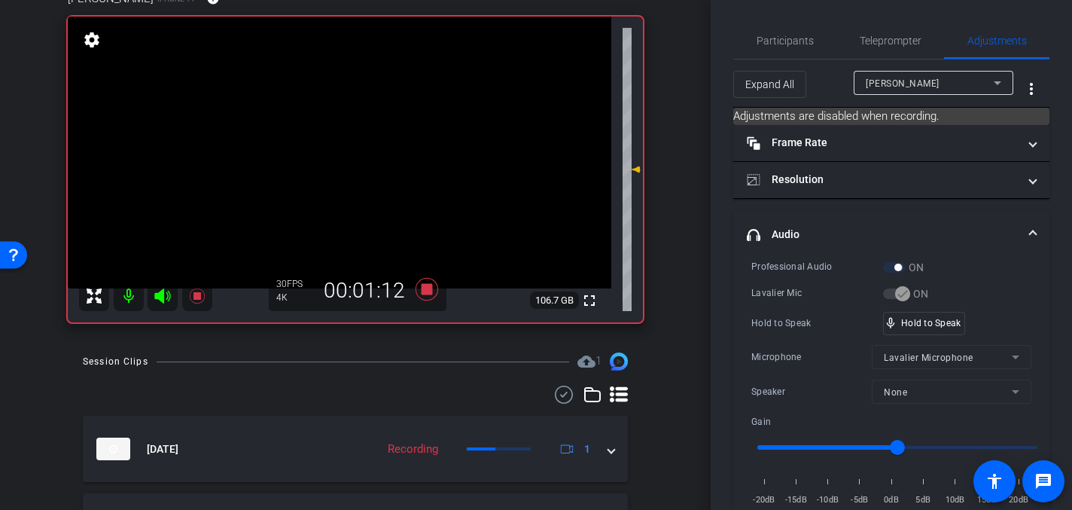
click at [385, 150] on video at bounding box center [340, 153] width 544 height 272
click at [379, 142] on video at bounding box center [340, 153] width 544 height 272
click at [376, 137] on video at bounding box center [340, 153] width 544 height 272
click at [355, 151] on video at bounding box center [340, 153] width 544 height 272
click at [349, 126] on video at bounding box center [340, 153] width 544 height 272
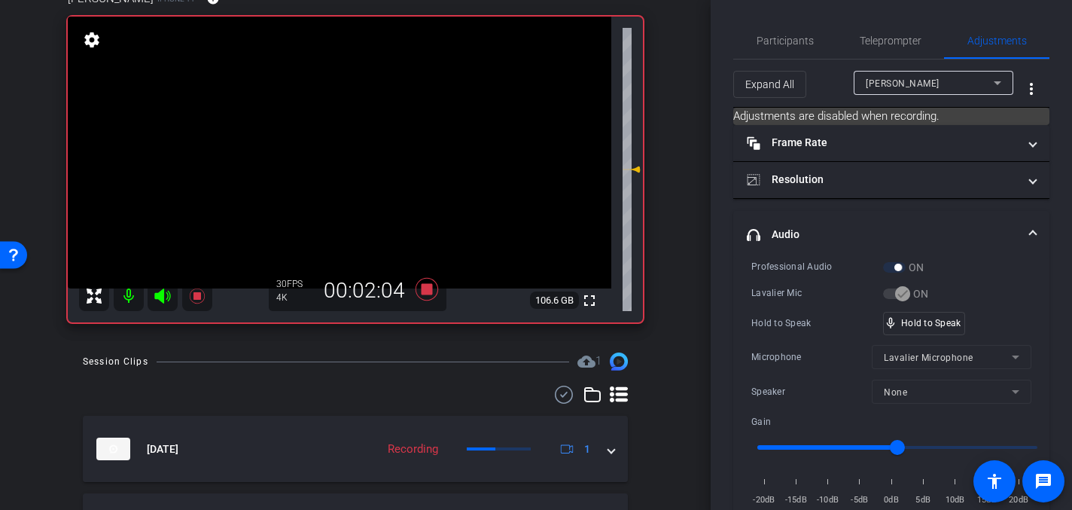
click at [369, 129] on video at bounding box center [340, 153] width 544 height 272
click at [377, 134] on video at bounding box center [340, 153] width 544 height 272
click at [372, 140] on video at bounding box center [340, 153] width 544 height 272
click at [370, 139] on video at bounding box center [340, 153] width 544 height 272
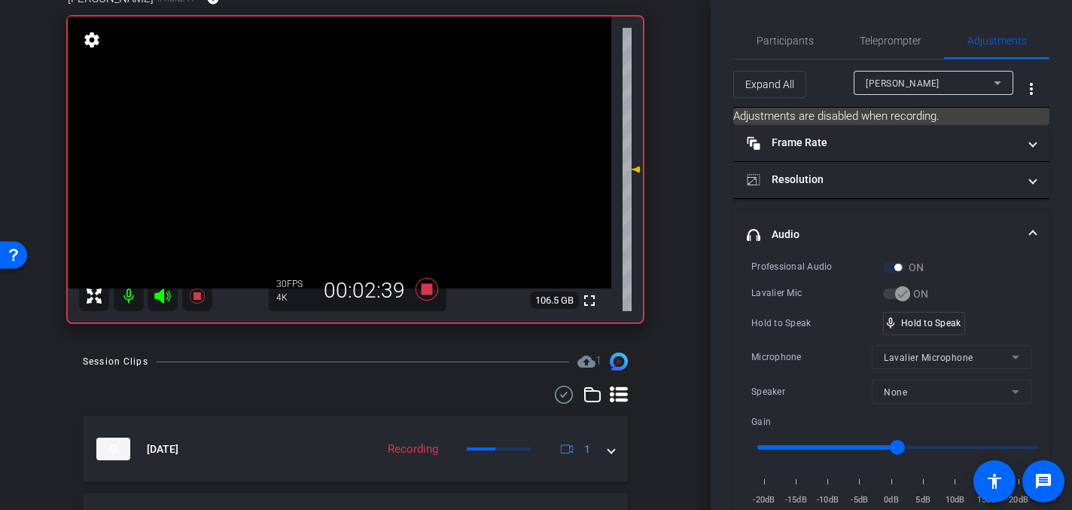
click at [373, 145] on video at bounding box center [340, 153] width 544 height 272
click at [370, 142] on video at bounding box center [340, 153] width 544 height 272
click at [363, 124] on video at bounding box center [340, 153] width 544 height 272
click at [359, 135] on video at bounding box center [340, 153] width 544 height 272
click at [361, 135] on video at bounding box center [340, 153] width 544 height 272
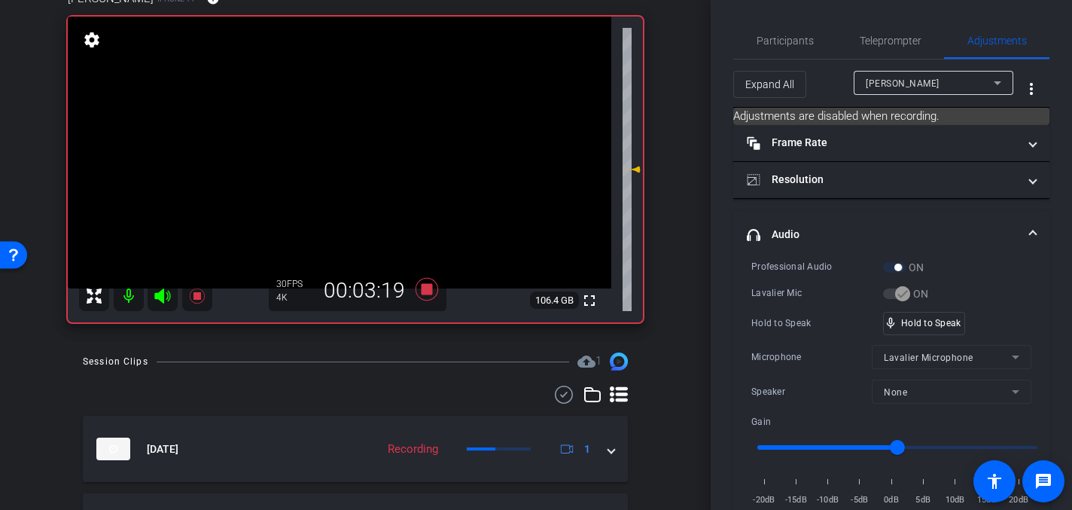
click at [370, 137] on video at bounding box center [340, 153] width 544 height 272
click at [365, 138] on video at bounding box center [340, 153] width 544 height 272
click at [357, 134] on video at bounding box center [340, 153] width 544 height 272
click at [366, 139] on video at bounding box center [340, 153] width 544 height 272
click at [361, 133] on video at bounding box center [340, 153] width 544 height 272
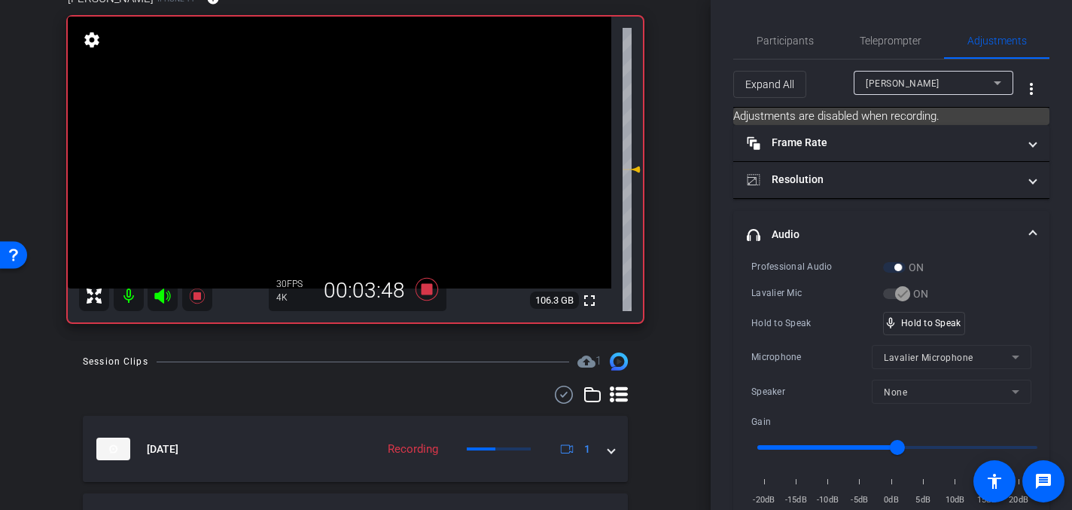
click at [367, 142] on video at bounding box center [340, 153] width 544 height 272
click at [370, 139] on video at bounding box center [340, 153] width 544 height 272
click at [355, 130] on video at bounding box center [340, 153] width 544 height 272
click at [362, 139] on video at bounding box center [340, 153] width 544 height 272
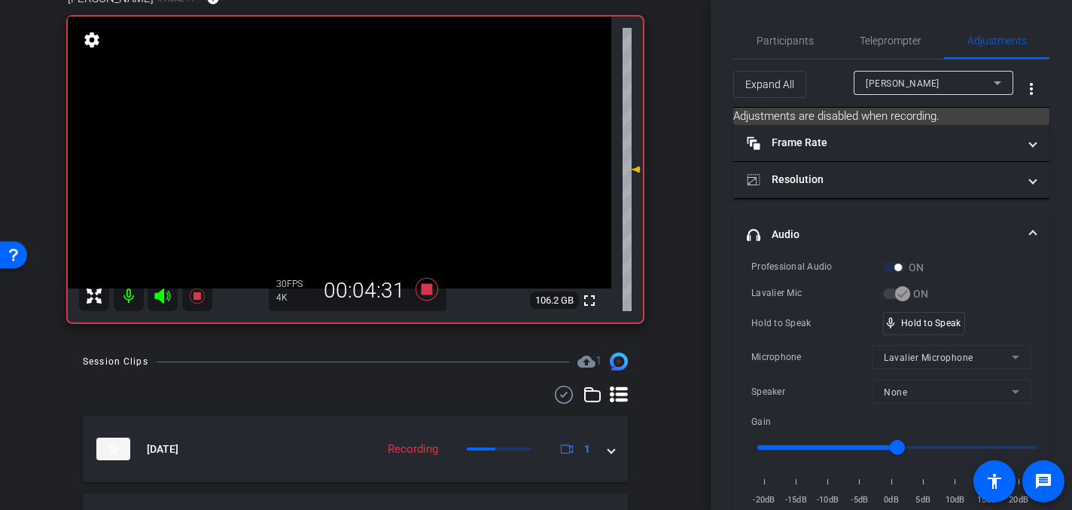
click at [362, 138] on video at bounding box center [340, 153] width 544 height 272
click at [371, 141] on video at bounding box center [340, 153] width 544 height 272
click at [370, 136] on video at bounding box center [340, 153] width 544 height 272
click at [358, 139] on video at bounding box center [340, 153] width 544 height 272
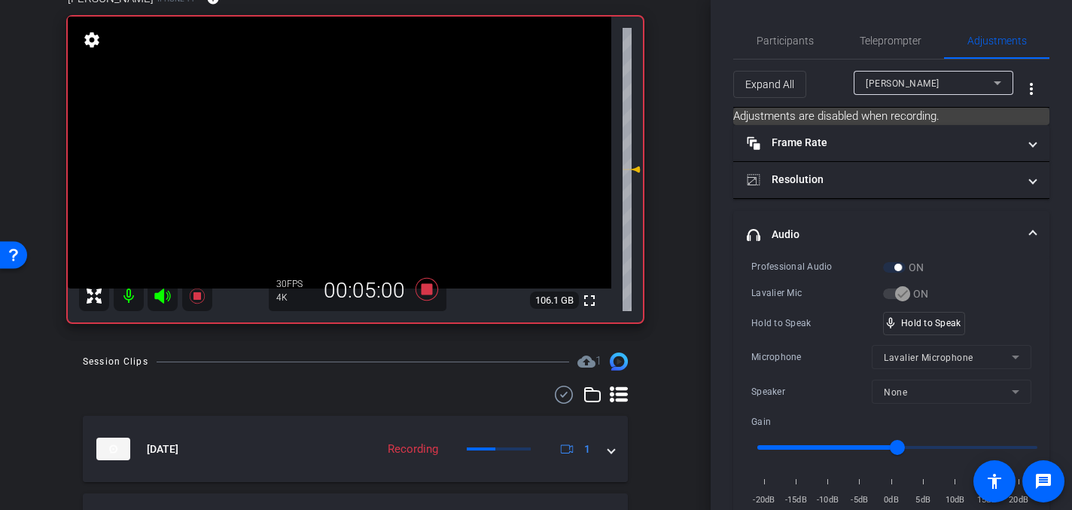
click at [369, 148] on video at bounding box center [340, 153] width 544 height 272
click at [367, 143] on video at bounding box center [340, 153] width 544 height 272
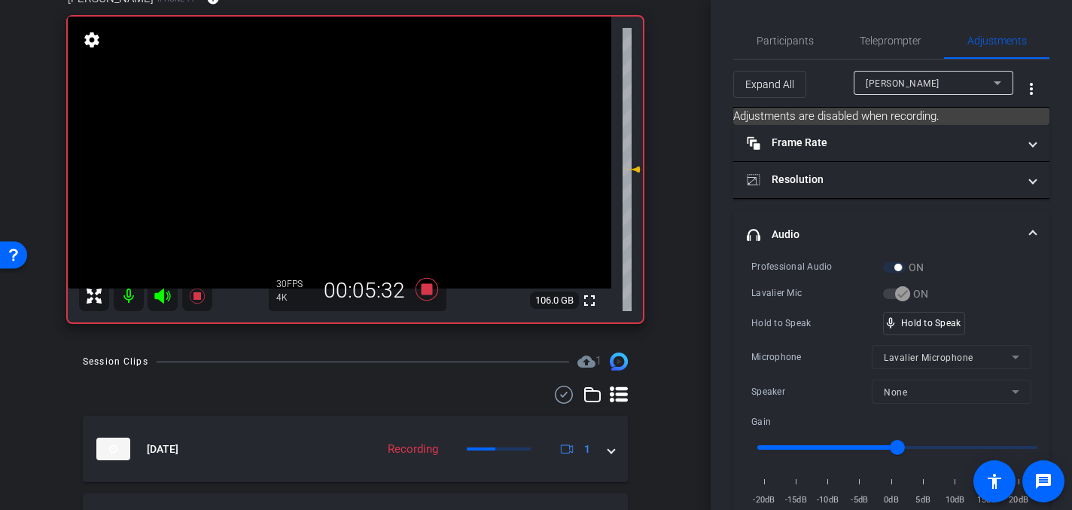
click at [449, 177] on video at bounding box center [340, 153] width 544 height 272
click at [425, 285] on icon at bounding box center [427, 289] width 23 height 23
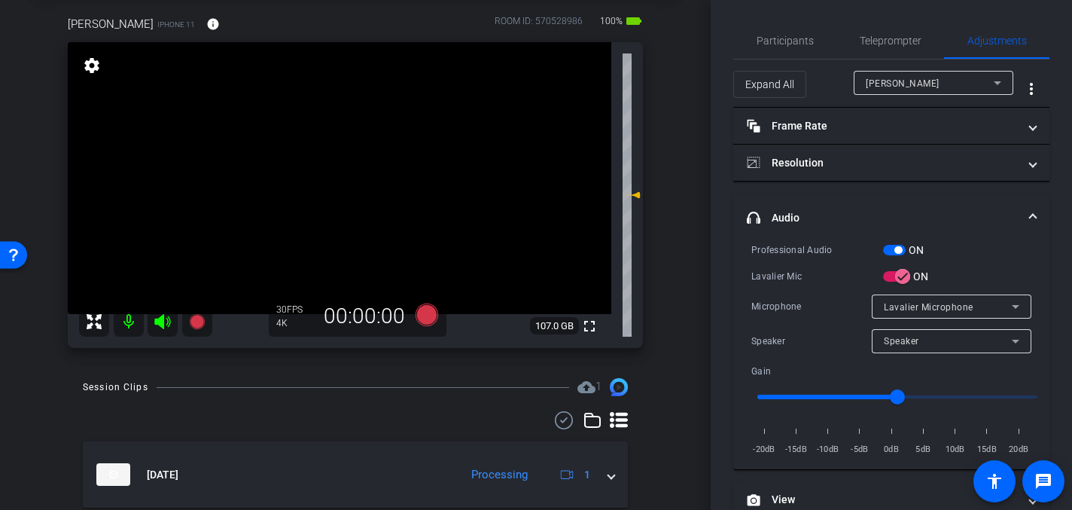
scroll to position [56, 0]
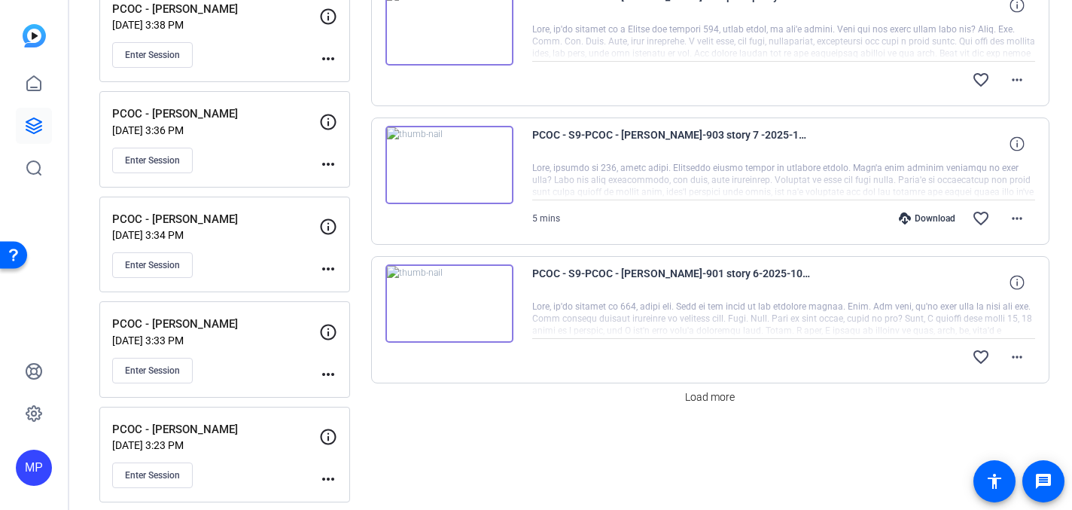
scroll to position [1199, 0]
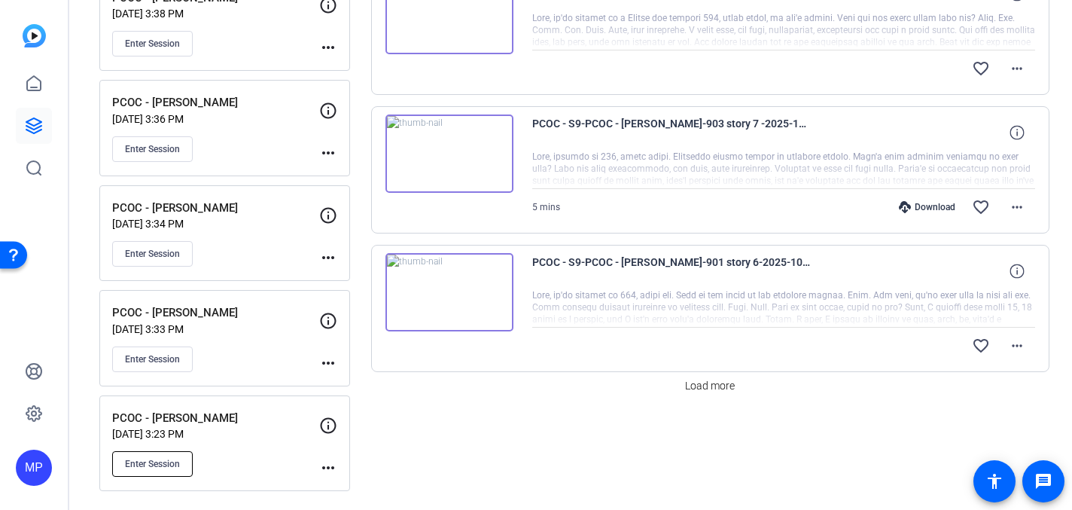
click at [143, 460] on span "Enter Session" at bounding box center [152, 464] width 55 height 12
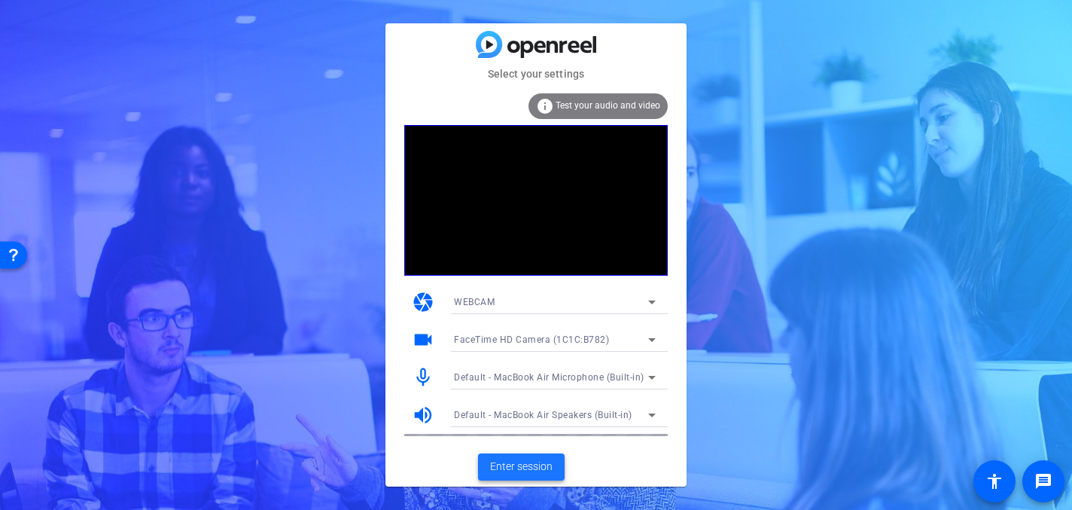
click at [517, 468] on span "Enter session" at bounding box center [521, 467] width 62 height 16
